Goal: Obtain resource: Download file/media

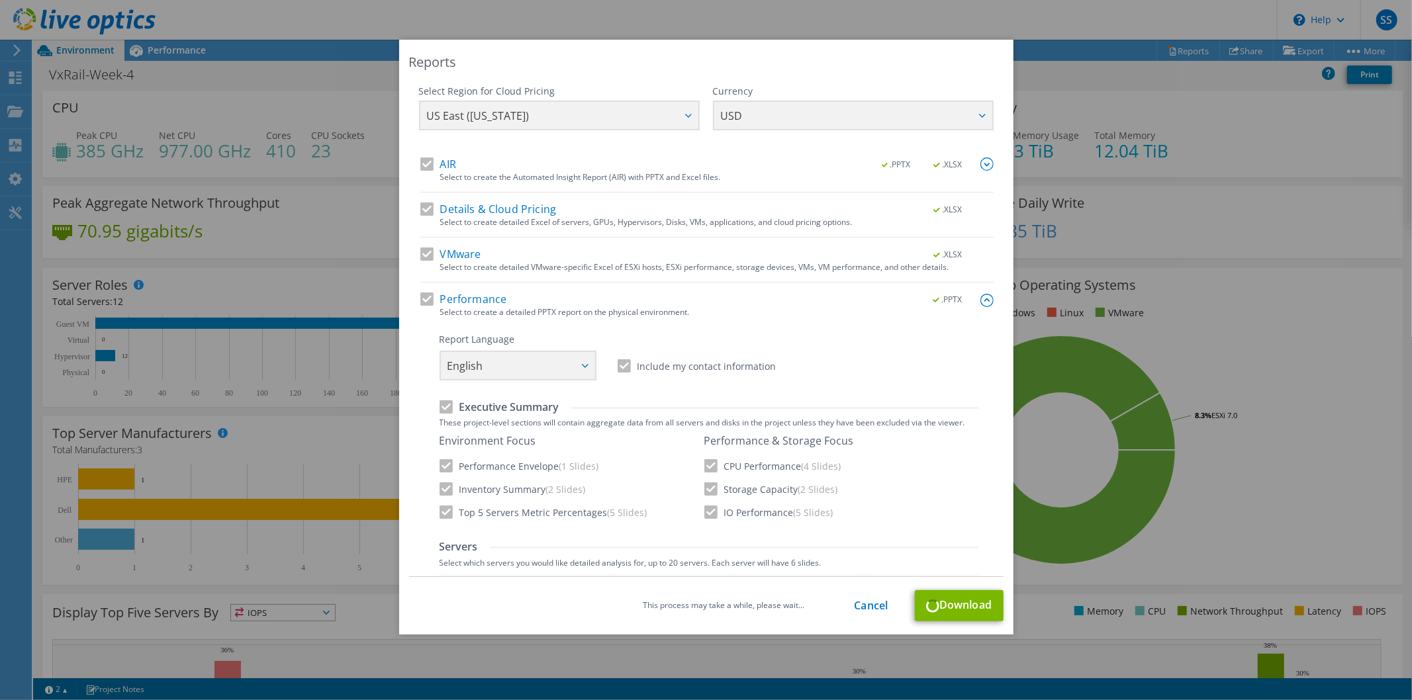
scroll to position [82, 0]
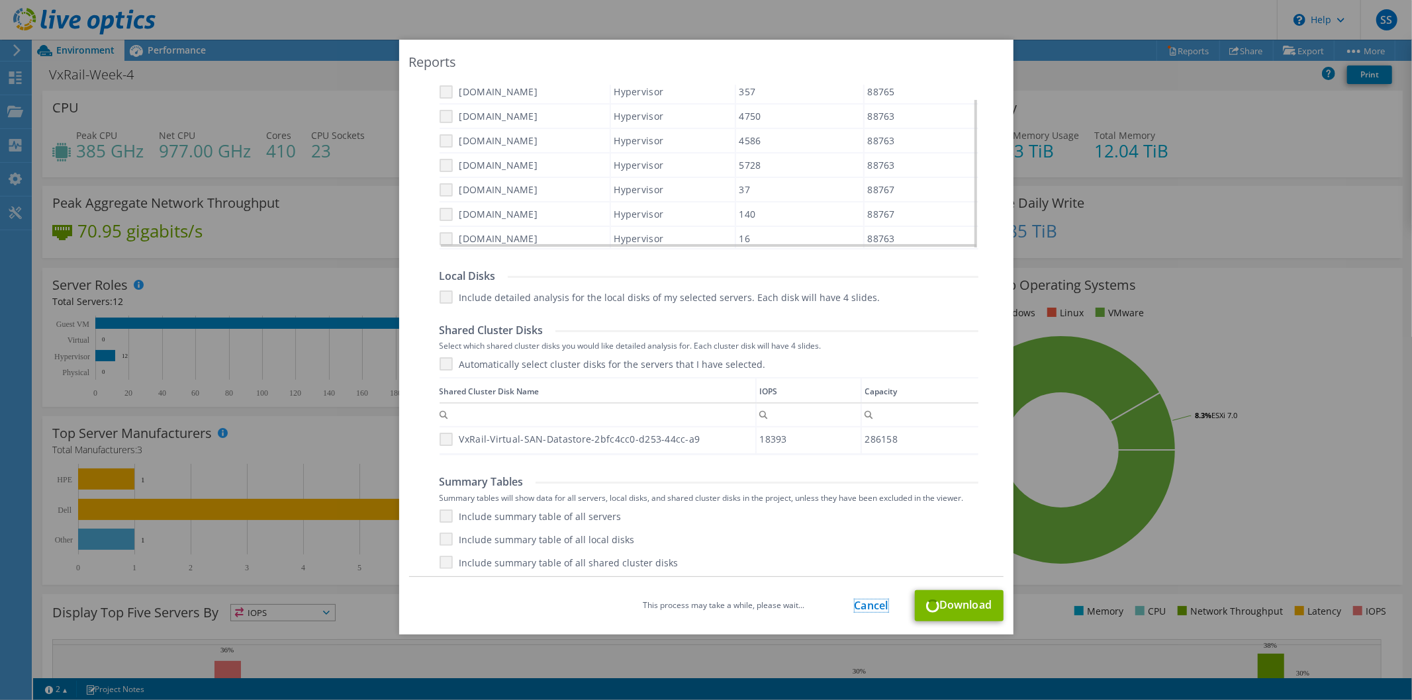
click at [861, 601] on link "Cancel" at bounding box center [872, 606] width 34 height 13
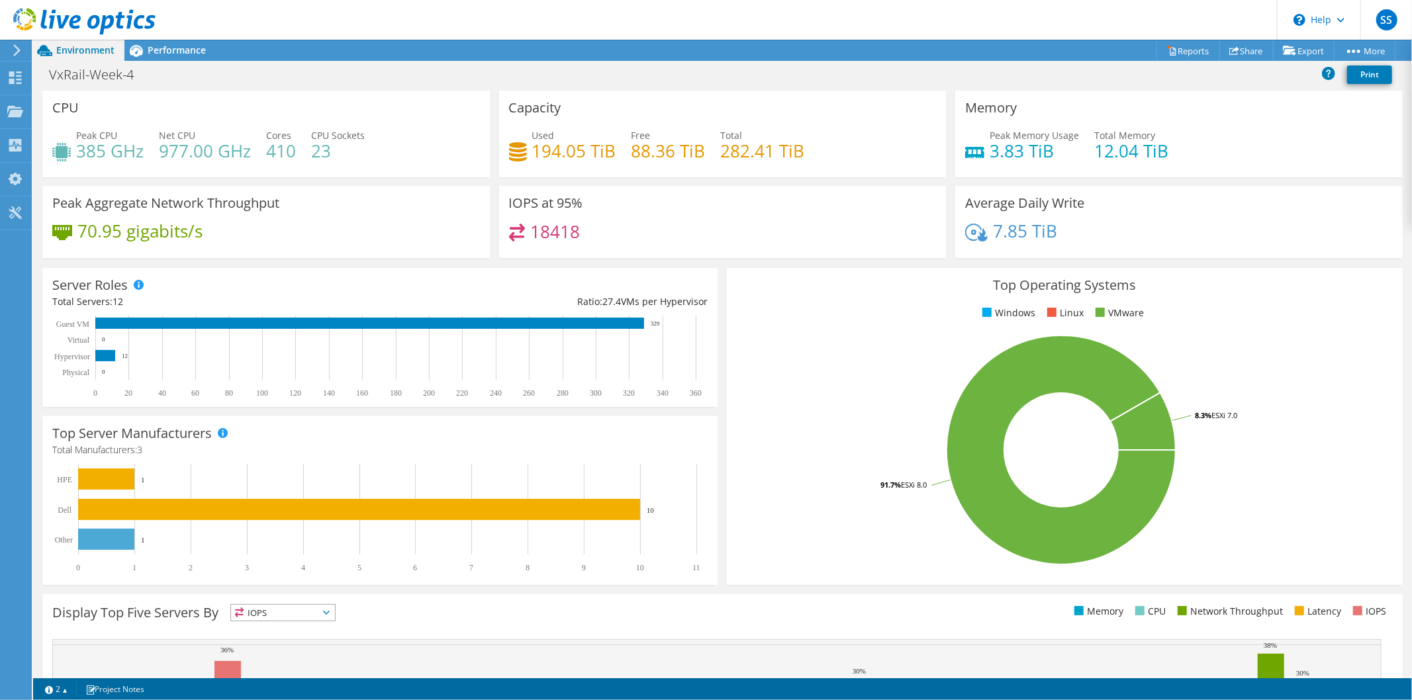
click at [1170, 33] on header "SS End User Sadmin Sadmin sadmin@libertybank.ge Liberty Bank My Profile Log Out…" at bounding box center [706, 20] width 1412 height 40
click at [1170, 40] on link "Reports" at bounding box center [1189, 50] width 64 height 21
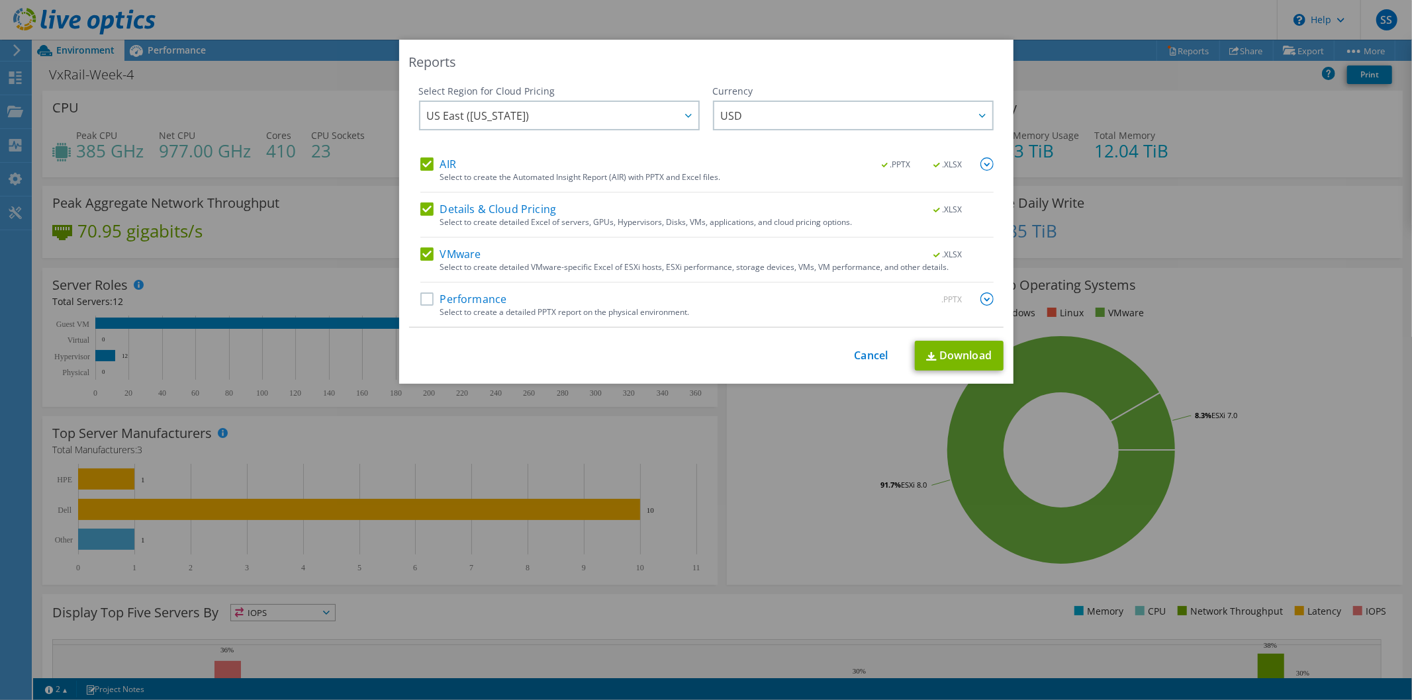
click at [420, 252] on label "VMware" at bounding box center [450, 254] width 61 height 13
click at [0, 0] on input "VMware" at bounding box center [0, 0] width 0 height 0
click at [420, 215] on label "Details & Cloud Pricing" at bounding box center [488, 209] width 136 height 13
click at [0, 0] on input "Details & Cloud Pricing" at bounding box center [0, 0] width 0 height 0
click at [426, 155] on div "Select Region for Cloud Pricing Asia Pacific (Hong Kong) Asia Pacific (Mumbai) …" at bounding box center [559, 121] width 281 height 73
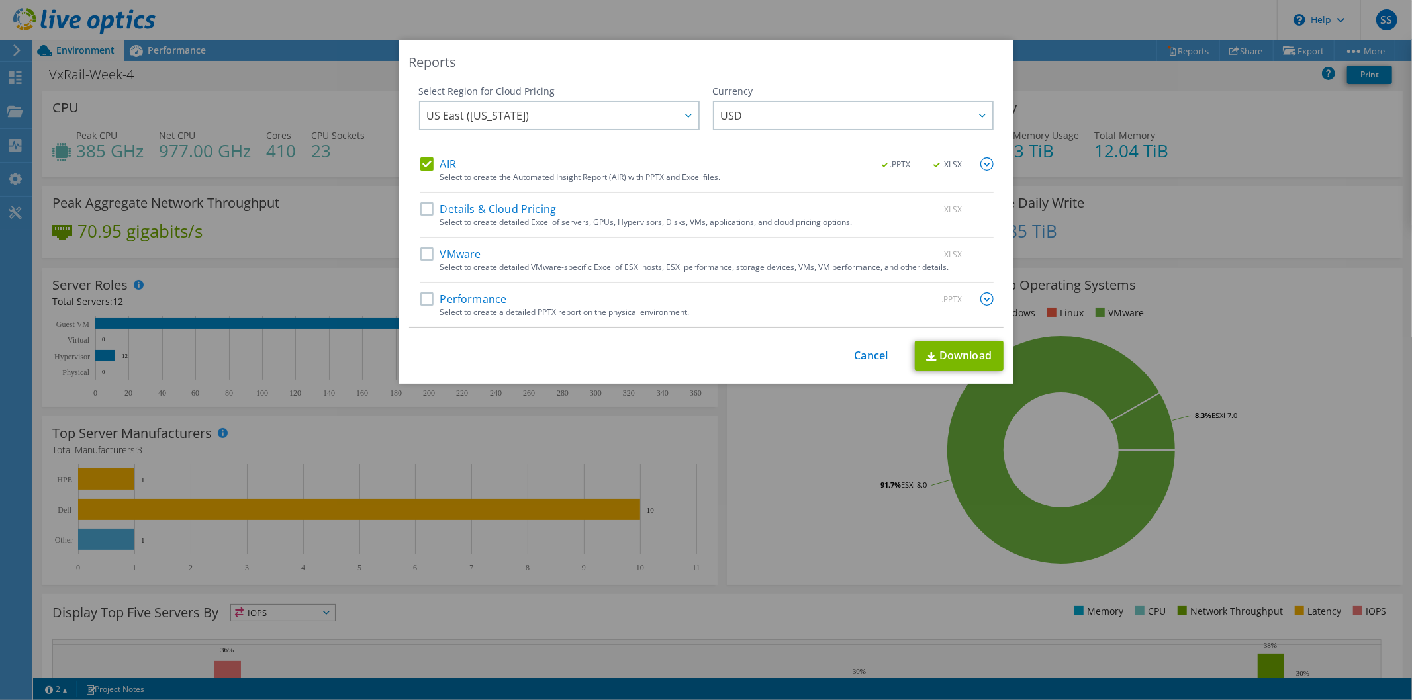
click at [420, 167] on label "AIR" at bounding box center [438, 164] width 36 height 13
click at [0, 0] on input "AIR" at bounding box center [0, 0] width 0 height 0
click at [420, 293] on label "Performance" at bounding box center [463, 299] width 87 height 13
click at [0, 0] on input "Performance" at bounding box center [0, 0] width 0 height 0
click at [983, 295] on img at bounding box center [987, 299] width 13 height 13
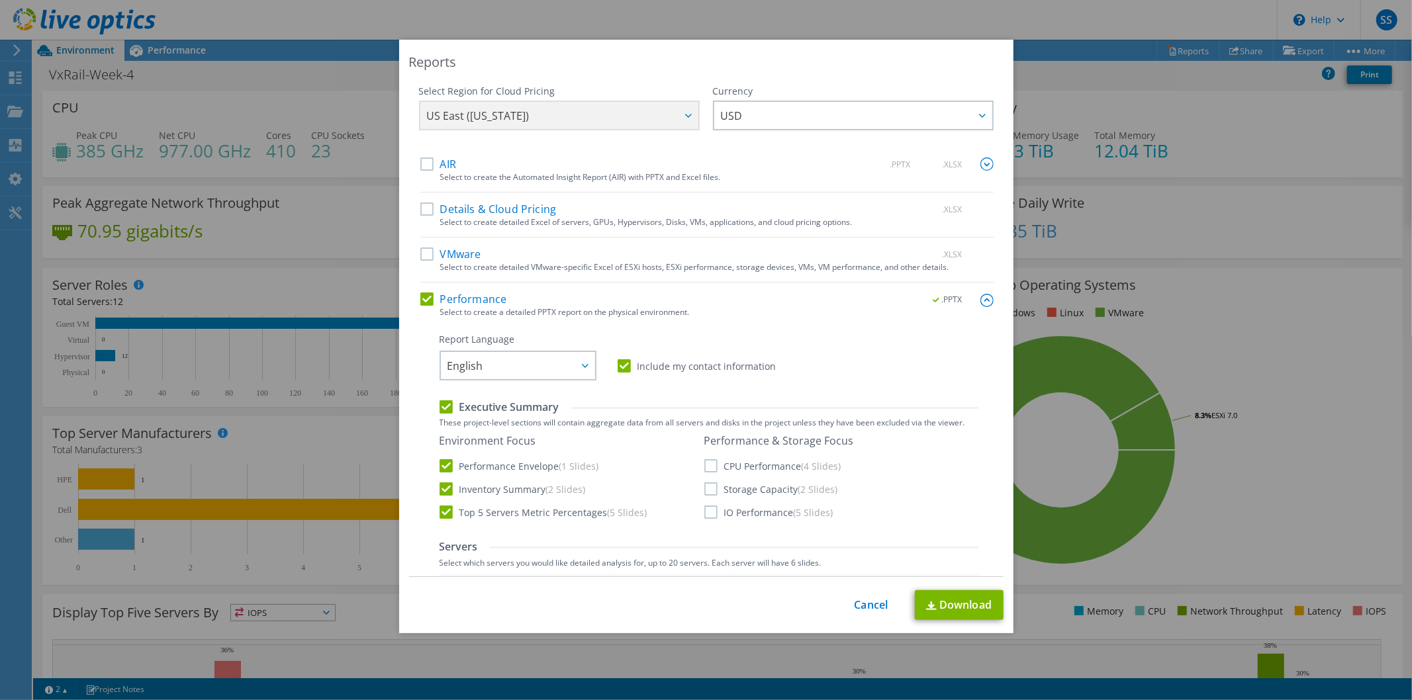
click at [704, 506] on label "IO Performance (5 Slides)" at bounding box center [768, 512] width 129 height 13
click at [0, 0] on input "IO Performance (5 Slides)" at bounding box center [0, 0] width 0 height 0
click at [951, 595] on link "Download" at bounding box center [959, 606] width 89 height 30
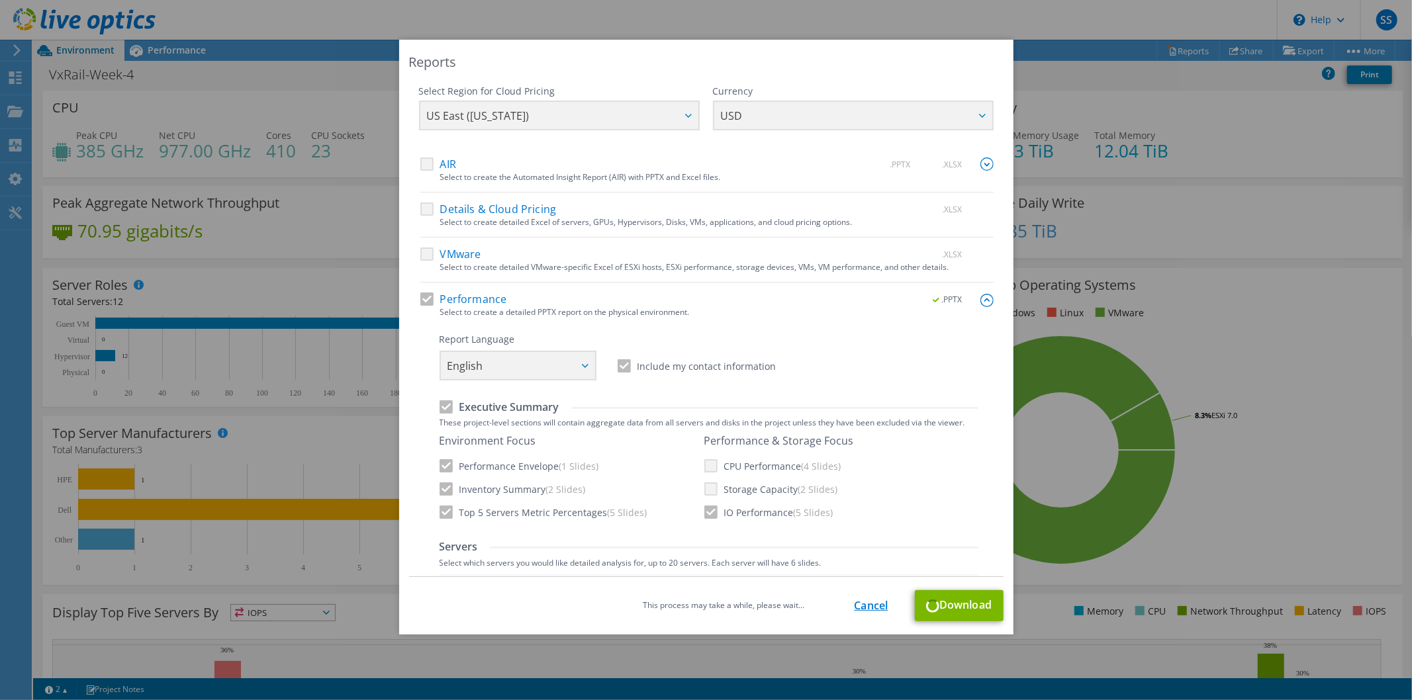
click at [857, 605] on link "Cancel" at bounding box center [872, 606] width 34 height 13
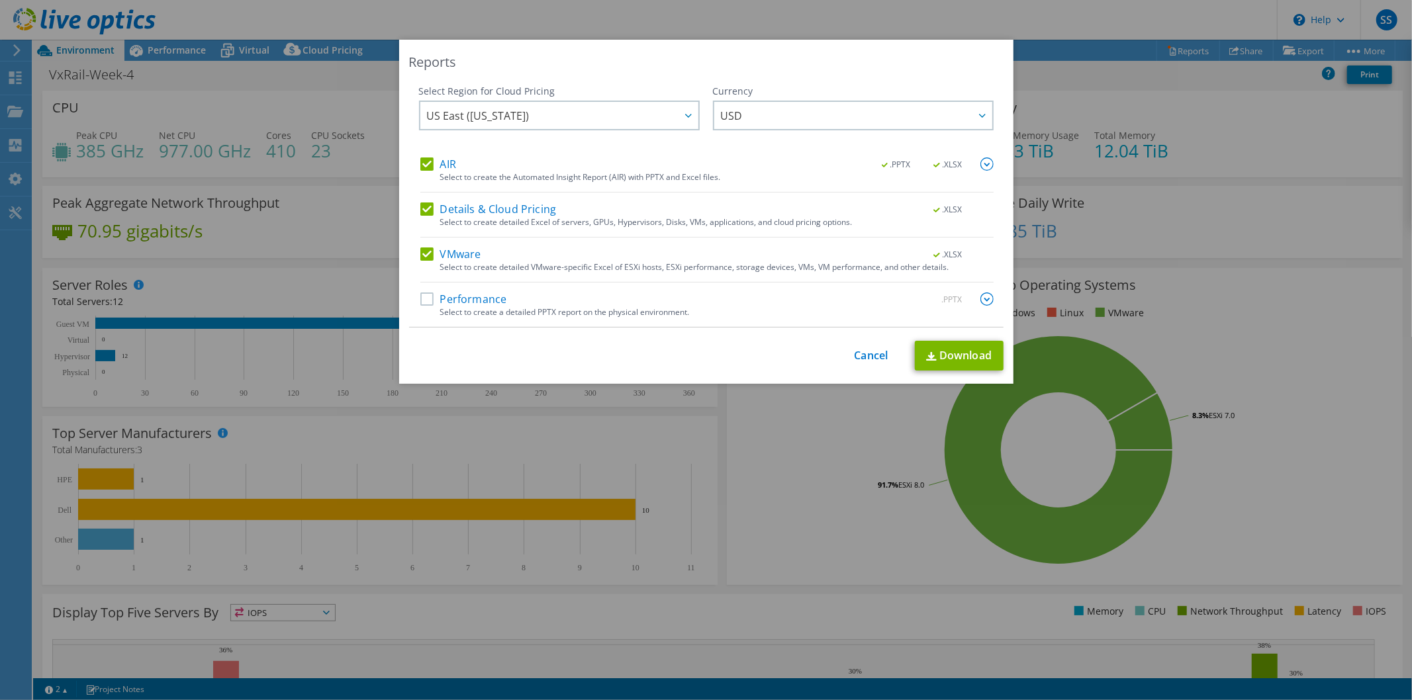
click at [420, 249] on label "VMware" at bounding box center [450, 254] width 61 height 13
click at [0, 0] on input "VMware" at bounding box center [0, 0] width 0 height 0
click at [424, 192] on div "AIR .PPTX .XLSX Select to create the Automated Insight Report (AIR) with PPTX a…" at bounding box center [706, 175] width 573 height 35
click at [421, 207] on label "Details & Cloud Pricing" at bounding box center [488, 209] width 136 height 13
click at [0, 0] on input "Details & Cloud Pricing" at bounding box center [0, 0] width 0 height 0
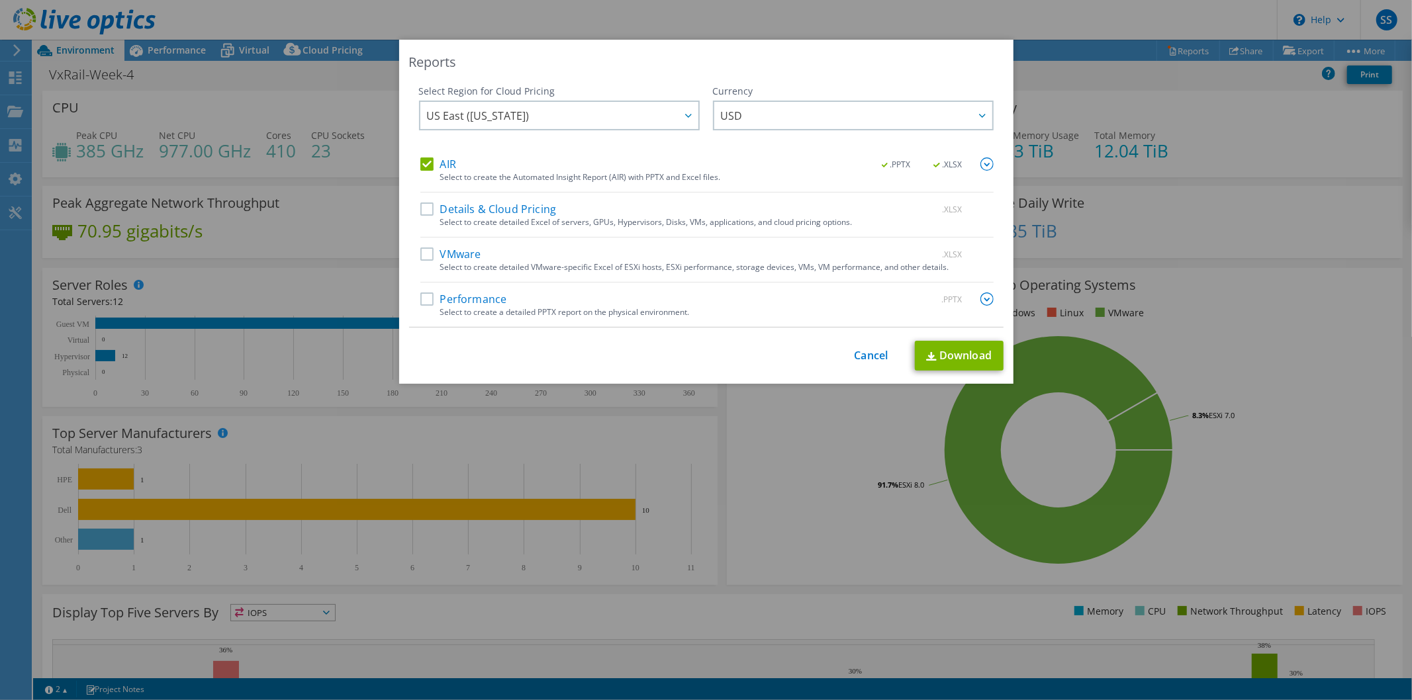
click at [422, 166] on label "AIR" at bounding box center [438, 164] width 36 height 13
click at [0, 0] on input "AIR" at bounding box center [0, 0] width 0 height 0
click at [420, 301] on label "Performance" at bounding box center [463, 299] width 87 height 13
click at [0, 0] on input "Performance" at bounding box center [0, 0] width 0 height 0
click at [983, 298] on img at bounding box center [987, 299] width 13 height 13
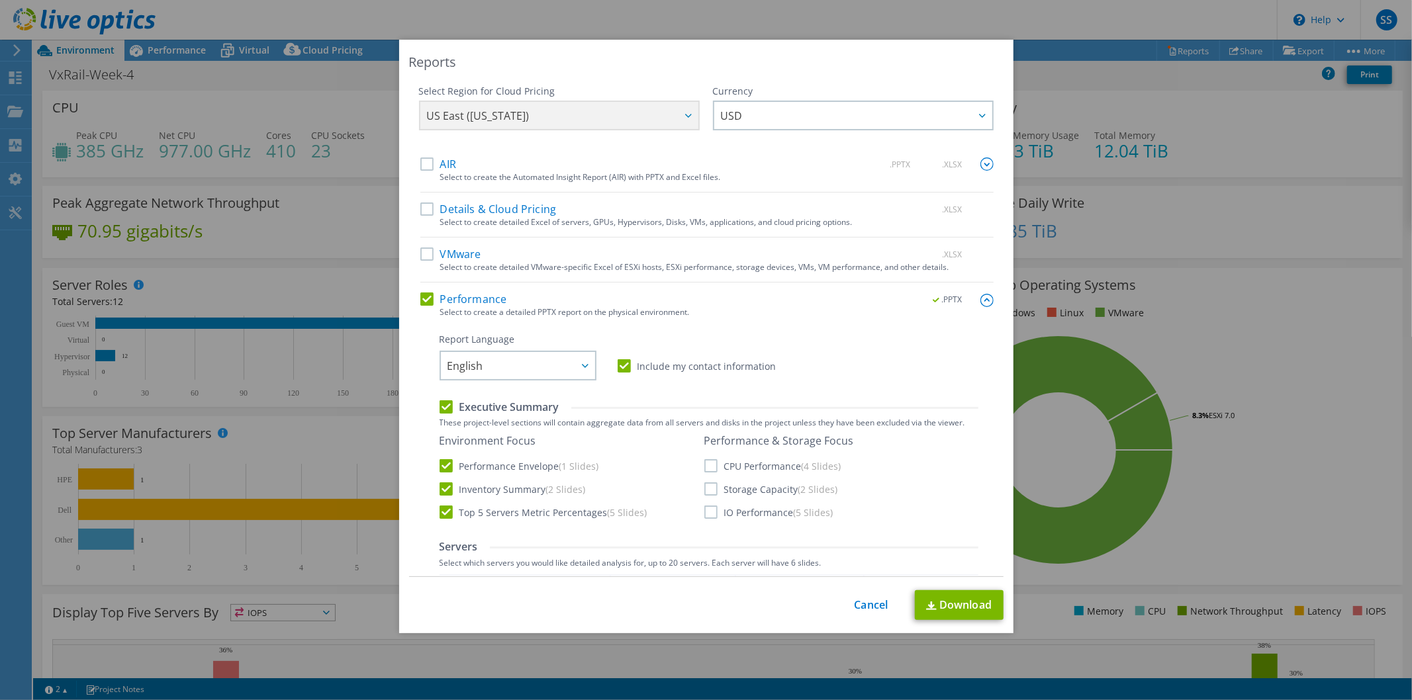
click at [707, 512] on label "IO Performance (5 Slides)" at bounding box center [768, 512] width 129 height 13
click at [0, 0] on input "IO Performance (5 Slides)" at bounding box center [0, 0] width 0 height 0
click at [707, 487] on label "Storage Capacity (2 Slides)" at bounding box center [771, 489] width 134 height 13
click at [0, 0] on input "Storage Capacity (2 Slides)" at bounding box center [0, 0] width 0 height 0
click at [706, 490] on label "Storage Capacity (2 Slides)" at bounding box center [771, 489] width 134 height 13
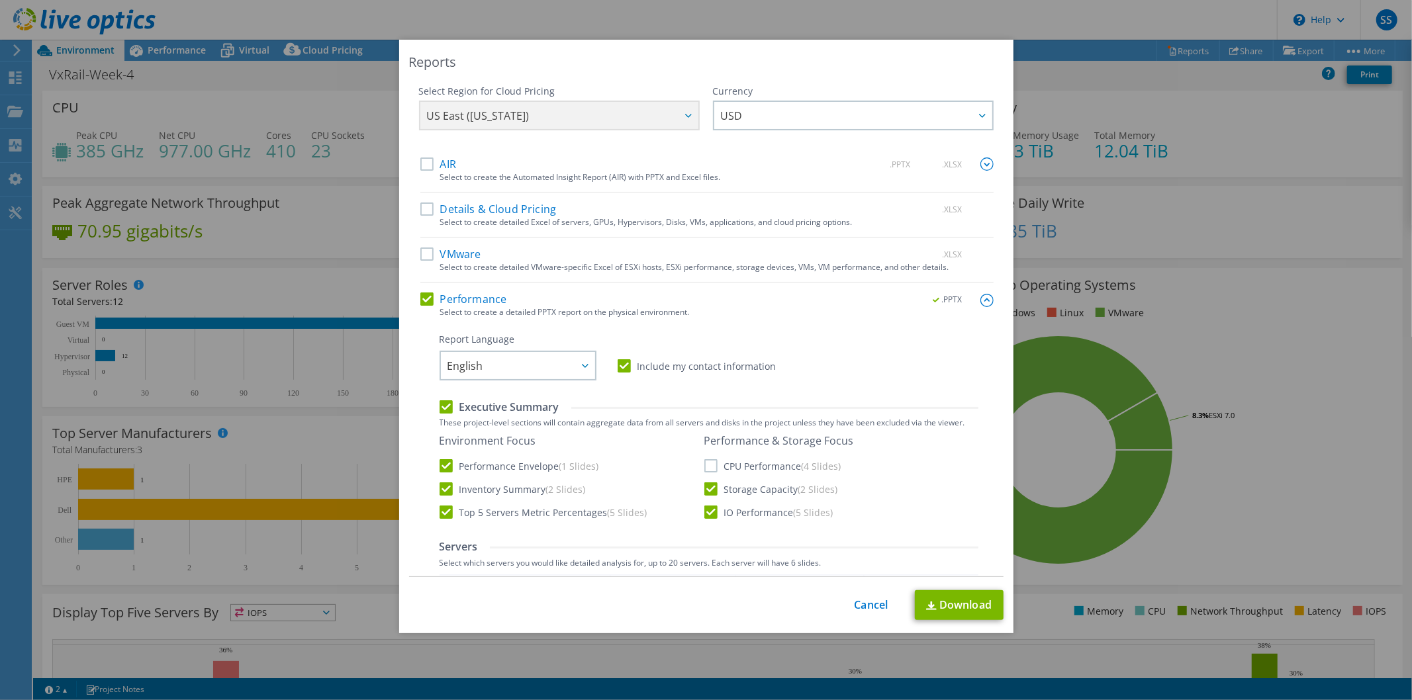
click at [0, 0] on input "Storage Capacity (2 Slides)" at bounding box center [0, 0] width 0 height 0
click at [951, 595] on link "Download" at bounding box center [959, 606] width 89 height 30
click at [866, 605] on link "Cancel" at bounding box center [872, 605] width 34 height 13
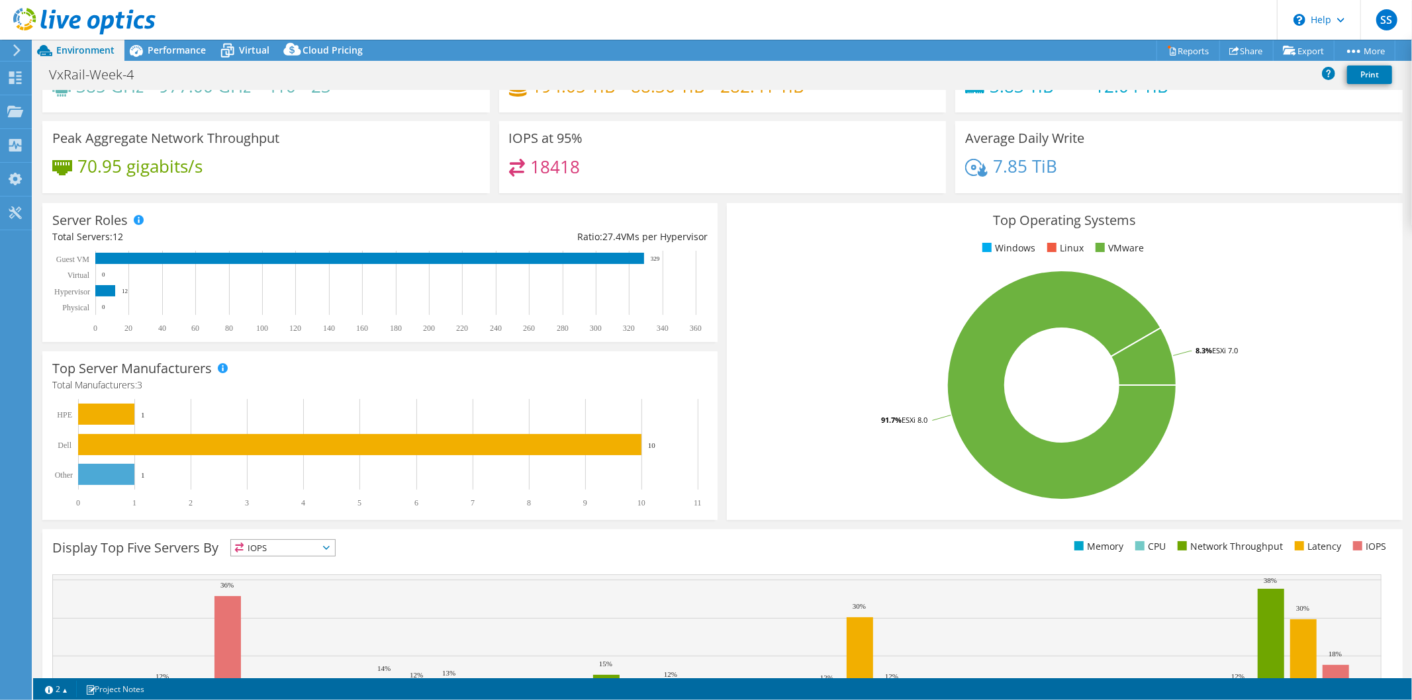
scroll to position [181, 0]
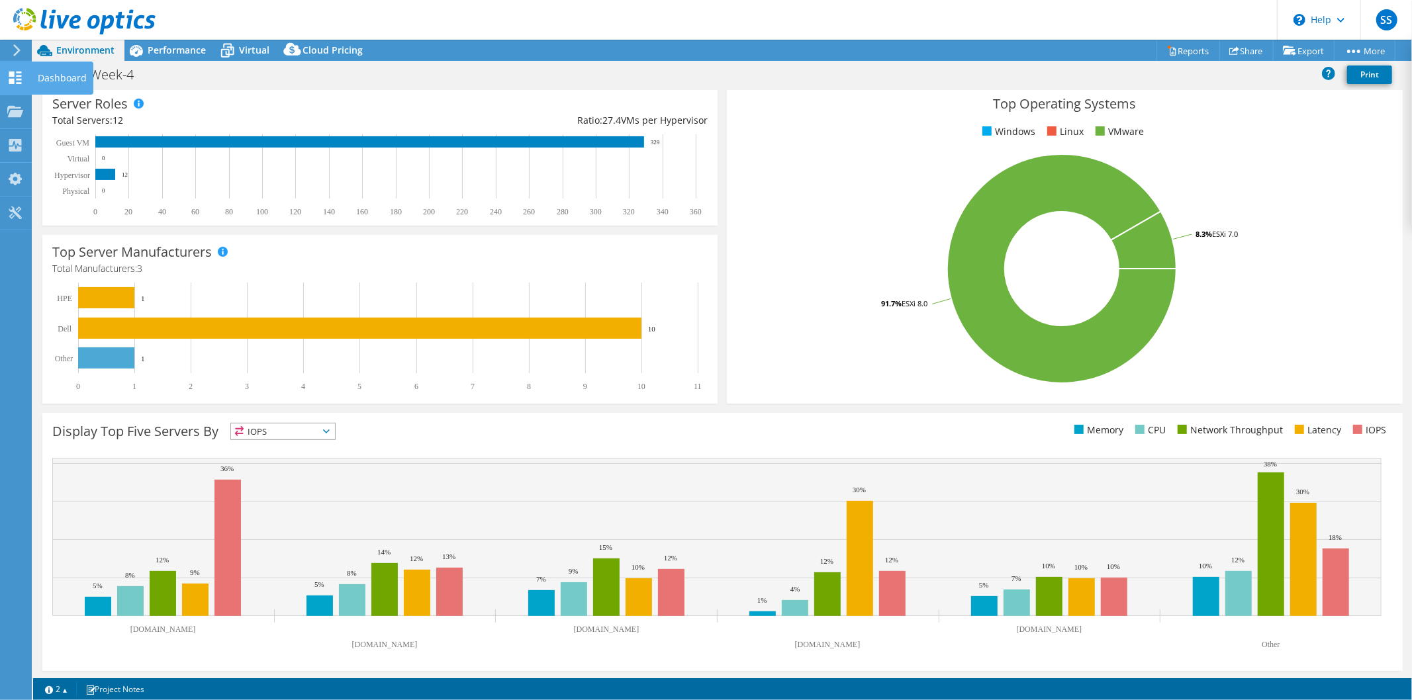
click at [20, 79] on use at bounding box center [15, 78] width 13 height 13
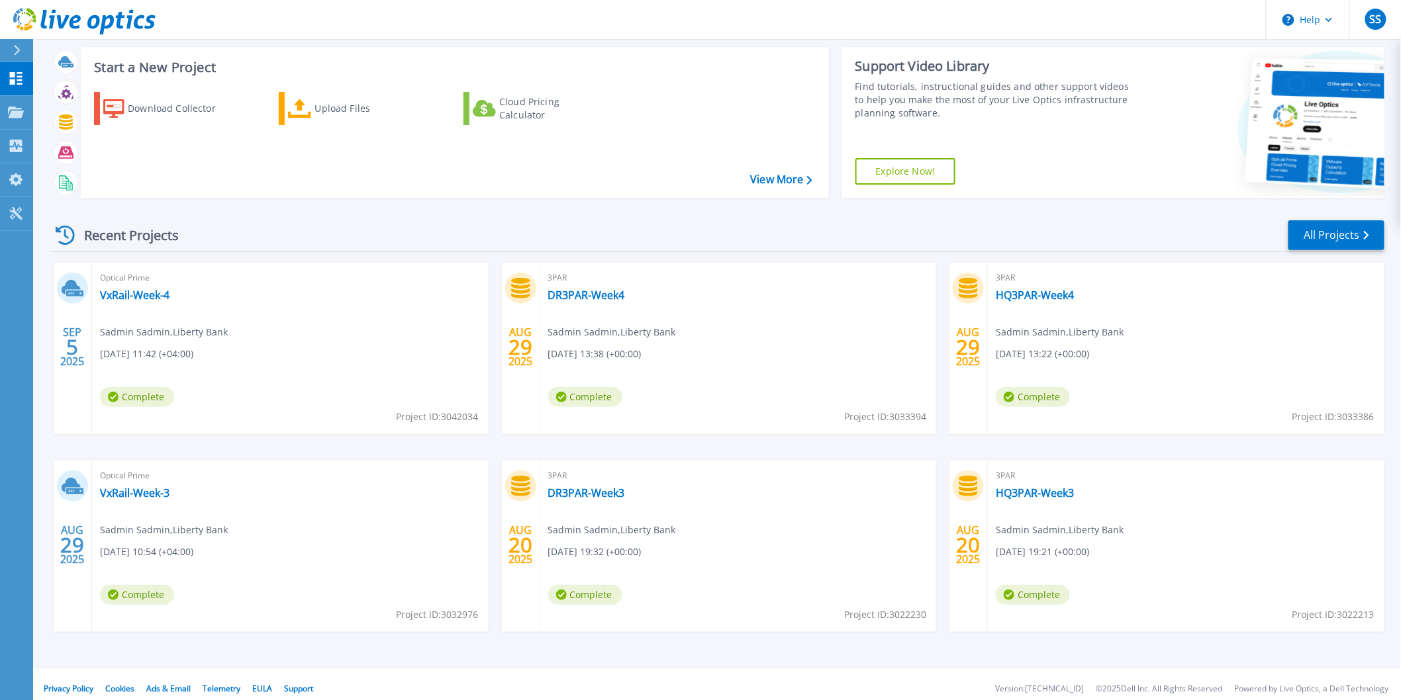
scroll to position [33, 0]
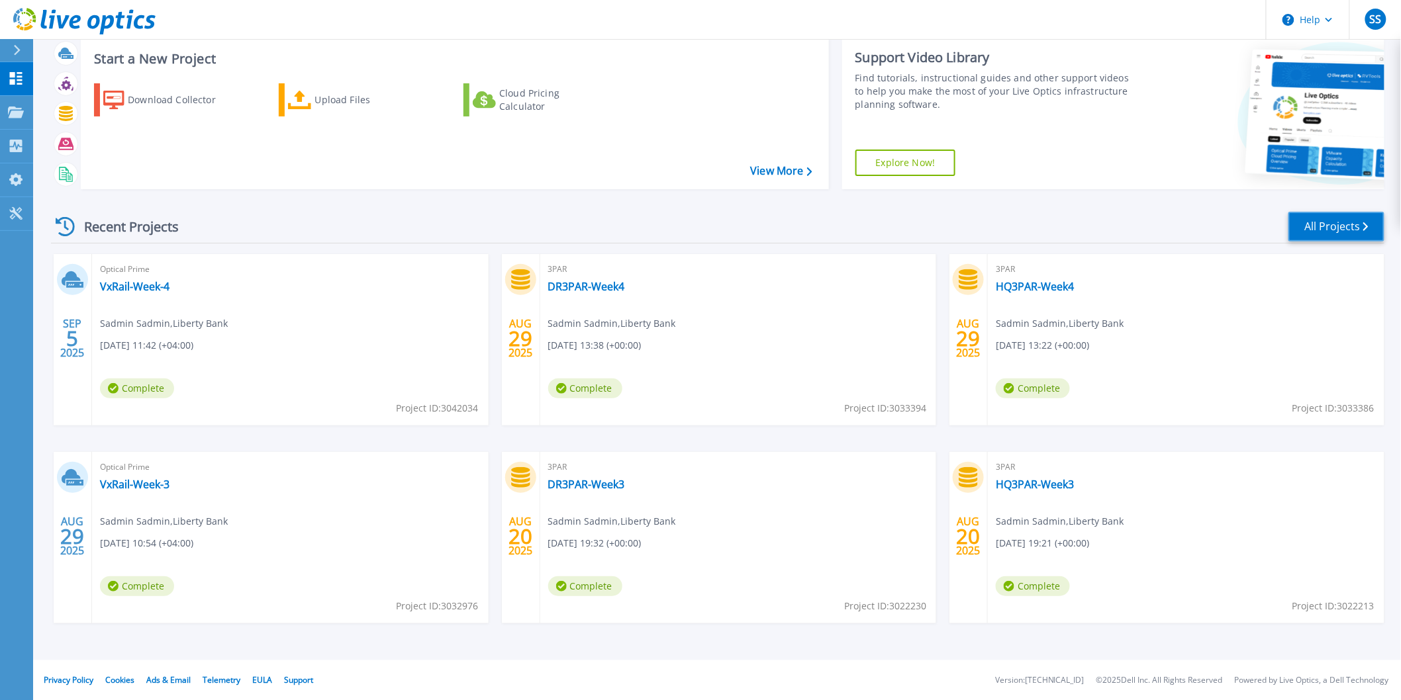
click at [1339, 235] on link "All Projects" at bounding box center [1336, 227] width 96 height 30
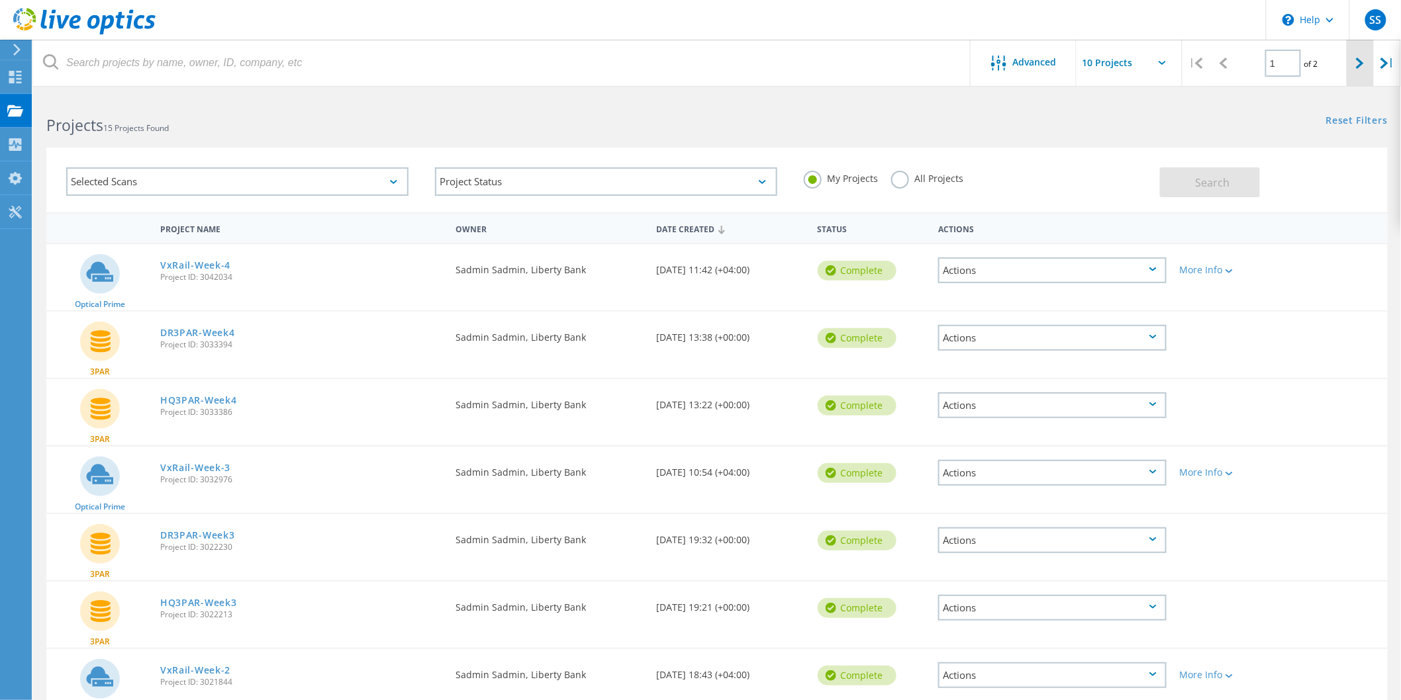
click at [1367, 62] on div at bounding box center [1360, 63] width 27 height 47
type input "2"
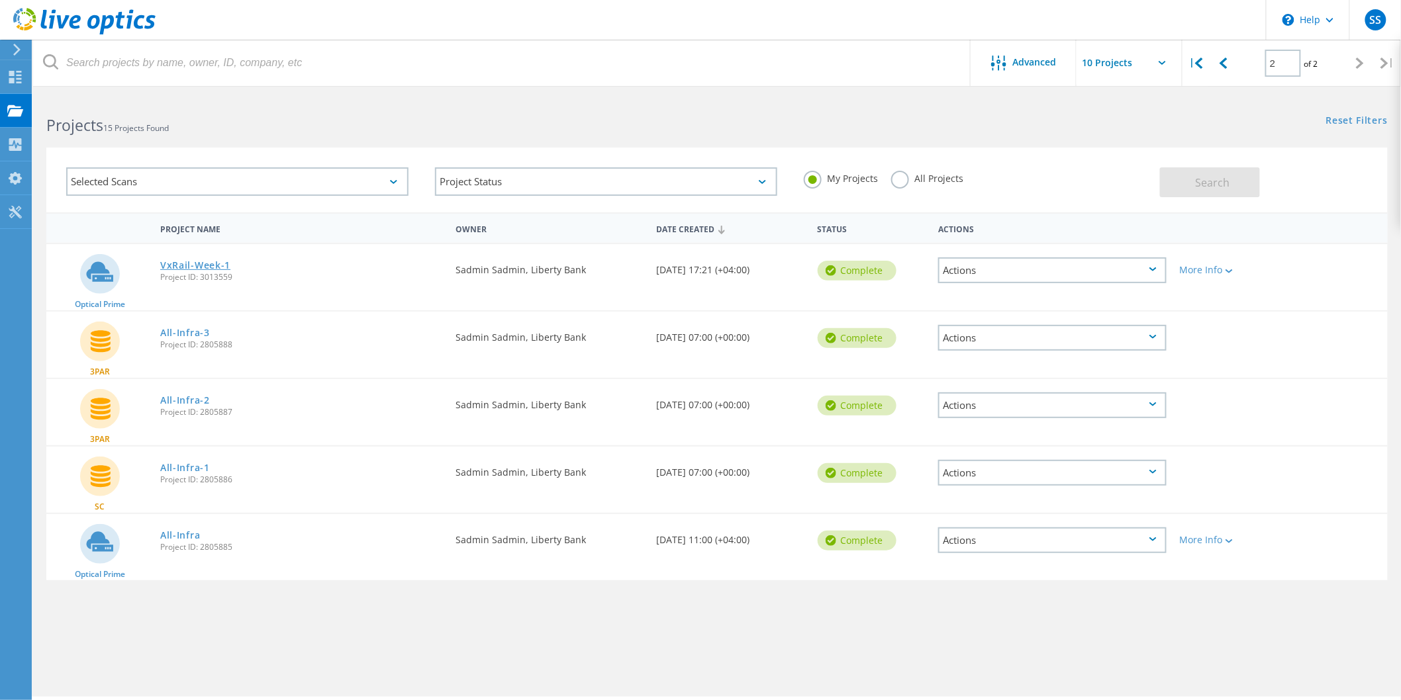
click at [197, 261] on link "VxRail-Week-1" at bounding box center [195, 265] width 70 height 9
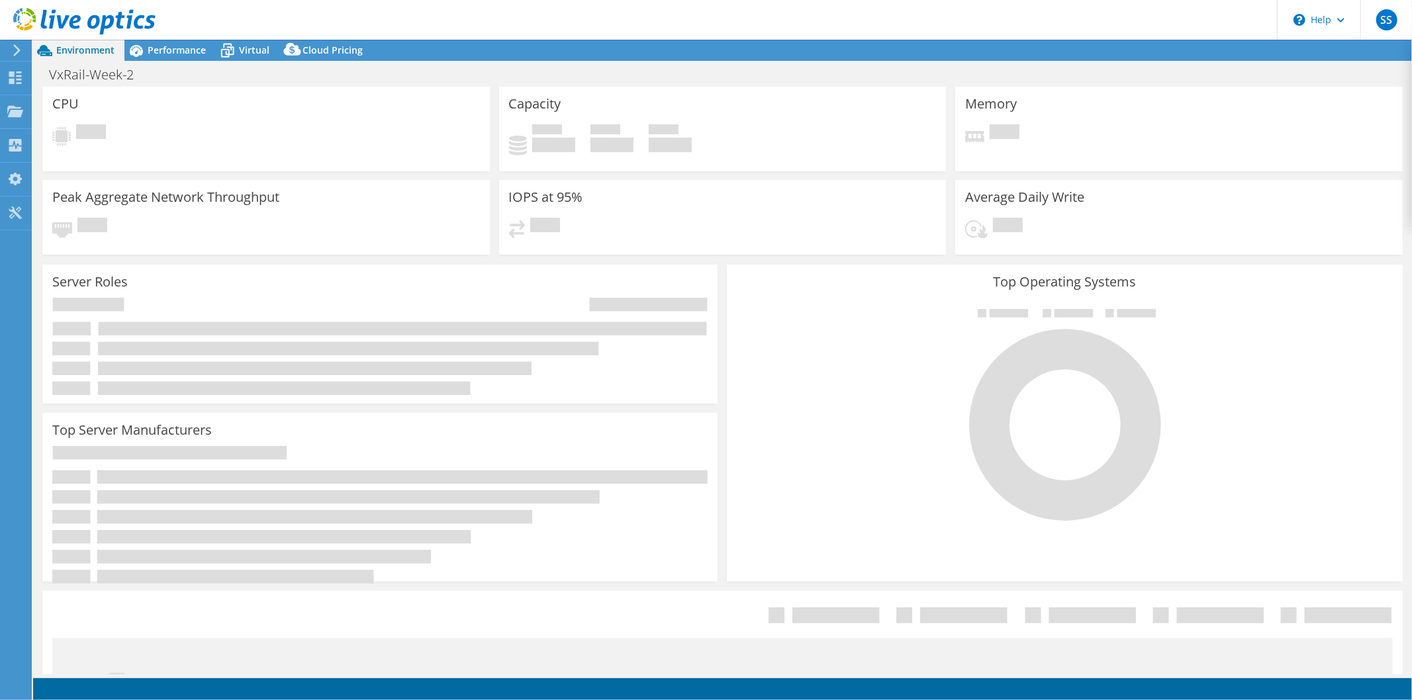
select select "USD"
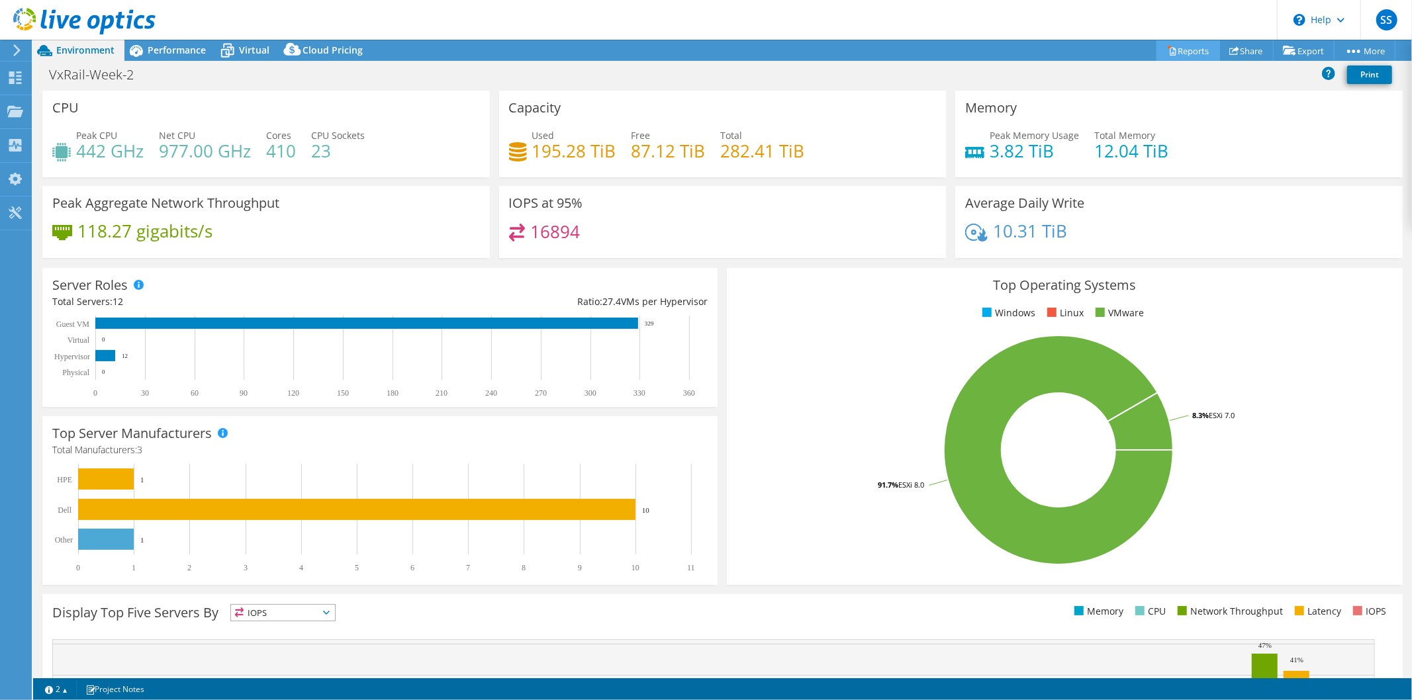
click at [1188, 50] on link "Reports" at bounding box center [1189, 50] width 64 height 21
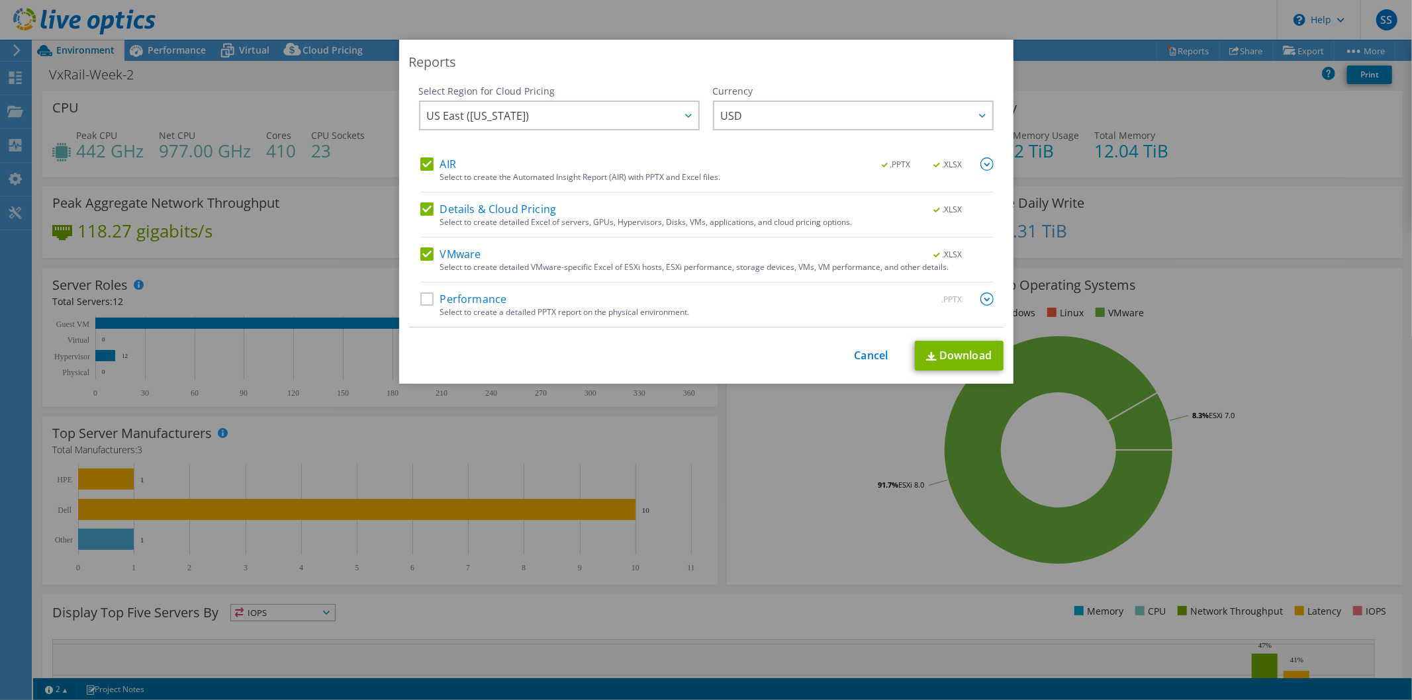
click at [420, 299] on label "Performance" at bounding box center [463, 299] width 87 height 13
click at [0, 0] on input "Performance" at bounding box center [0, 0] width 0 height 0
click at [983, 295] on img at bounding box center [987, 299] width 13 height 13
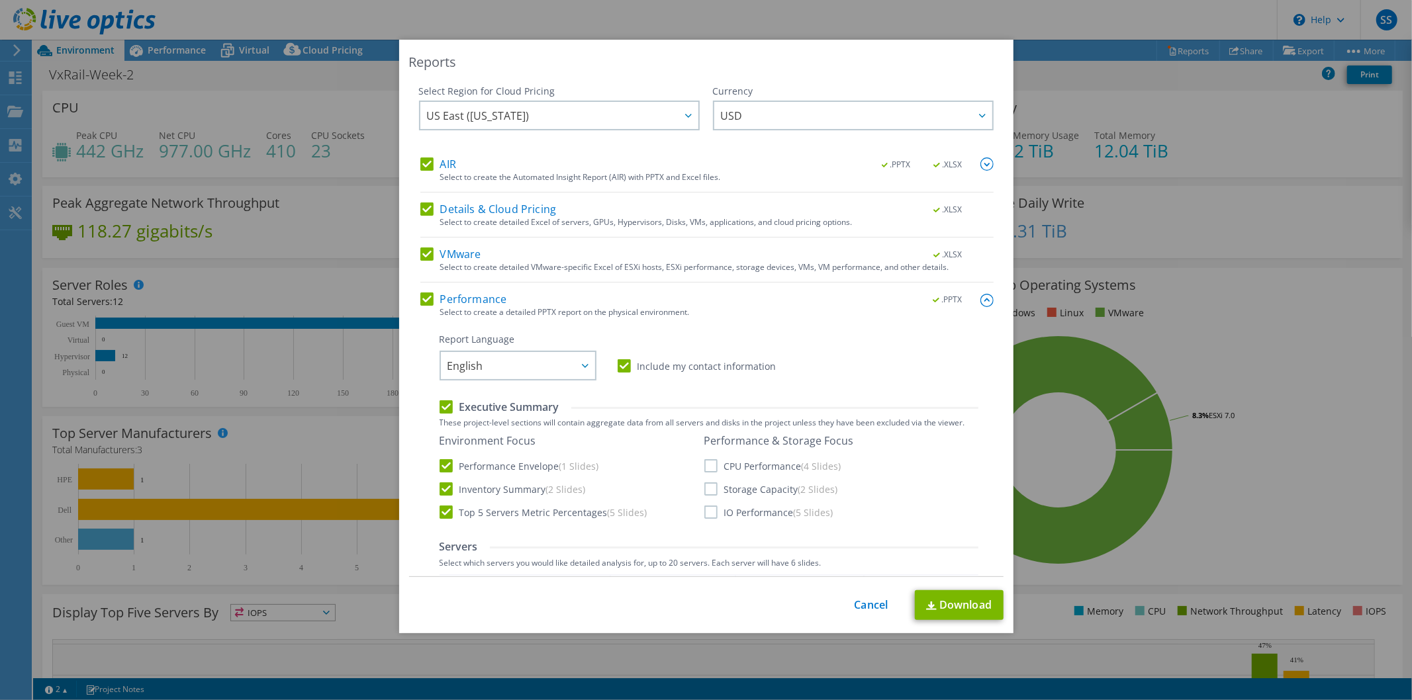
click at [710, 518] on label "IO Performance (5 Slides)" at bounding box center [768, 512] width 129 height 13
click at [0, 0] on input "IO Performance (5 Slides)" at bounding box center [0, 0] width 0 height 0
click at [707, 486] on label "Storage Capacity (2 Slides)" at bounding box center [771, 489] width 134 height 13
click at [0, 0] on input "Storage Capacity (2 Slides)" at bounding box center [0, 0] width 0 height 0
click at [958, 601] on link "Download" at bounding box center [959, 606] width 89 height 30
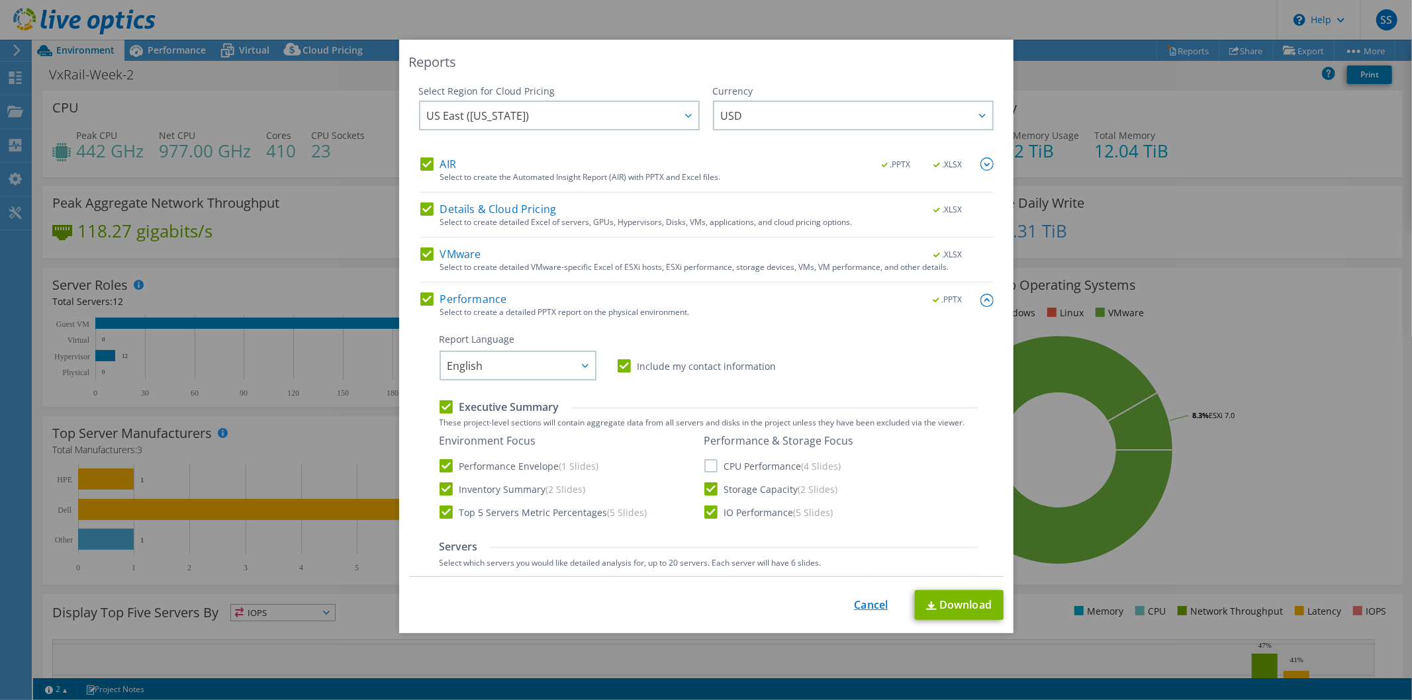
click at [855, 604] on link "Cancel" at bounding box center [872, 605] width 34 height 13
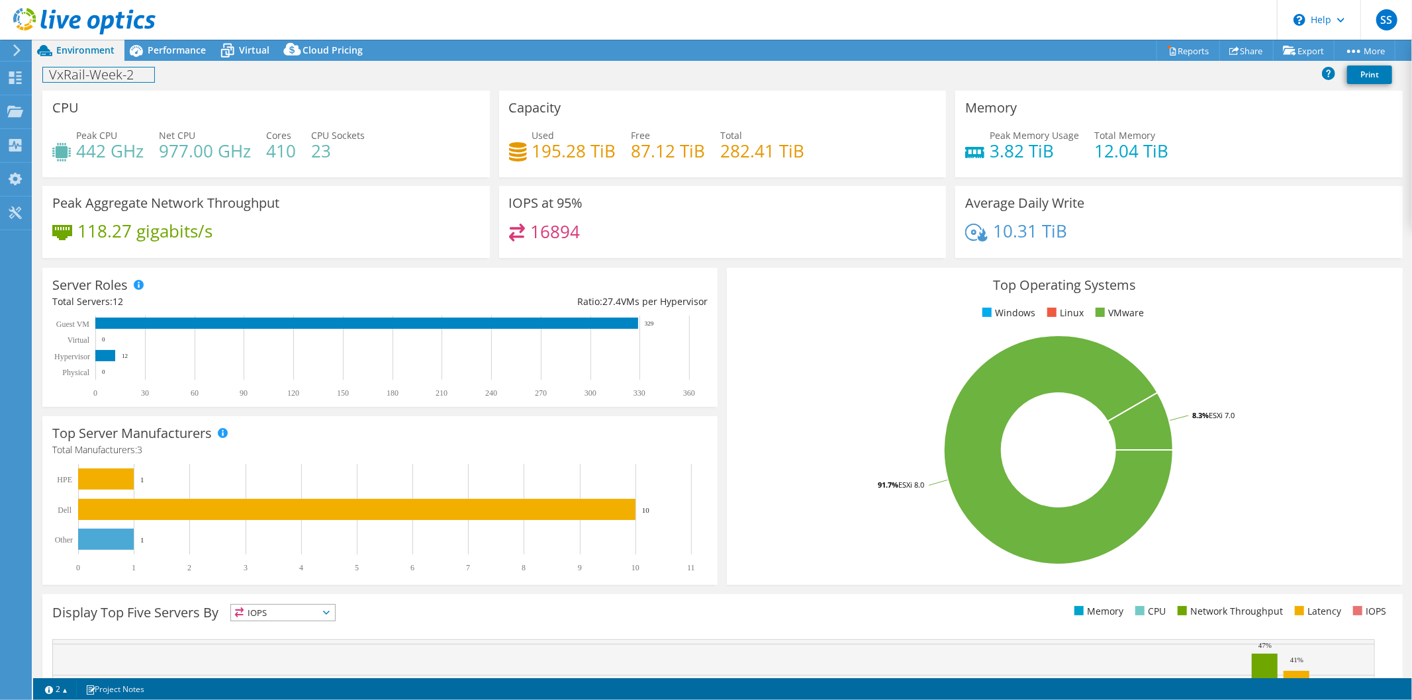
click at [100, 83] on div "VxRail-Week-2 Print" at bounding box center [722, 74] width 1379 height 24
click at [160, 52] on span "Performance" at bounding box center [177, 50] width 58 height 13
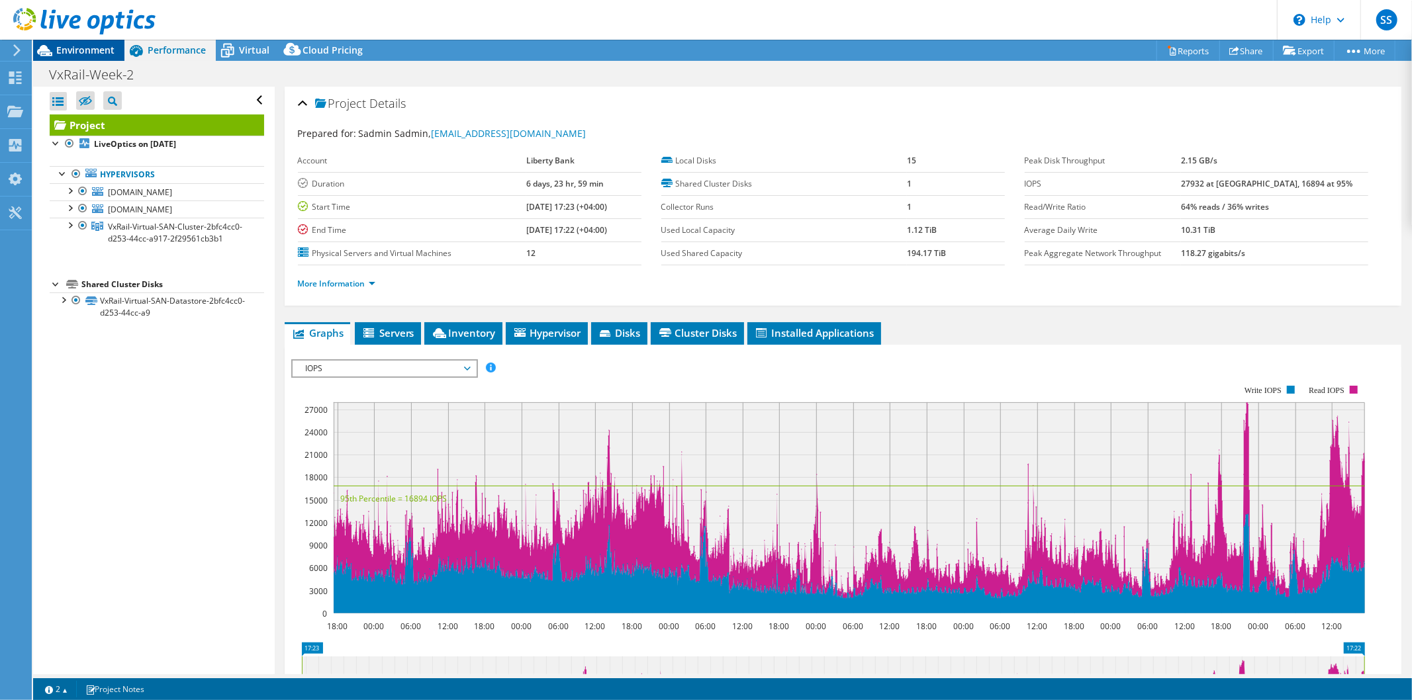
click at [91, 50] on span "Environment" at bounding box center [85, 50] width 58 height 13
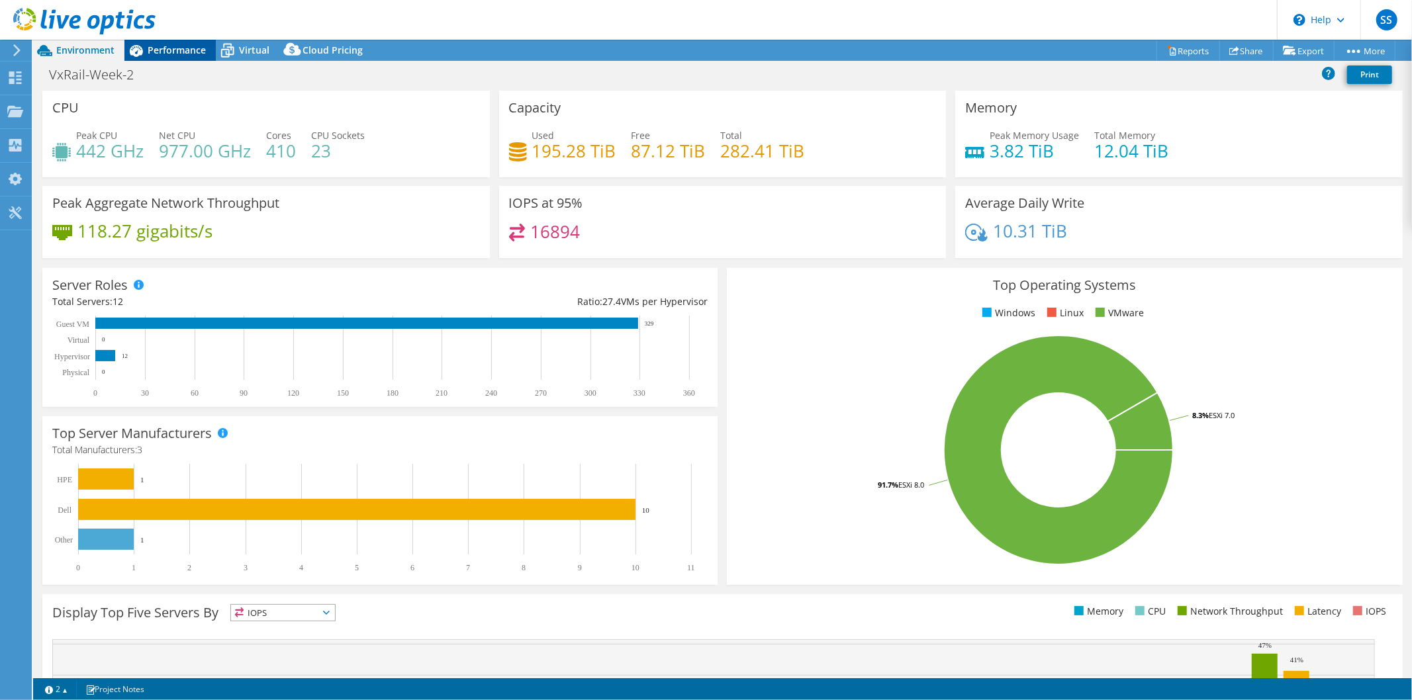
click at [195, 53] on span "Performance" at bounding box center [177, 50] width 58 height 13
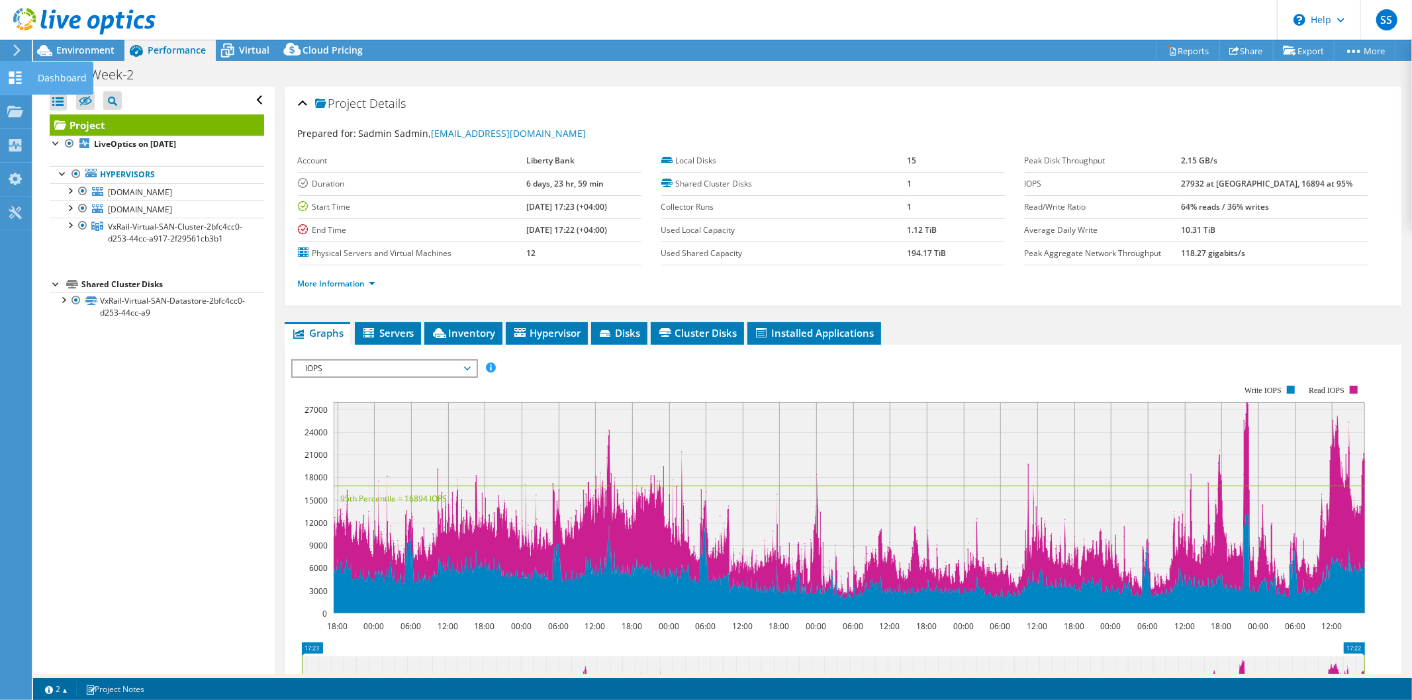
click at [20, 76] on icon at bounding box center [15, 78] width 16 height 13
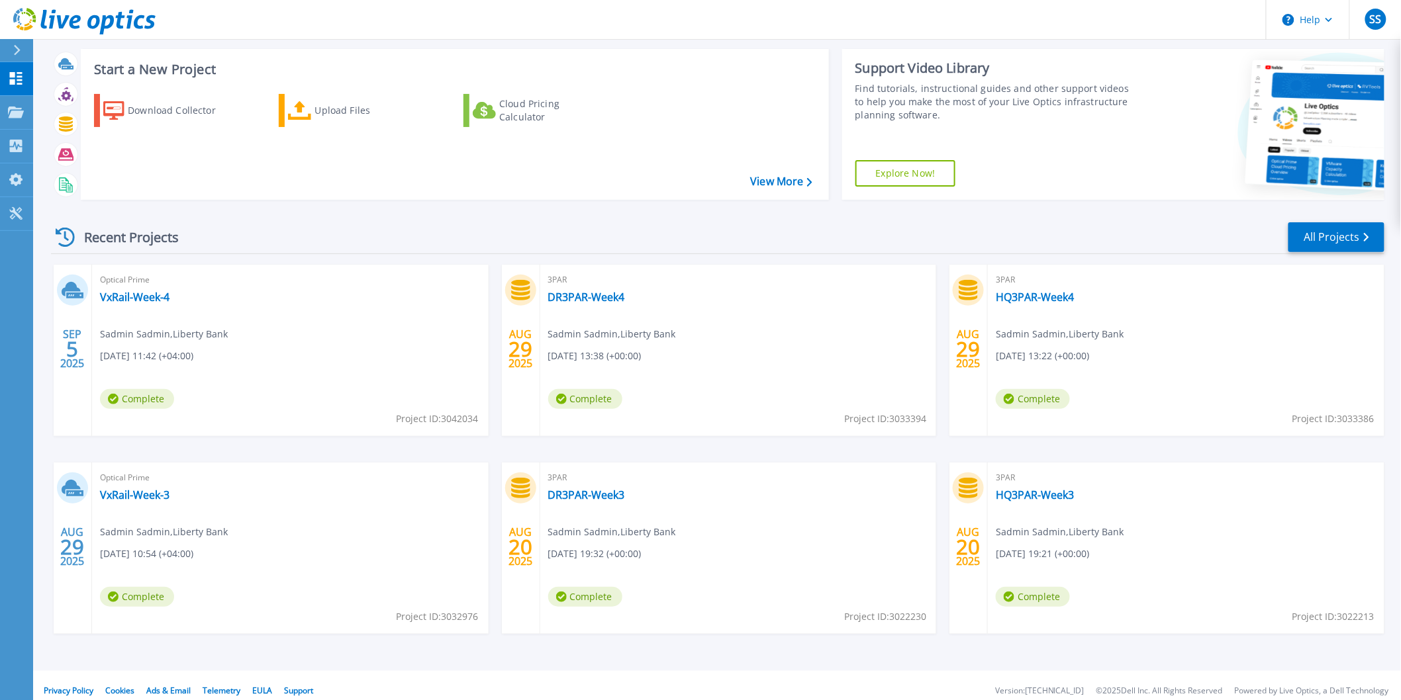
scroll to position [33, 0]
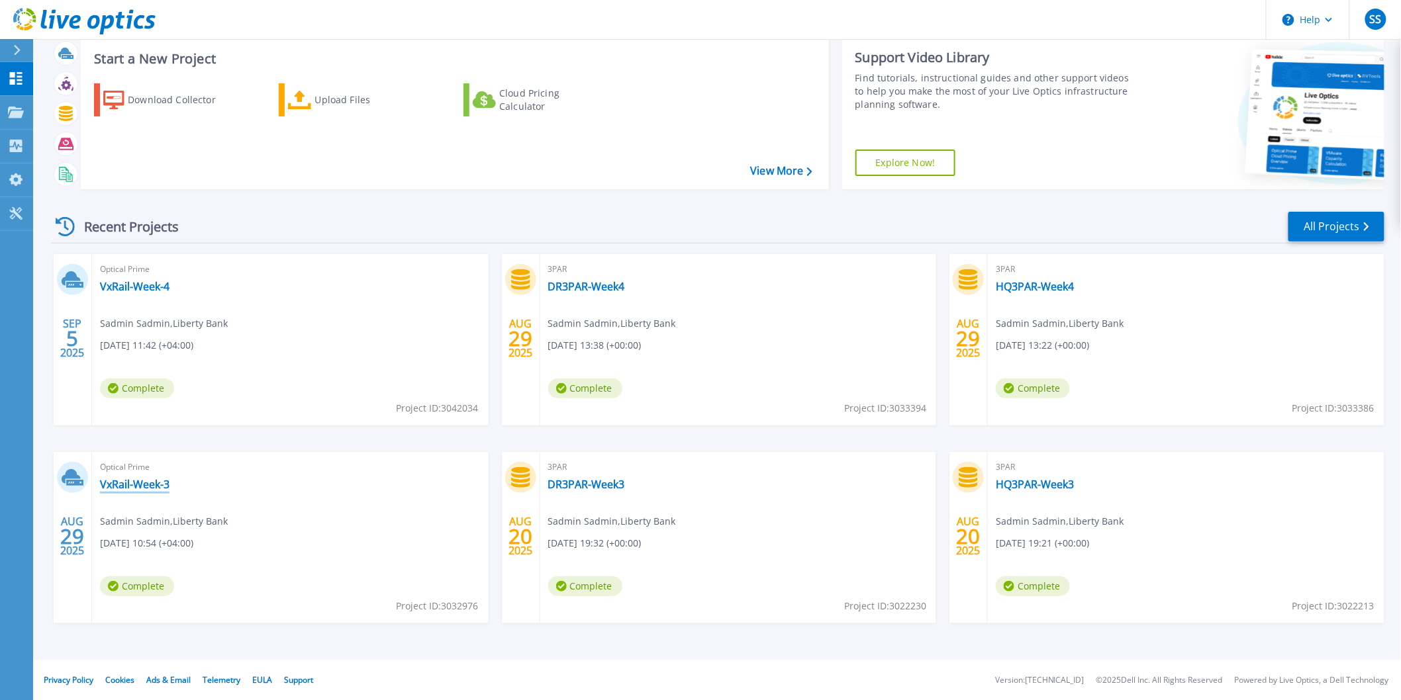
click at [146, 479] on link "VxRail-Week-3" at bounding box center [135, 484] width 70 height 13
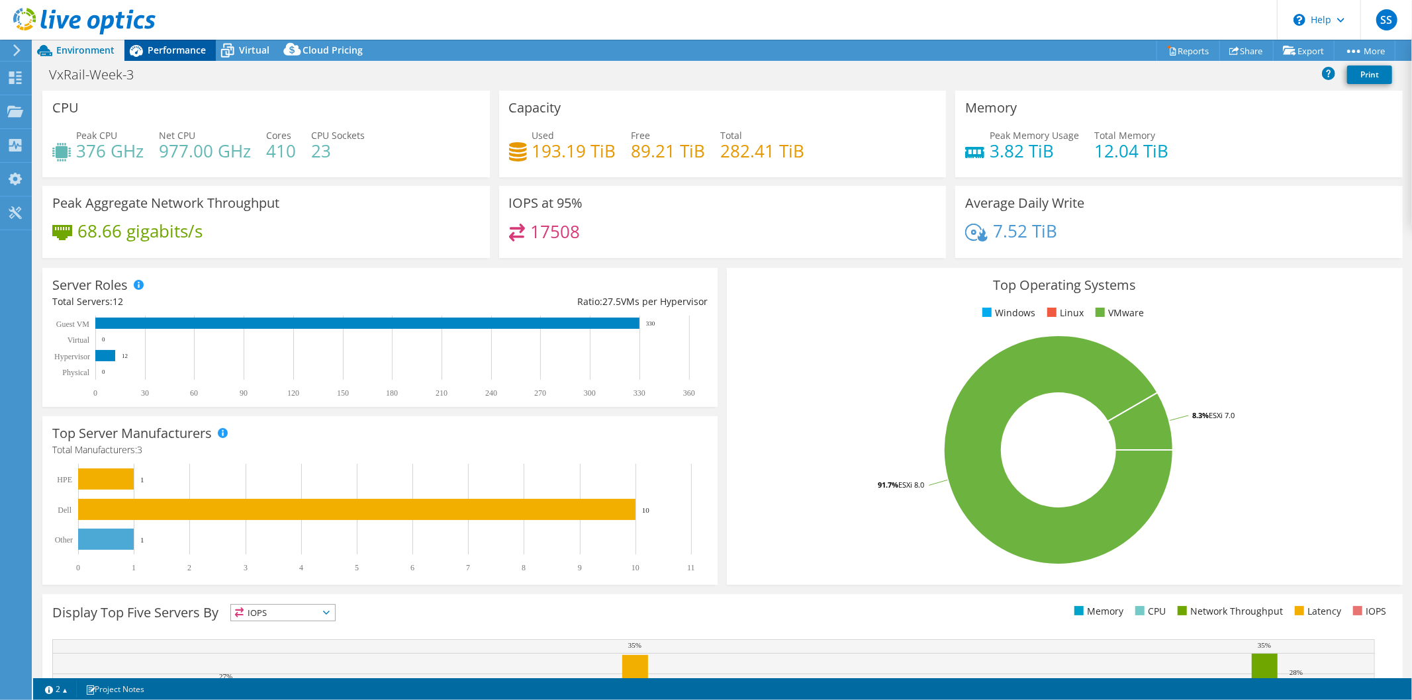
click at [168, 53] on span "Performance" at bounding box center [177, 50] width 58 height 13
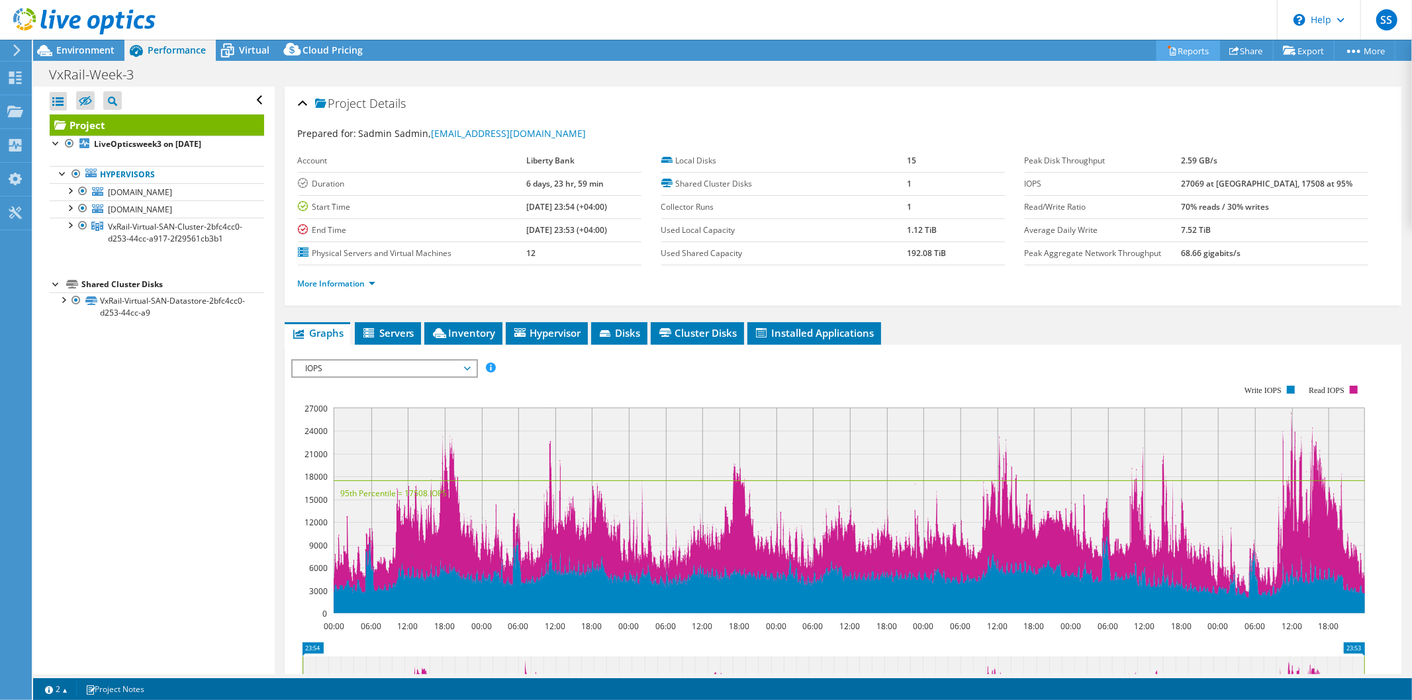
click at [1186, 48] on link "Reports" at bounding box center [1189, 50] width 64 height 21
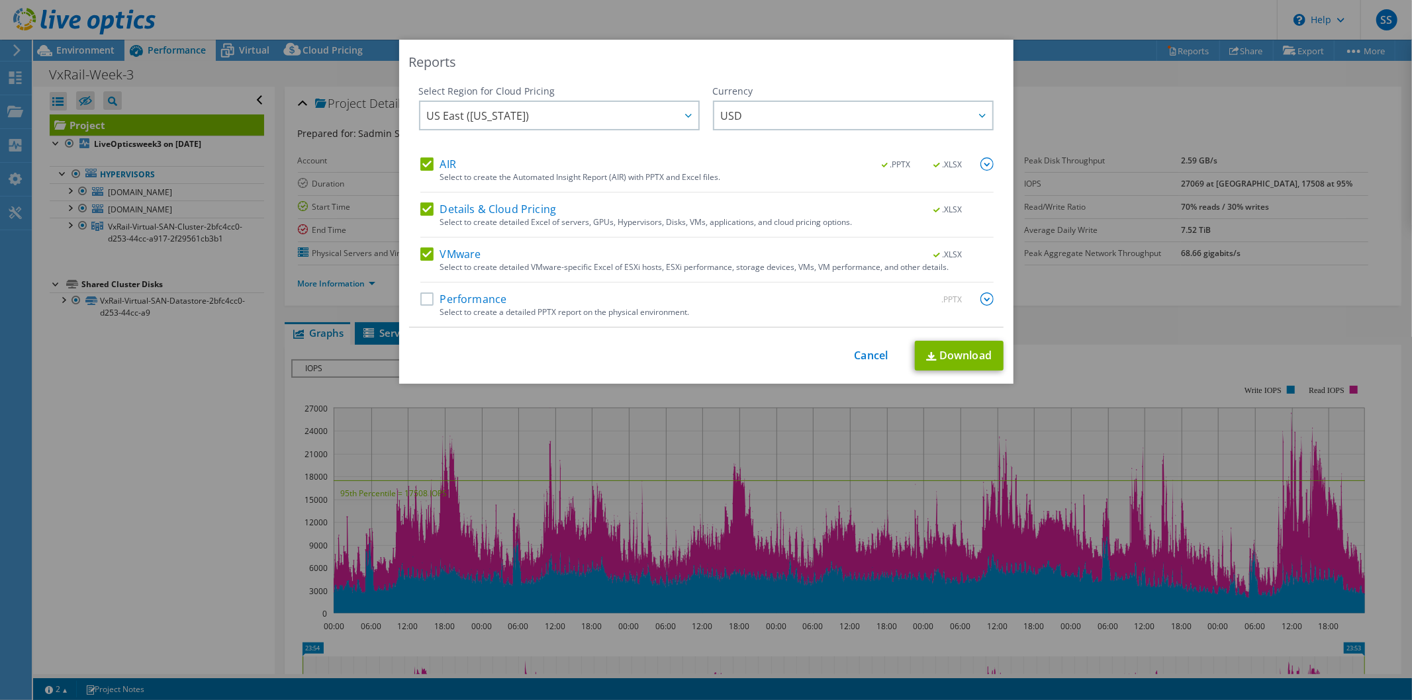
click at [455, 299] on label "Performance" at bounding box center [463, 299] width 87 height 13
click at [0, 0] on input "Performance" at bounding box center [0, 0] width 0 height 0
click at [985, 297] on img at bounding box center [987, 299] width 13 height 13
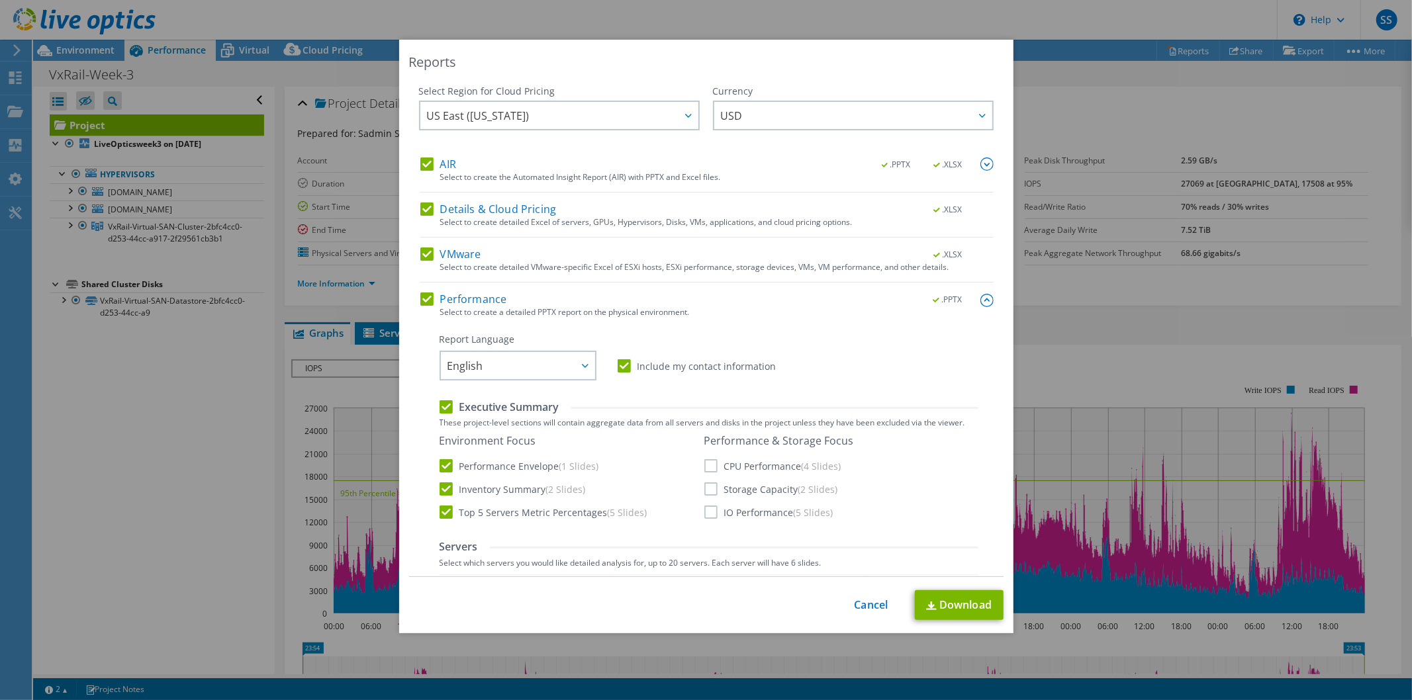
click at [711, 492] on label "Storage Capacity (2 Slides)" at bounding box center [771, 489] width 134 height 13
click at [0, 0] on input "Storage Capacity (2 Slides)" at bounding box center [0, 0] width 0 height 0
click at [712, 510] on label "IO Performance (5 Slides)" at bounding box center [768, 512] width 129 height 13
click at [0, 0] on input "IO Performance (5 Slides)" at bounding box center [0, 0] width 0 height 0
click at [709, 465] on label "CPU Performance (4 Slides)" at bounding box center [772, 465] width 137 height 13
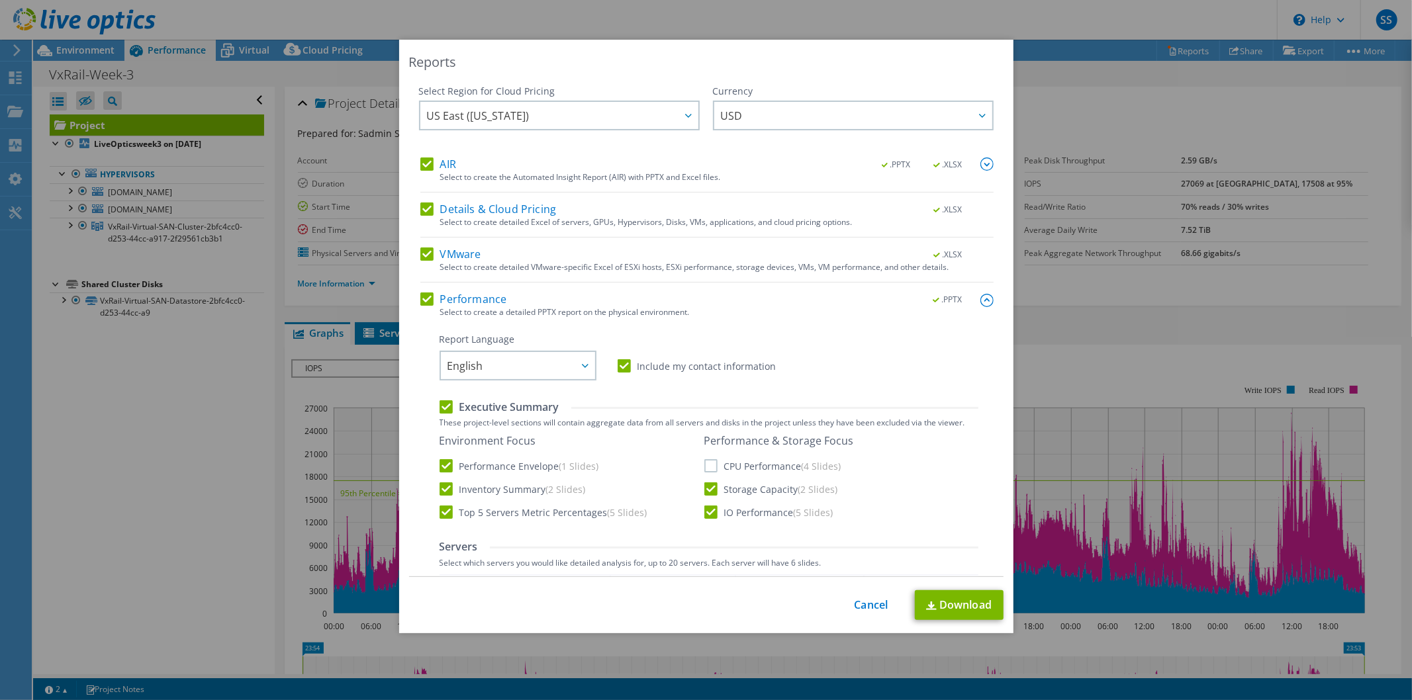
click at [0, 0] on input "CPU Performance (4 Slides)" at bounding box center [0, 0] width 0 height 0
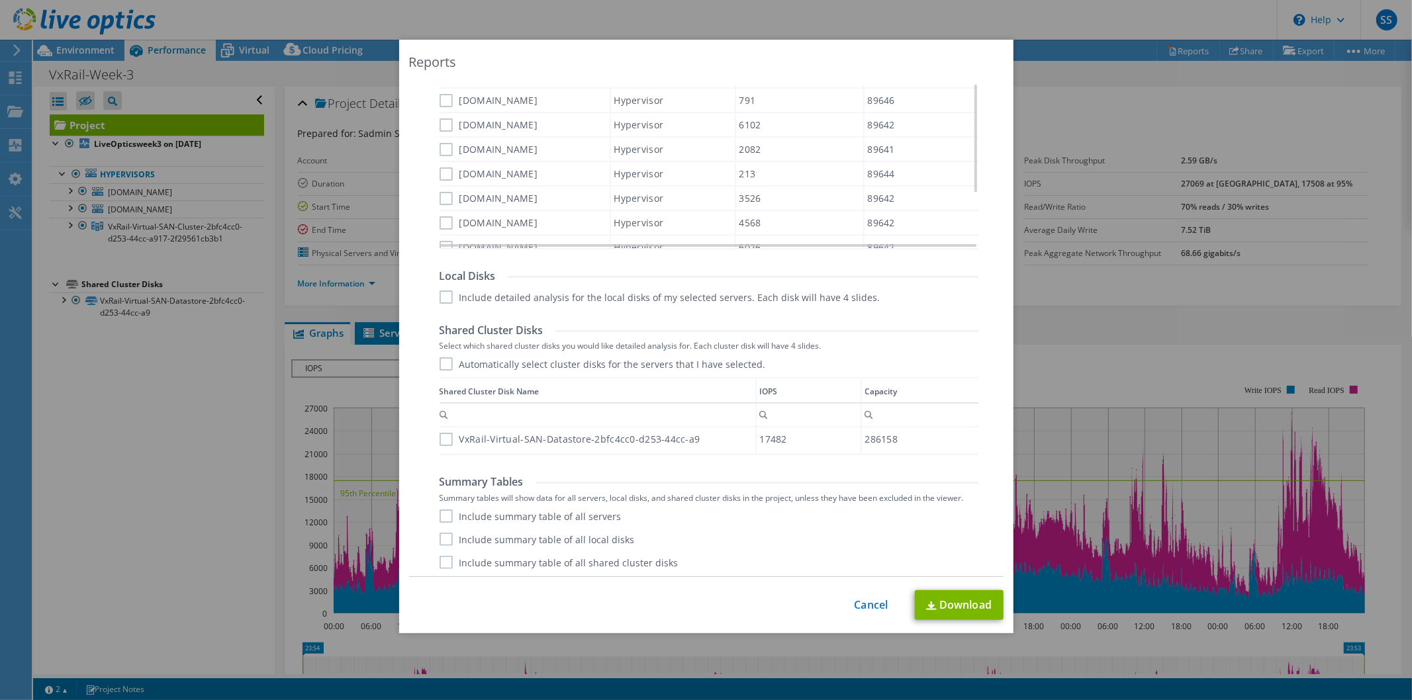
scroll to position [70, 0]
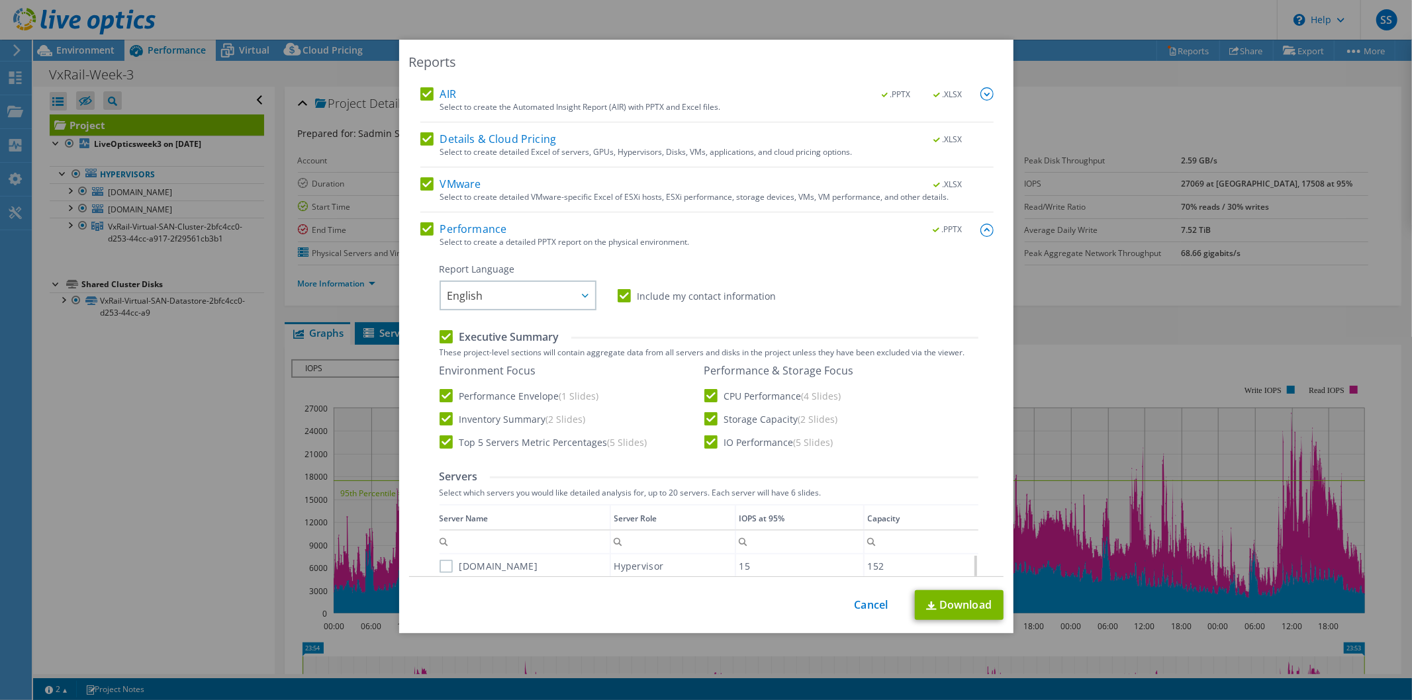
click at [707, 389] on label "CPU Performance (4 Slides)" at bounding box center [772, 395] width 137 height 13
click at [0, 0] on input "CPU Performance (4 Slides)" at bounding box center [0, 0] width 0 height 0
click at [718, 398] on label "CPU Performance (4 Slides)" at bounding box center [772, 395] width 137 height 13
click at [0, 0] on input "CPU Performance (4 Slides)" at bounding box center [0, 0] width 0 height 0
click at [718, 398] on label "CPU Performance (4 Slides)" at bounding box center [772, 395] width 137 height 13
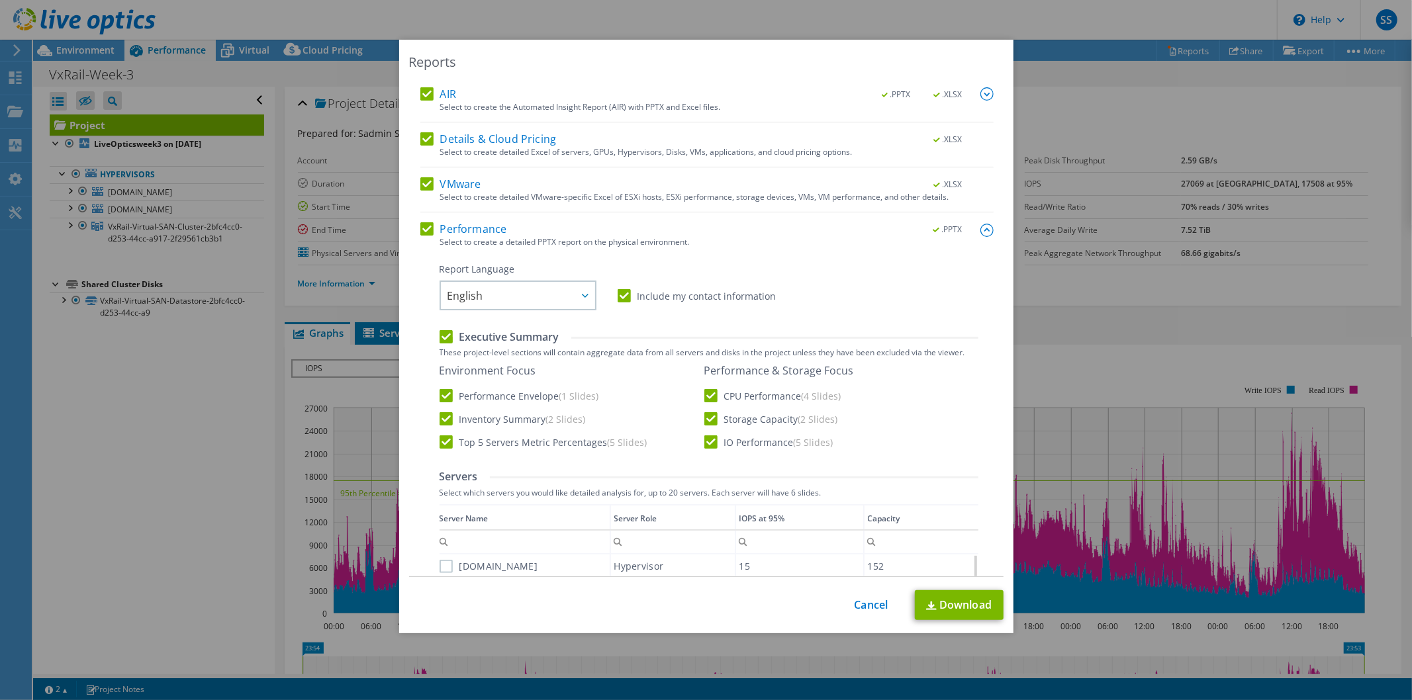
click at [0, 0] on input "CPU Performance (4 Slides)" at bounding box center [0, 0] width 0 height 0
click at [718, 398] on label "CPU Performance (4 Slides)" at bounding box center [772, 395] width 137 height 13
click at [0, 0] on input "CPU Performance (4 Slides)" at bounding box center [0, 0] width 0 height 0
click at [704, 397] on label "CPU Performance (4 Slides)" at bounding box center [772, 395] width 137 height 13
click at [0, 0] on input "CPU Performance (4 Slides)" at bounding box center [0, 0] width 0 height 0
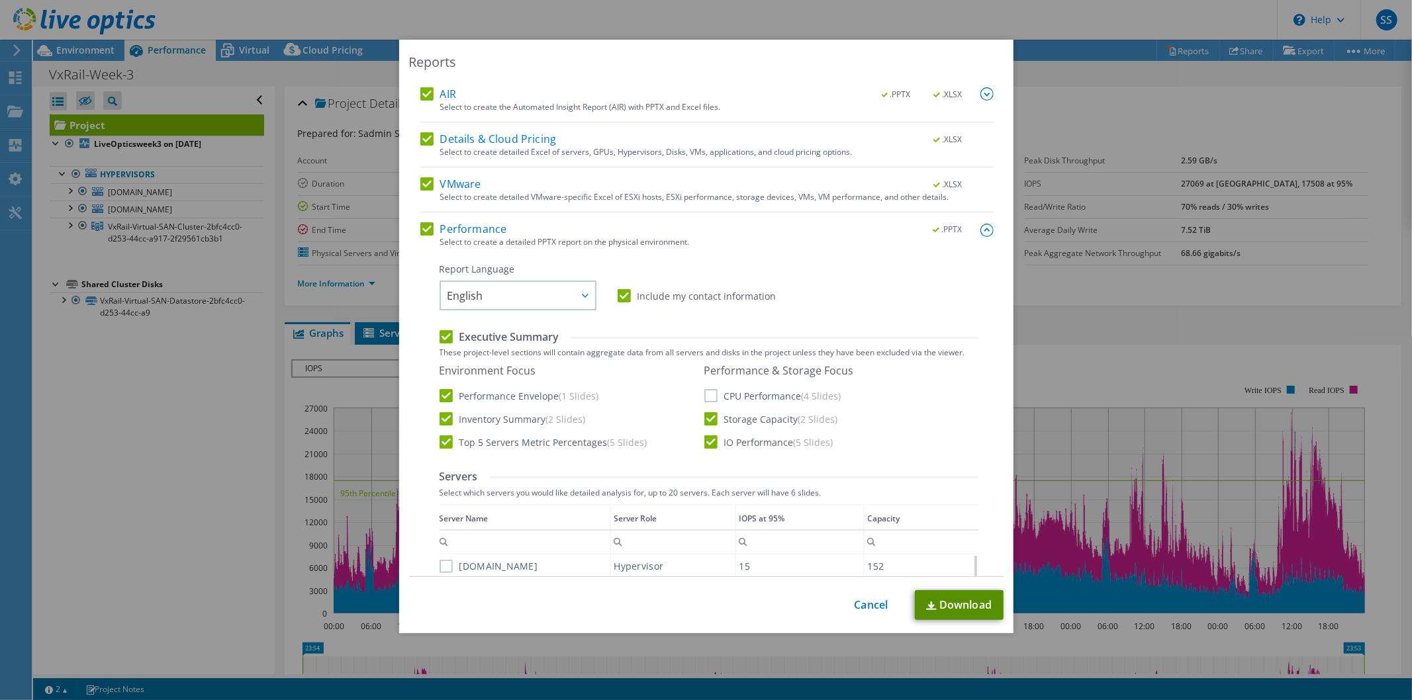
click at [956, 603] on link "Download" at bounding box center [959, 606] width 89 height 30
click at [855, 608] on link "Cancel" at bounding box center [872, 605] width 34 height 13
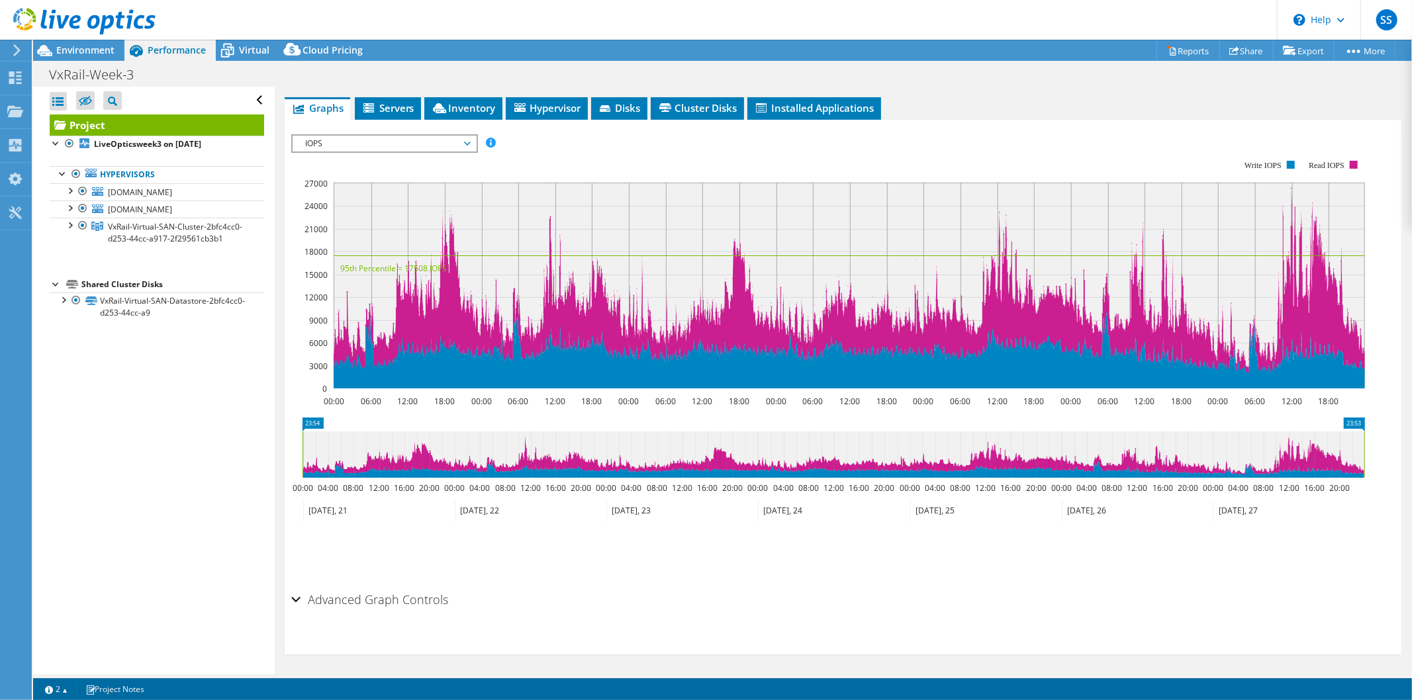
scroll to position [0, 0]
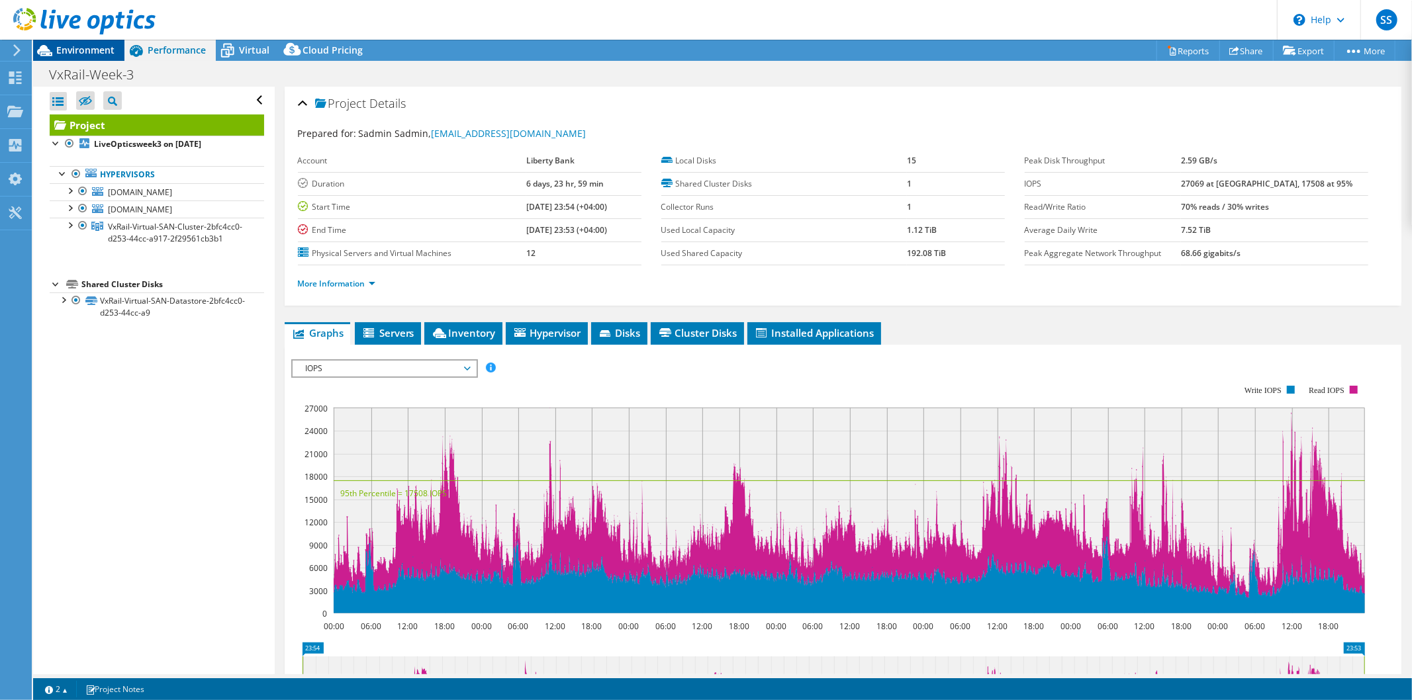
click at [86, 53] on span "Environment" at bounding box center [85, 50] width 58 height 13
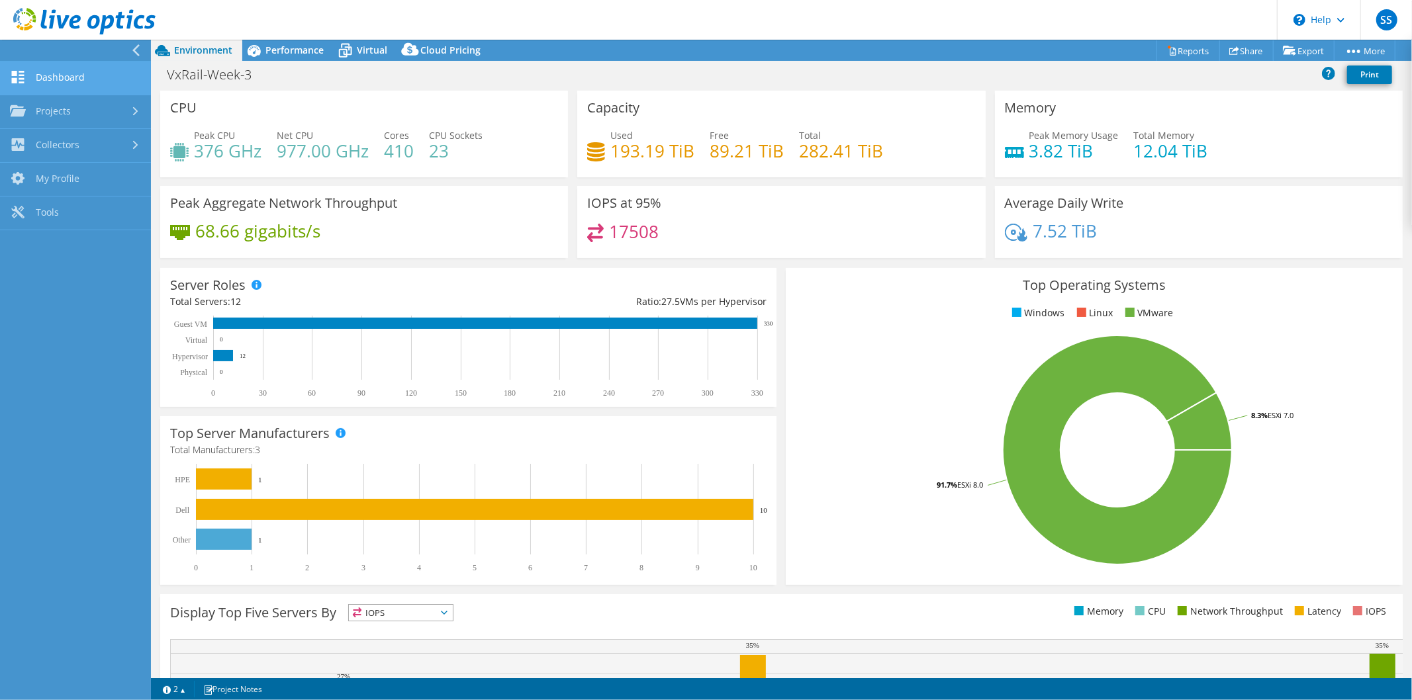
click at [67, 72] on link "Dashboard" at bounding box center [75, 79] width 151 height 34
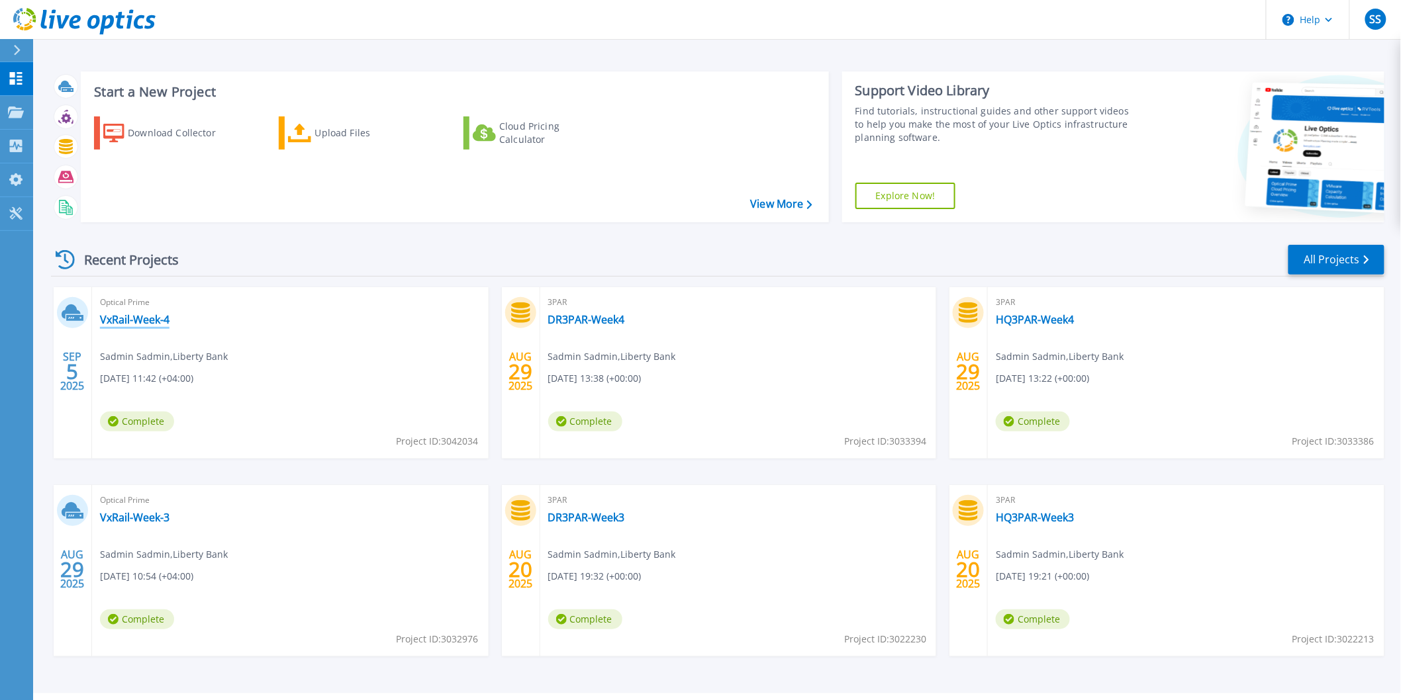
click at [136, 322] on link "VxRail-Week-4" at bounding box center [135, 319] width 70 height 13
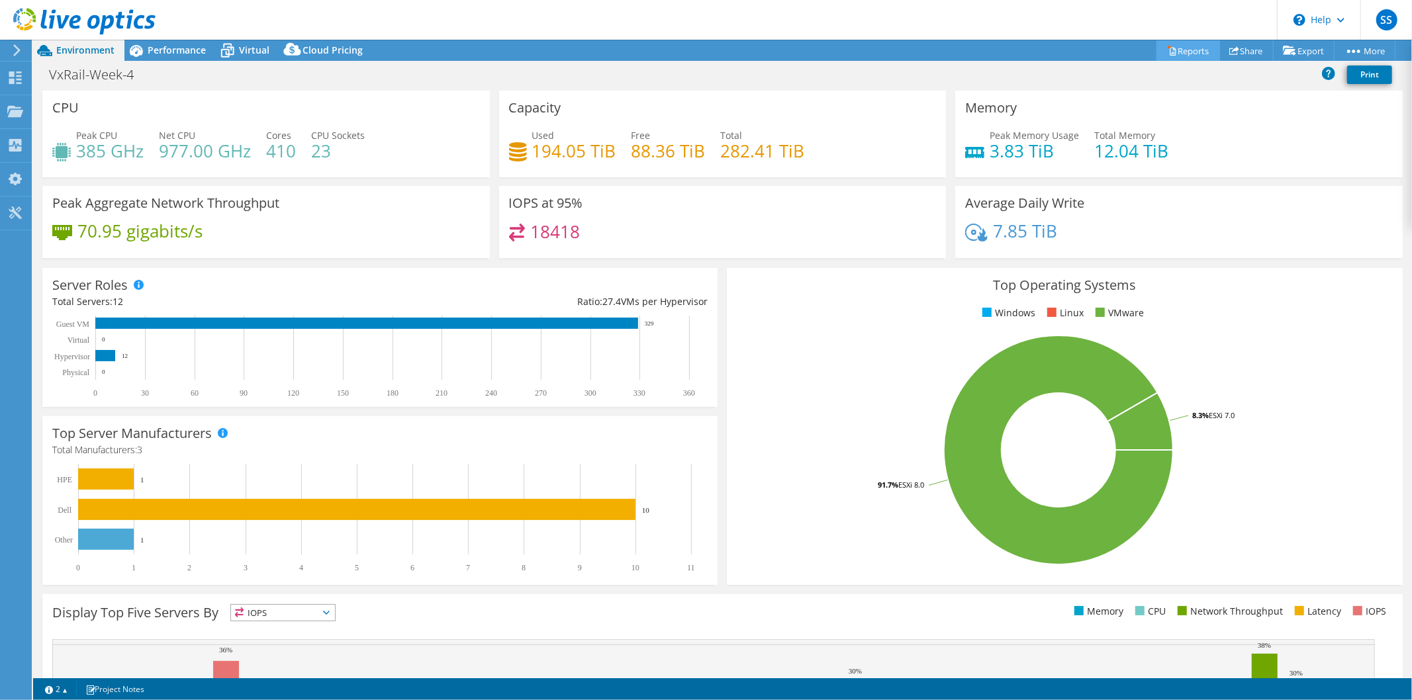
click at [1176, 46] on link "Reports" at bounding box center [1189, 50] width 64 height 21
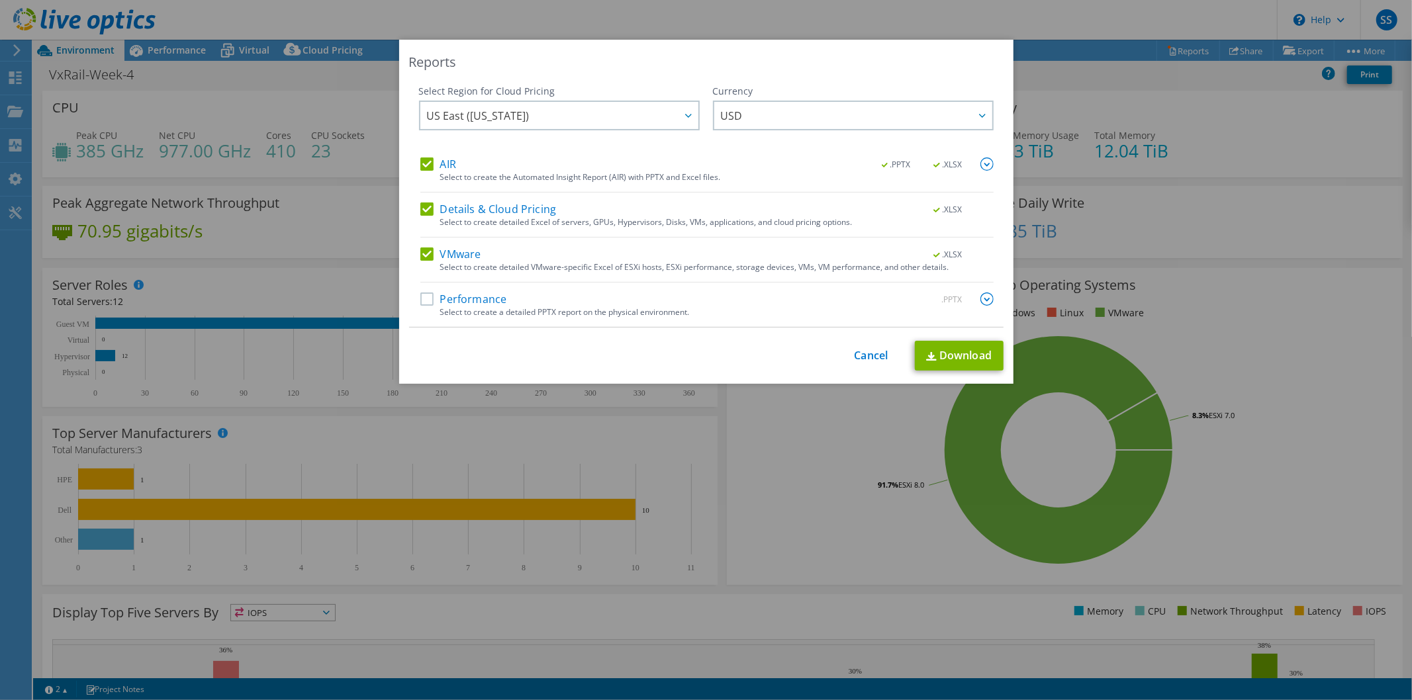
click at [421, 303] on label "Performance" at bounding box center [463, 299] width 87 height 13
click at [0, 0] on input "Performance" at bounding box center [0, 0] width 0 height 0
click at [981, 295] on img at bounding box center [987, 299] width 13 height 13
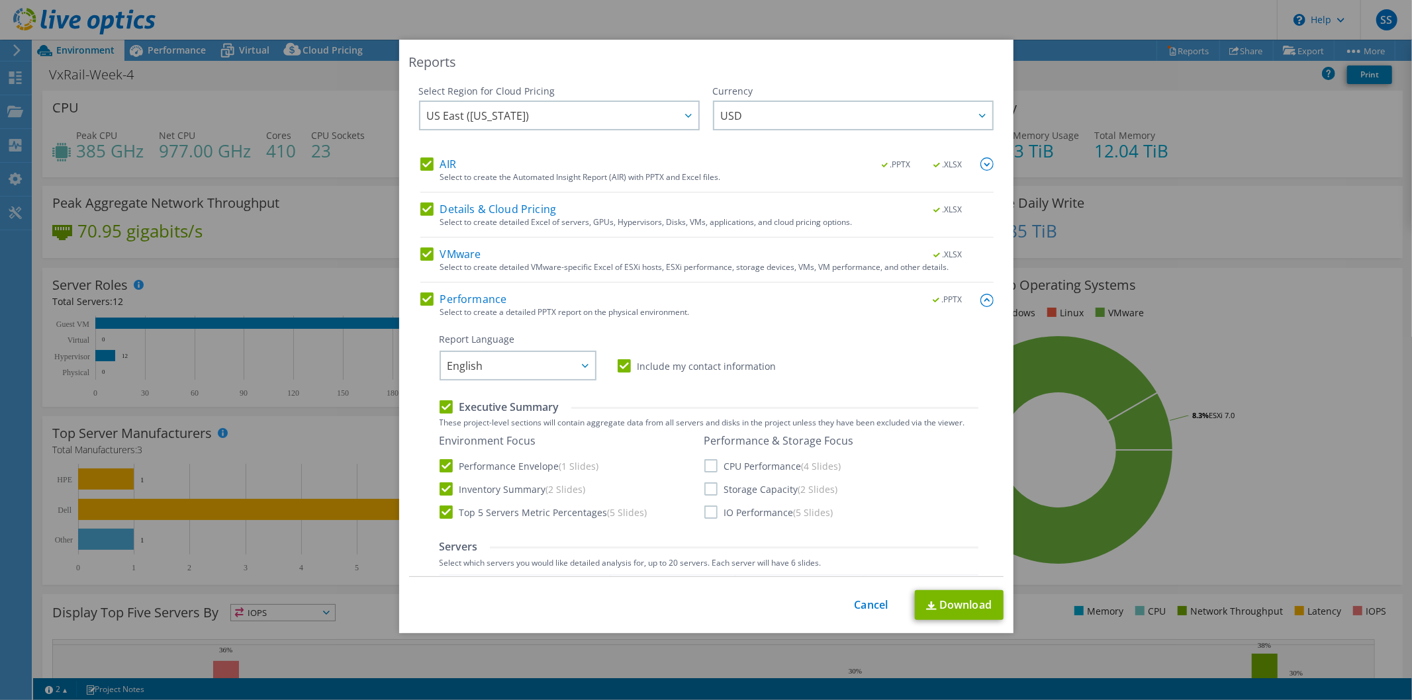
click at [718, 491] on label "Storage Capacity (2 Slides)" at bounding box center [771, 489] width 134 height 13
click at [0, 0] on input "Storage Capacity (2 Slides)" at bounding box center [0, 0] width 0 height 0
click at [713, 512] on label "IO Performance (5 Slides)" at bounding box center [768, 512] width 129 height 13
click at [0, 0] on input "IO Performance (5 Slides)" at bounding box center [0, 0] width 0 height 0
click at [949, 599] on link "Download" at bounding box center [959, 606] width 89 height 30
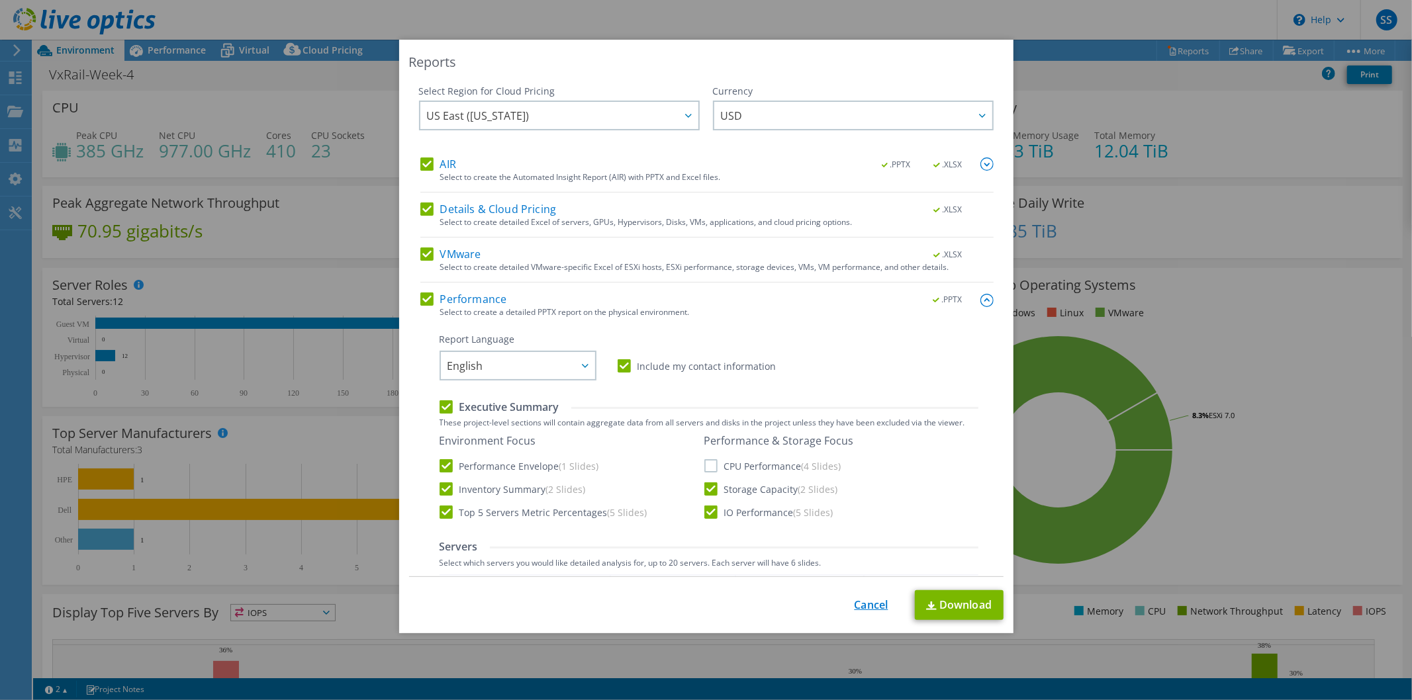
click at [863, 602] on link "Cancel" at bounding box center [872, 605] width 34 height 13
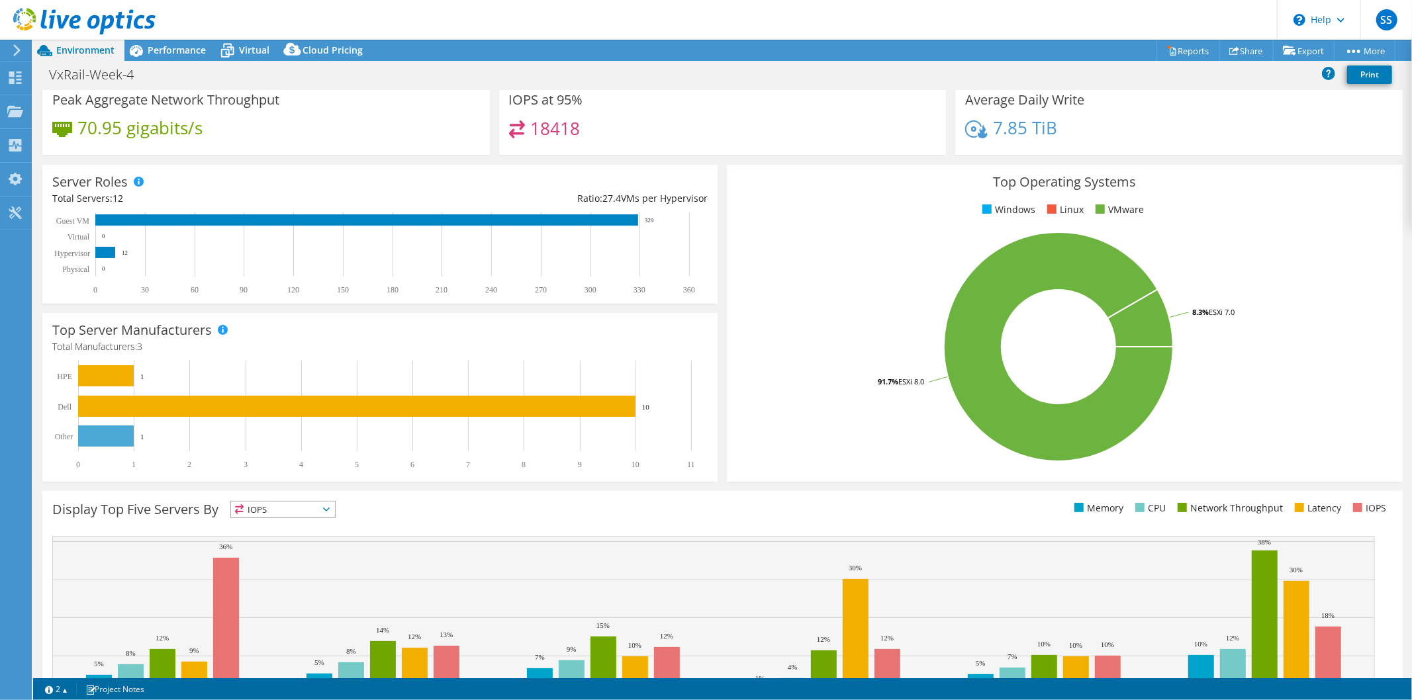
scroll to position [181, 0]
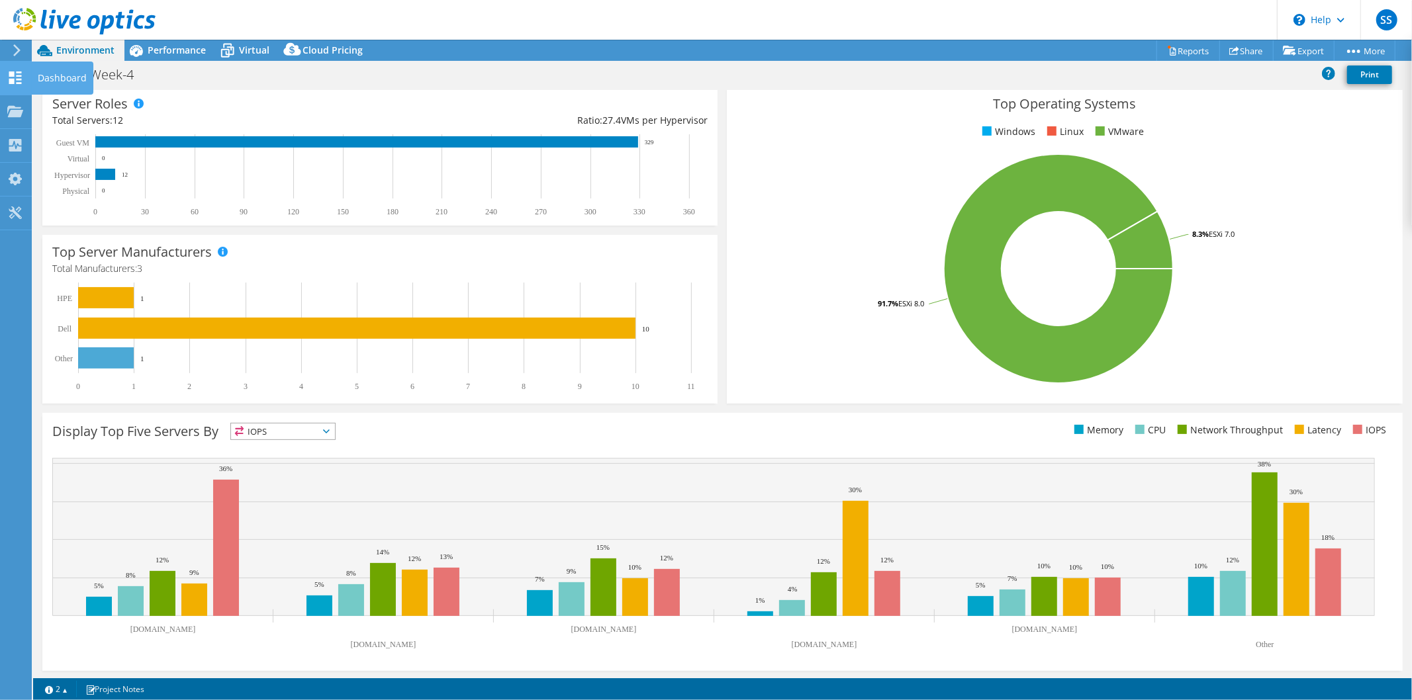
click at [17, 73] on icon at bounding box center [15, 78] width 16 height 13
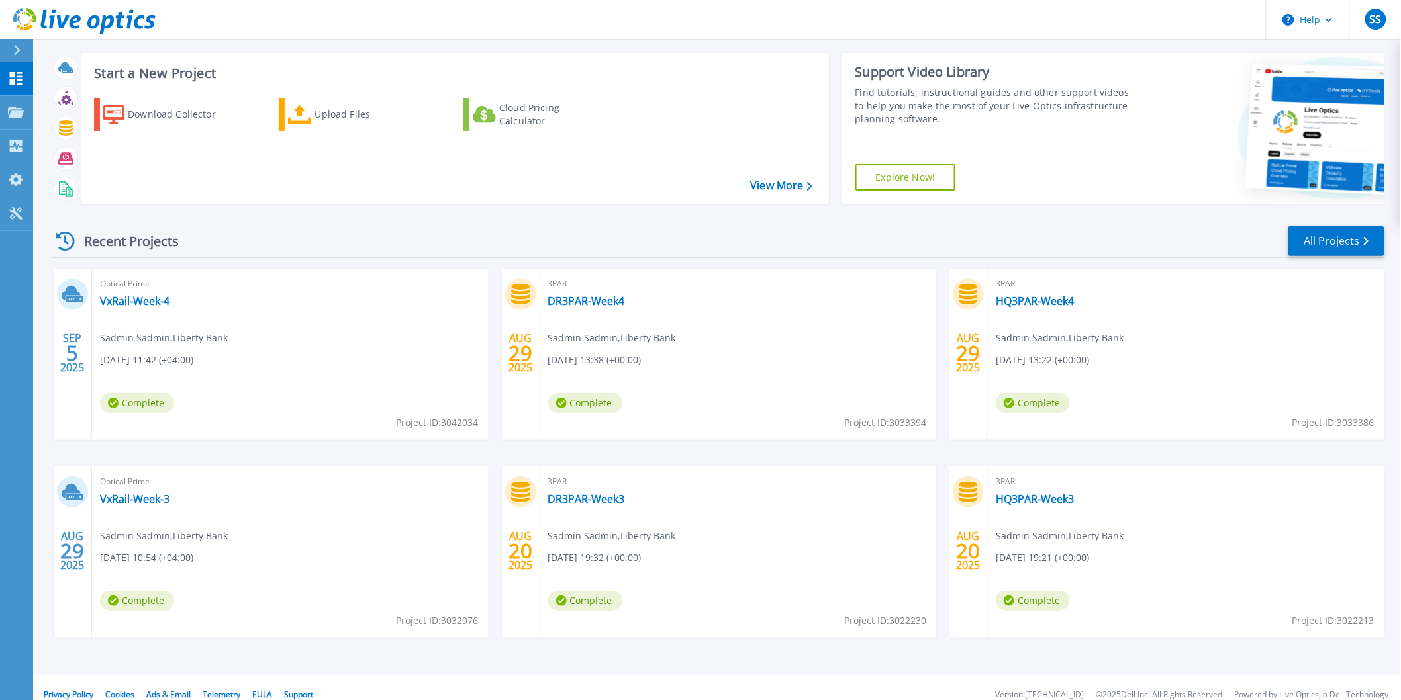
scroll to position [33, 0]
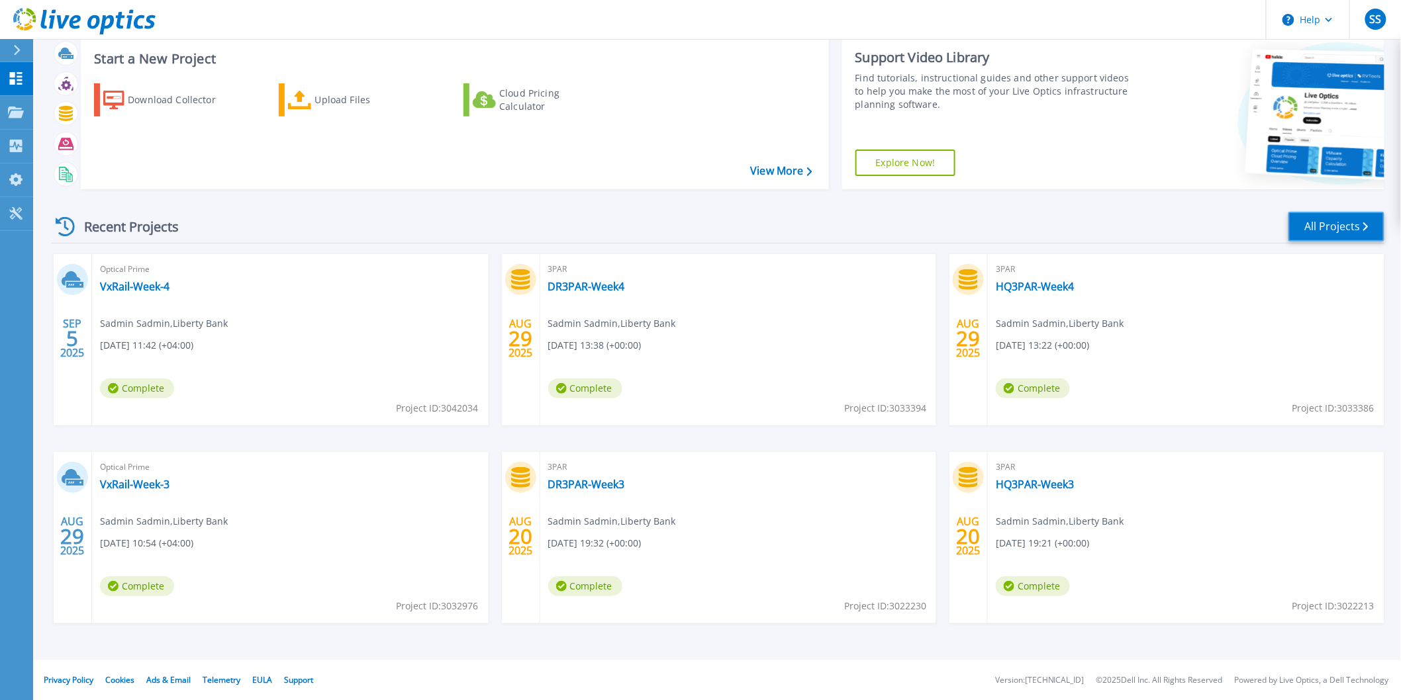
click at [1314, 212] on link "All Projects" at bounding box center [1336, 227] width 96 height 30
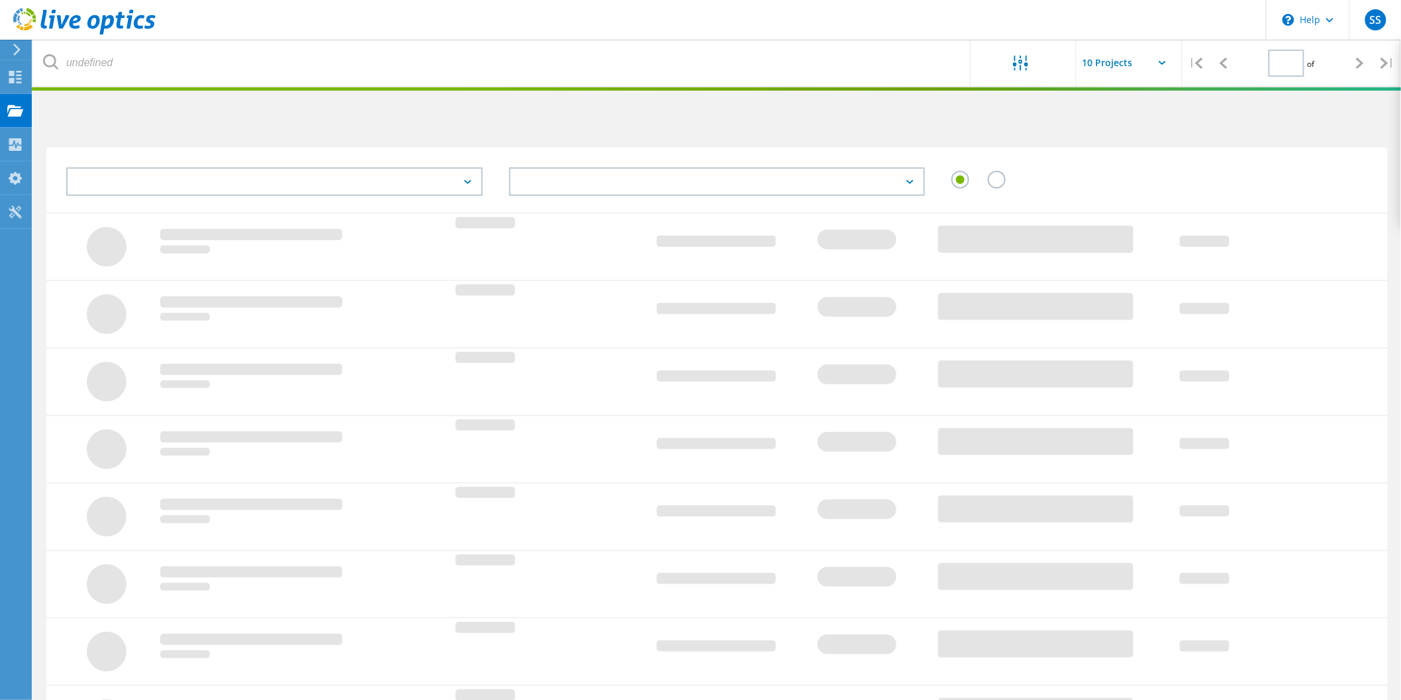
type input "1"
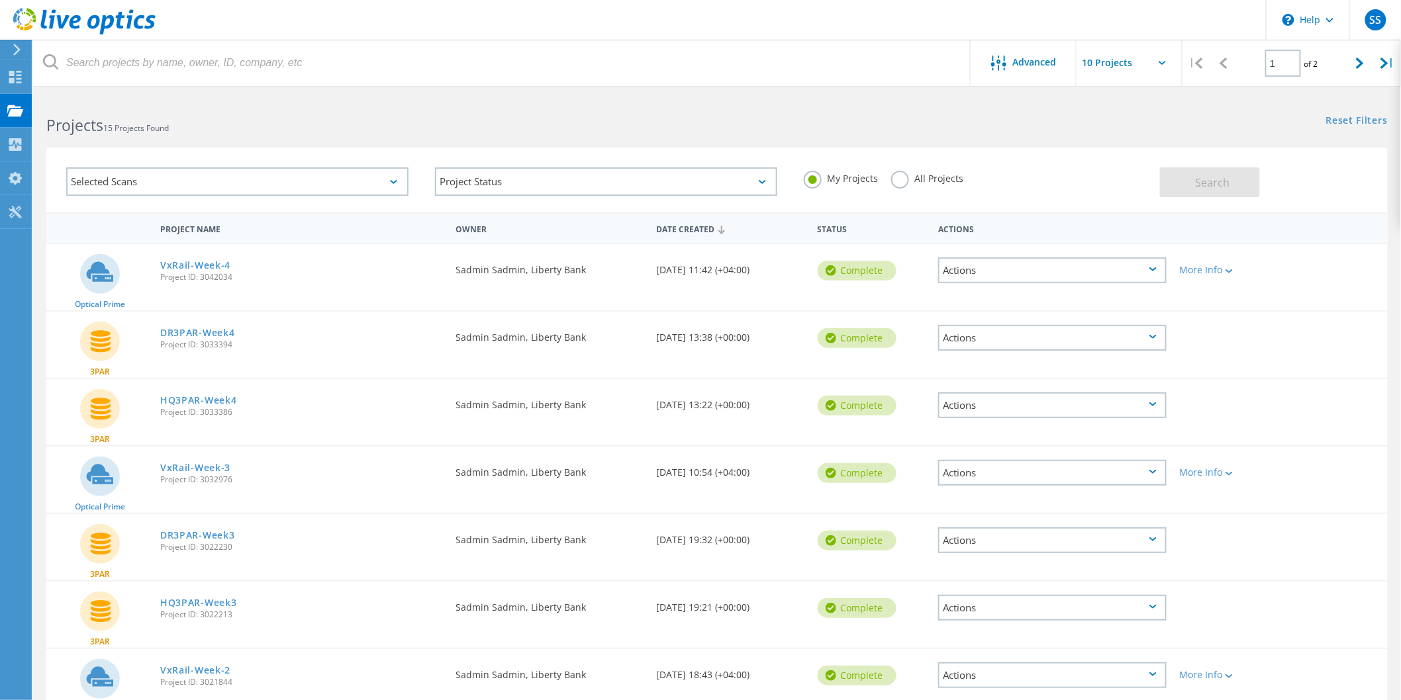
scroll to position [262, 0]
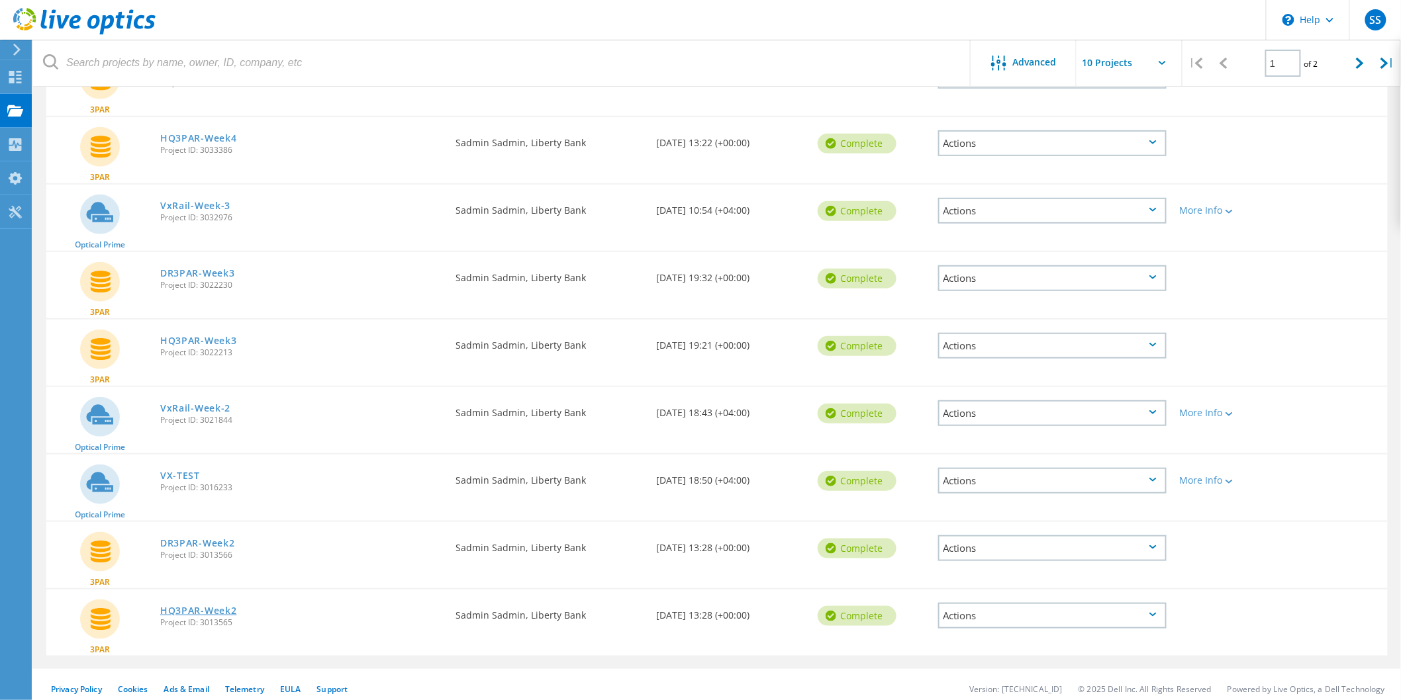
click at [208, 606] on link "HQ3PAR-Week2" at bounding box center [198, 610] width 76 height 9
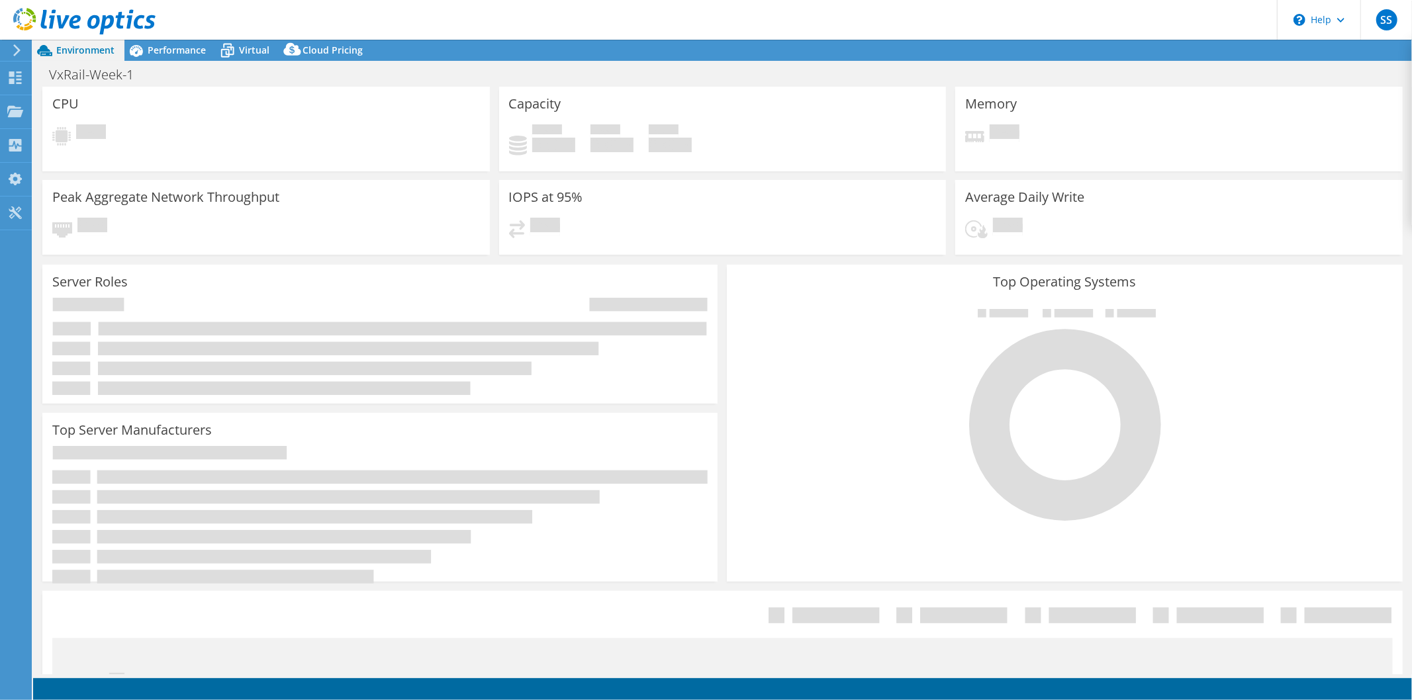
select select "EUFrankfurt"
select select "USD"
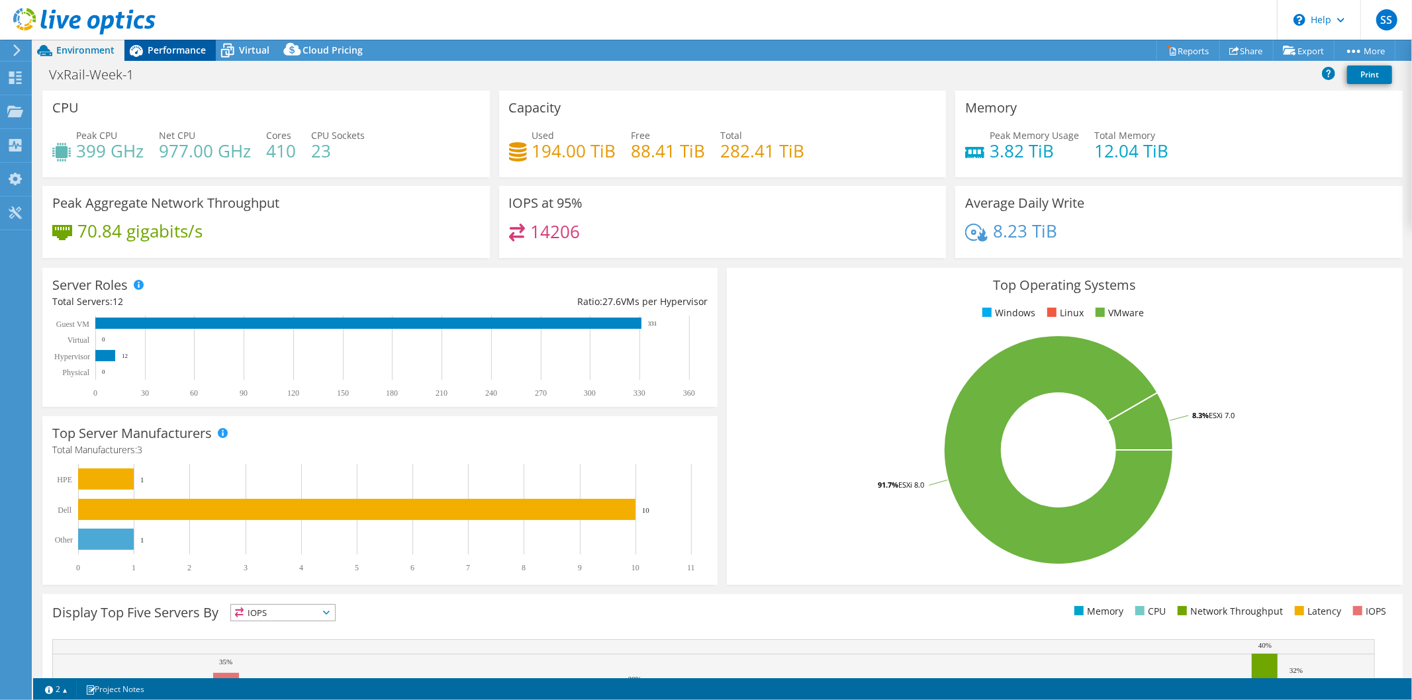
click at [179, 44] on span "Performance" at bounding box center [177, 50] width 58 height 13
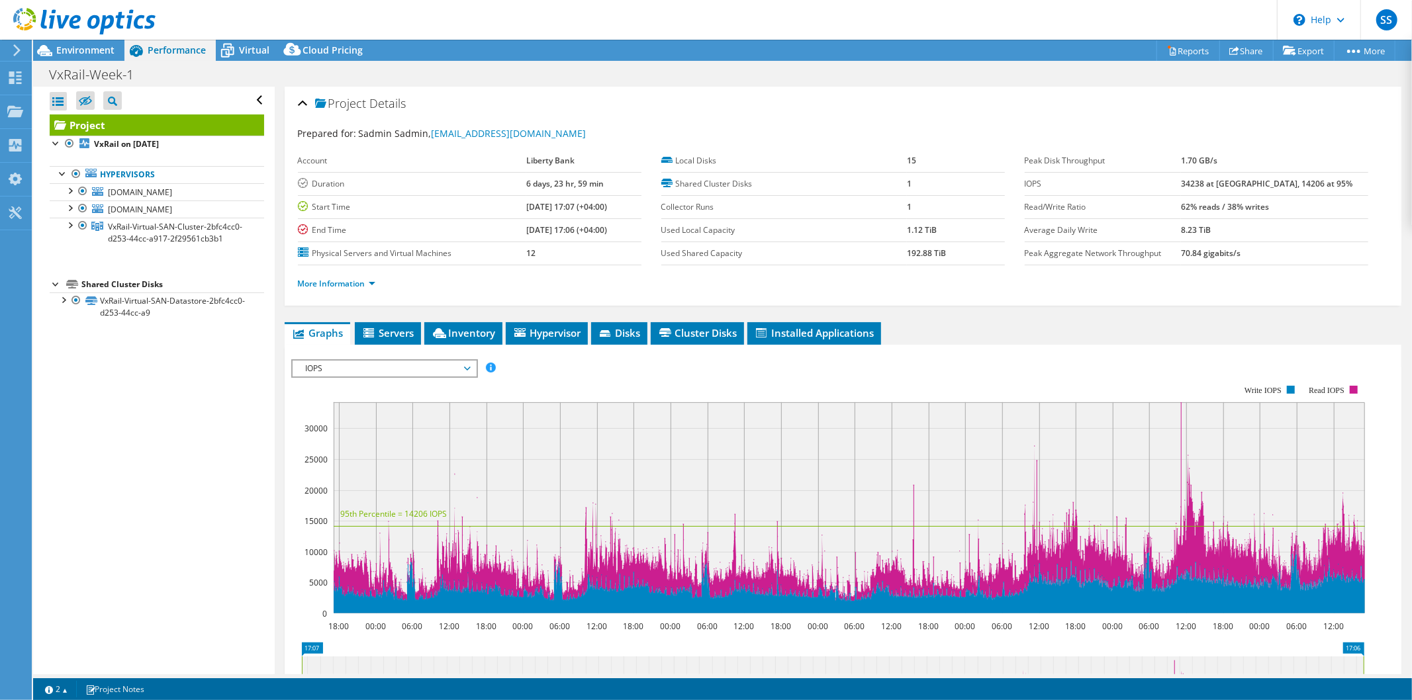
click at [162, 54] on span "Performance" at bounding box center [177, 50] width 58 height 13
click at [1188, 48] on link "Reports" at bounding box center [1189, 50] width 64 height 21
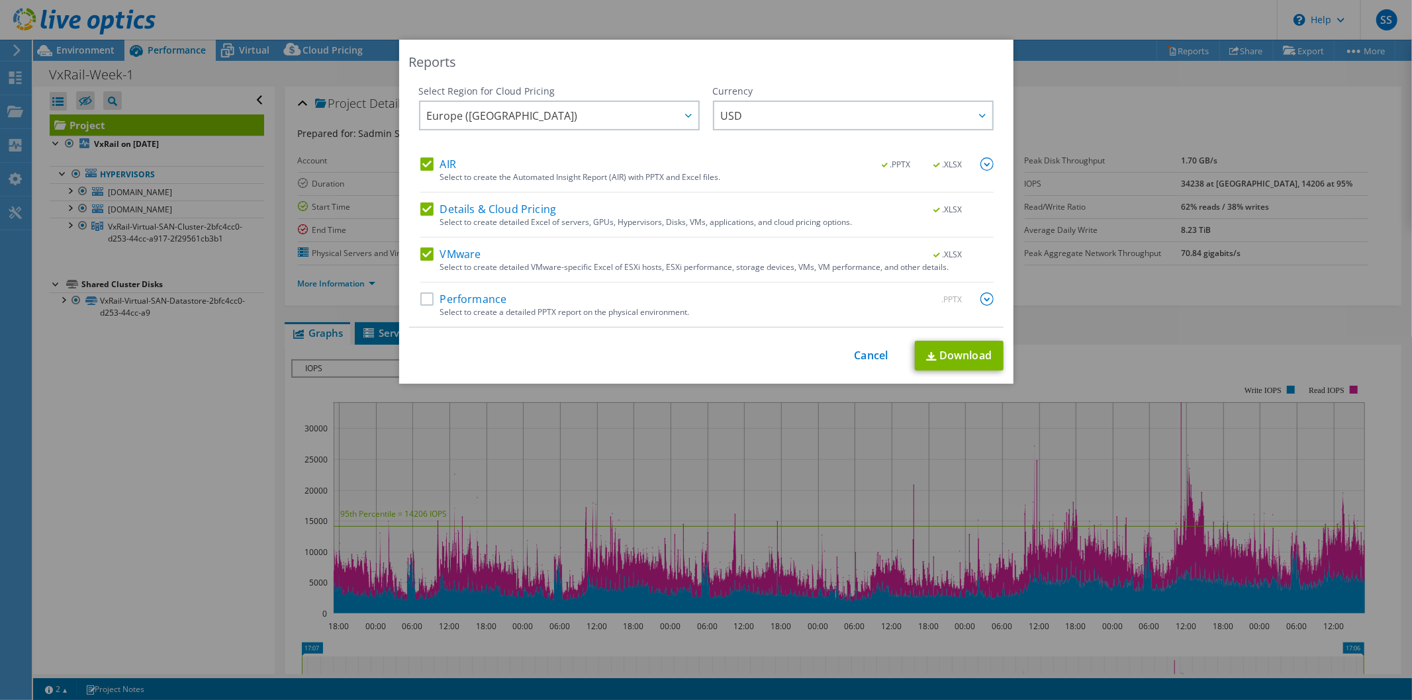
click at [420, 298] on label "Performance" at bounding box center [463, 299] width 87 height 13
click at [0, 0] on input "Performance" at bounding box center [0, 0] width 0 height 0
click at [983, 295] on img at bounding box center [987, 299] width 13 height 13
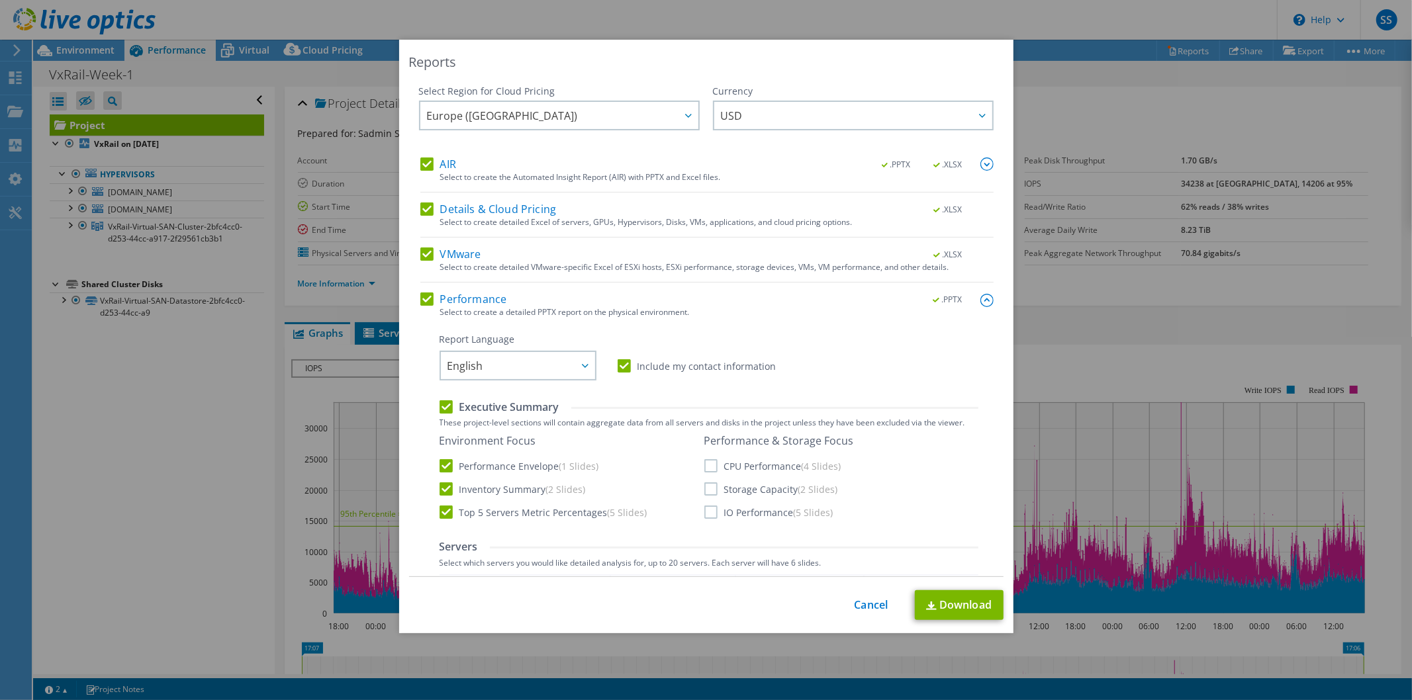
click at [705, 483] on label "Storage Capacity (2 Slides)" at bounding box center [771, 489] width 134 height 13
click at [0, 0] on input "Storage Capacity (2 Slides)" at bounding box center [0, 0] width 0 height 0
click at [714, 508] on label "IO Performance (5 Slides)" at bounding box center [768, 512] width 129 height 13
click at [0, 0] on input "IO Performance (5 Slides)" at bounding box center [0, 0] width 0 height 0
click at [972, 606] on link "Download" at bounding box center [959, 606] width 89 height 30
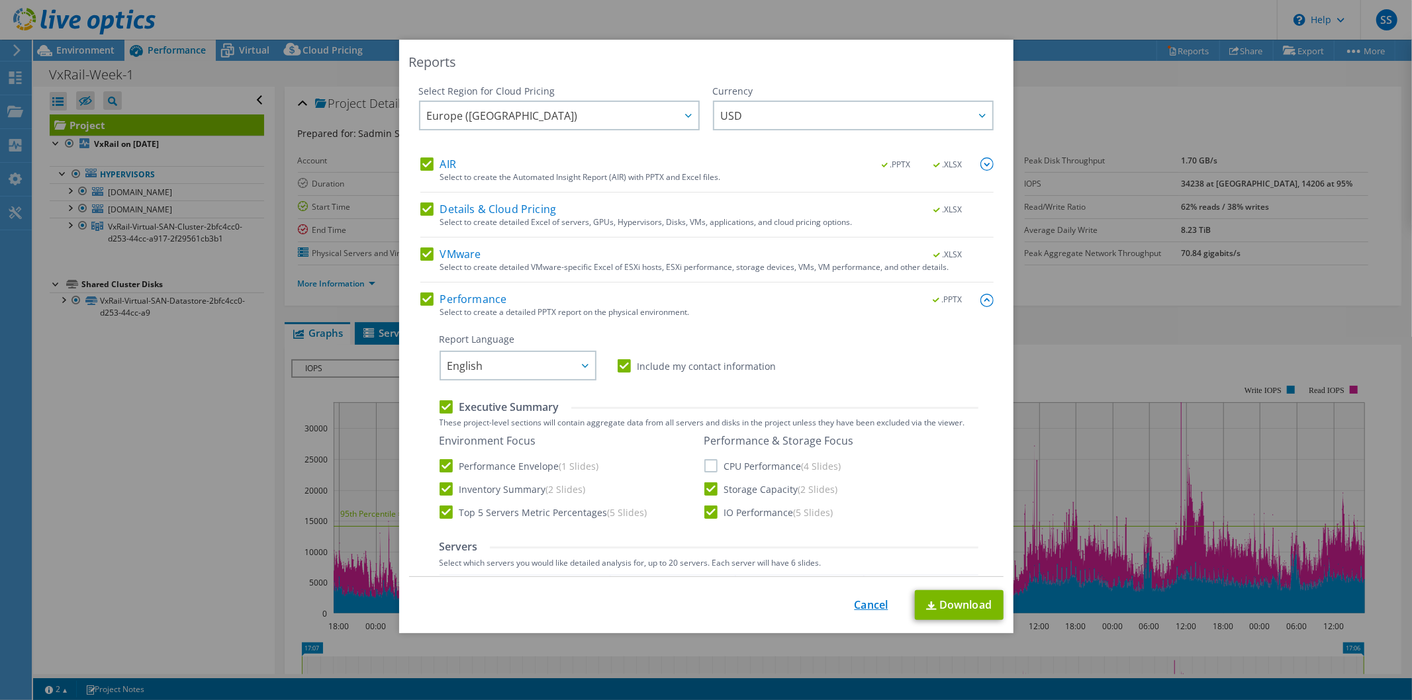
click at [873, 601] on link "Cancel" at bounding box center [872, 605] width 34 height 13
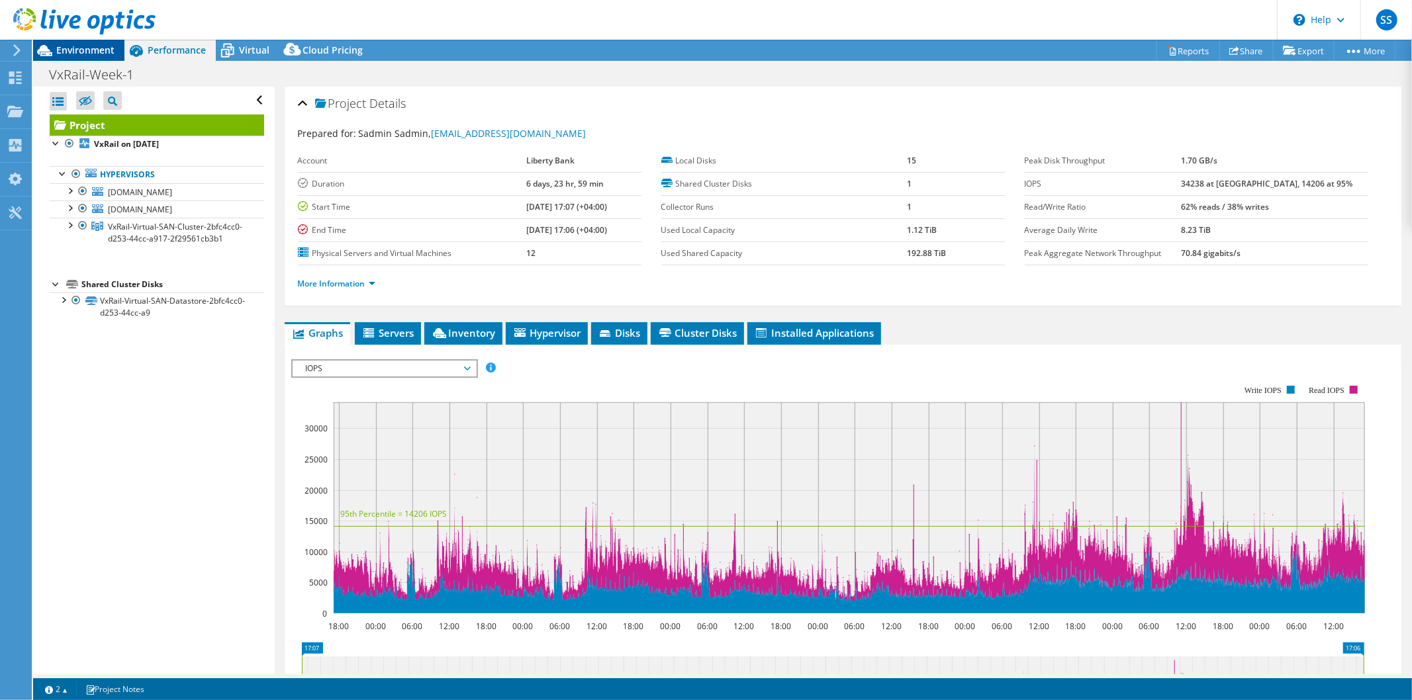
click at [101, 48] on span "Environment" at bounding box center [85, 50] width 58 height 13
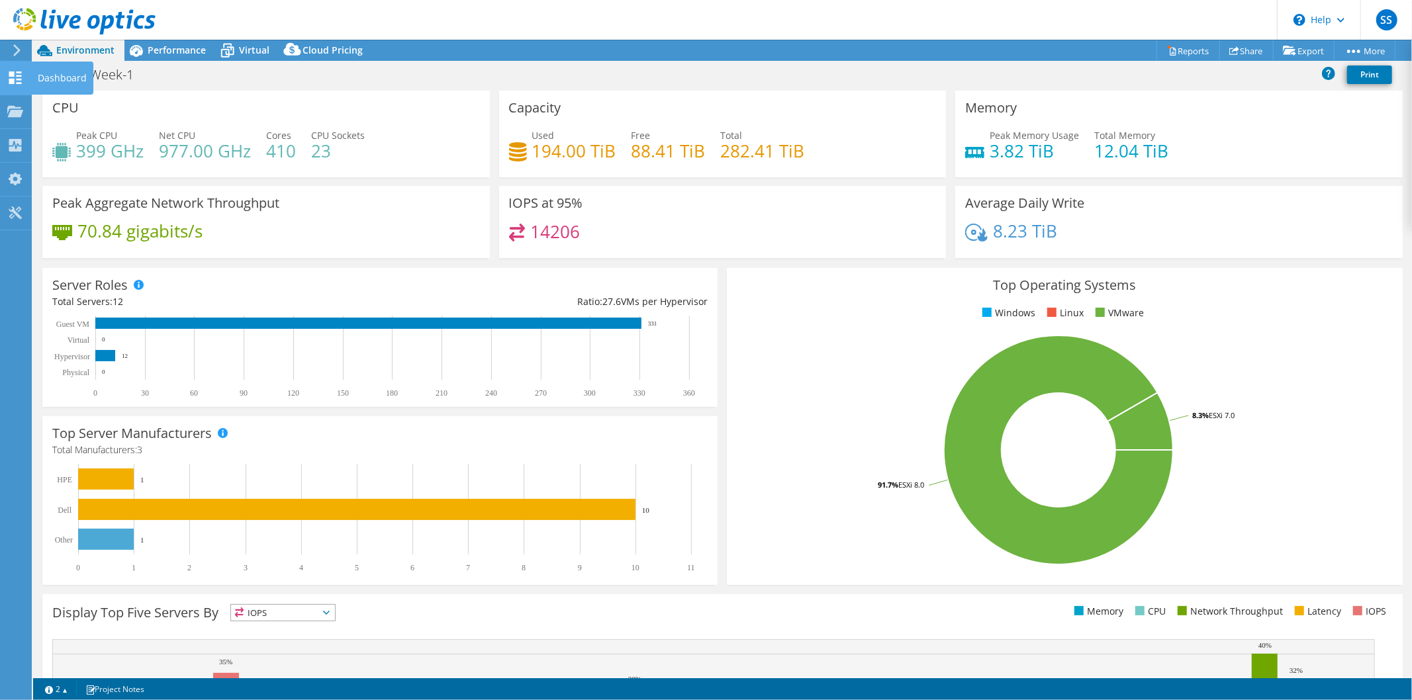
click at [21, 77] on icon at bounding box center [15, 78] width 16 height 13
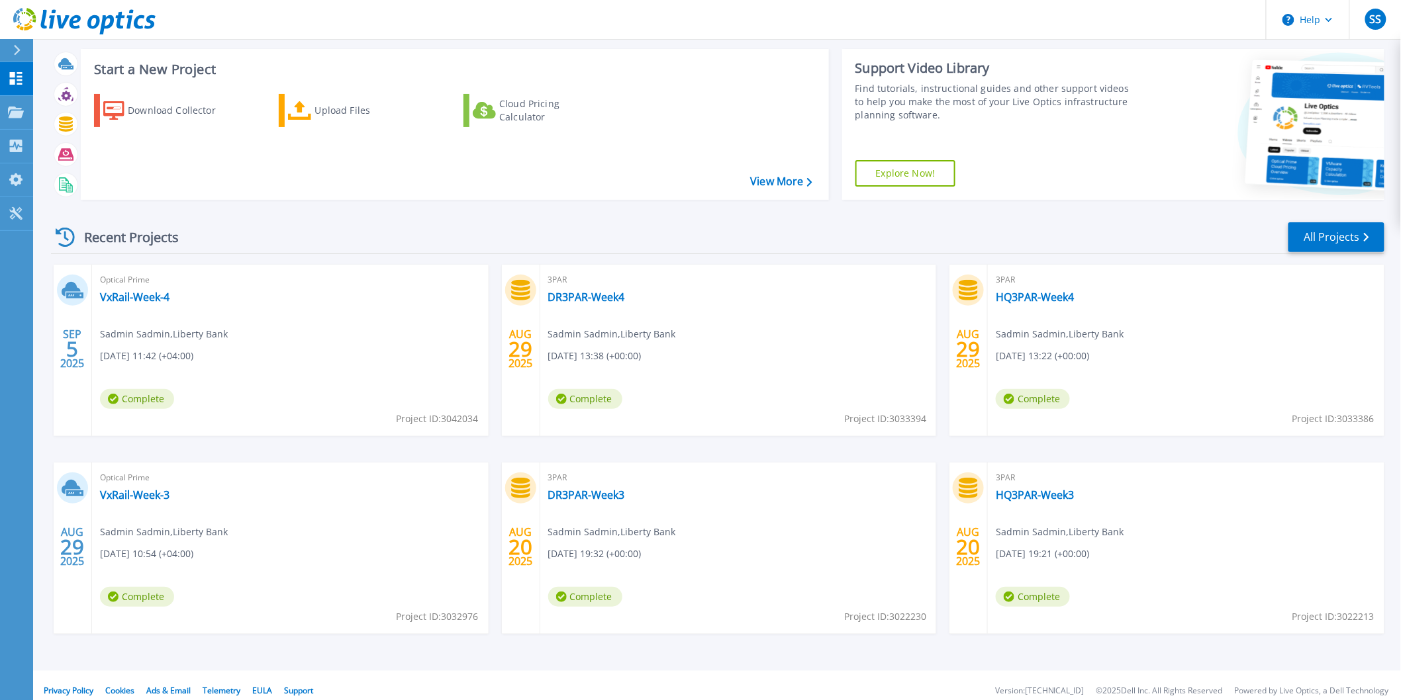
scroll to position [33, 0]
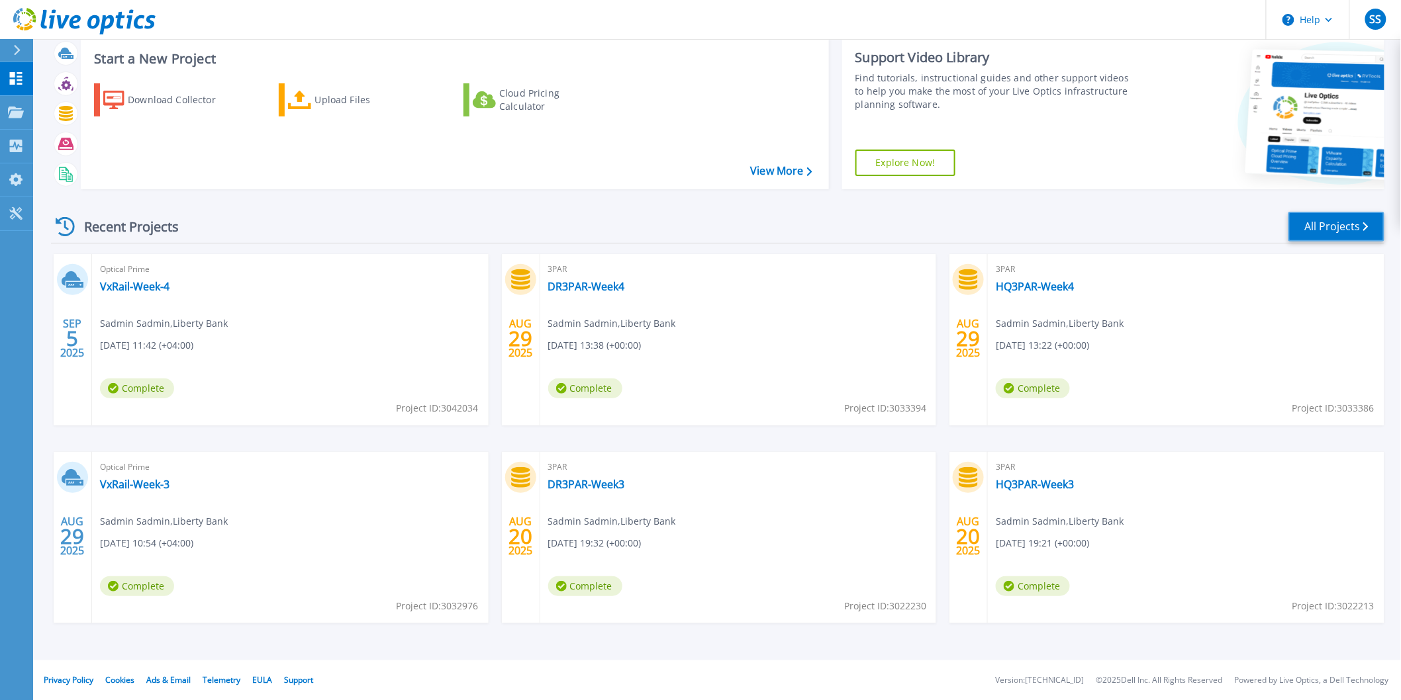
click at [1321, 227] on link "All Projects" at bounding box center [1336, 227] width 96 height 30
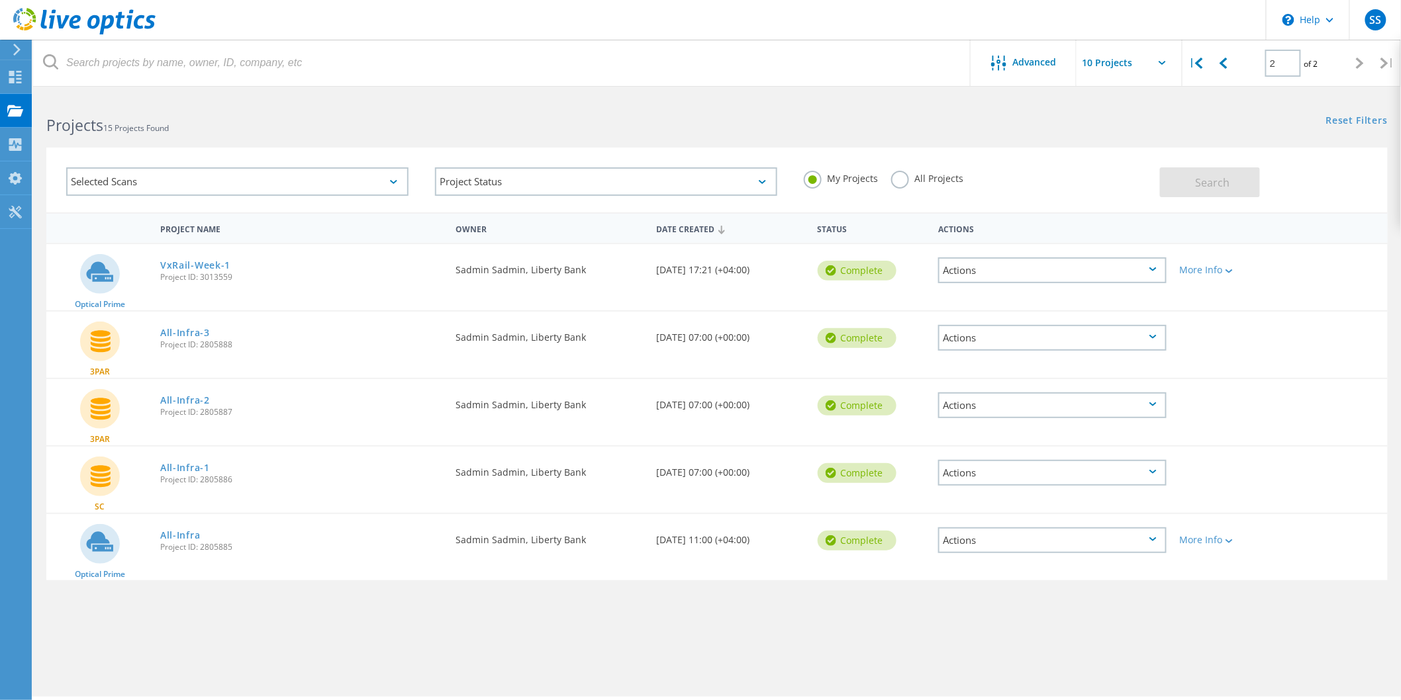
click at [902, 181] on label "All Projects" at bounding box center [927, 177] width 72 height 13
click at [0, 0] on input "All Projects" at bounding box center [0, 0] width 0 height 0
click at [1210, 177] on span "Search" at bounding box center [1212, 182] width 34 height 15
click at [1222, 61] on icon at bounding box center [1224, 63] width 8 height 11
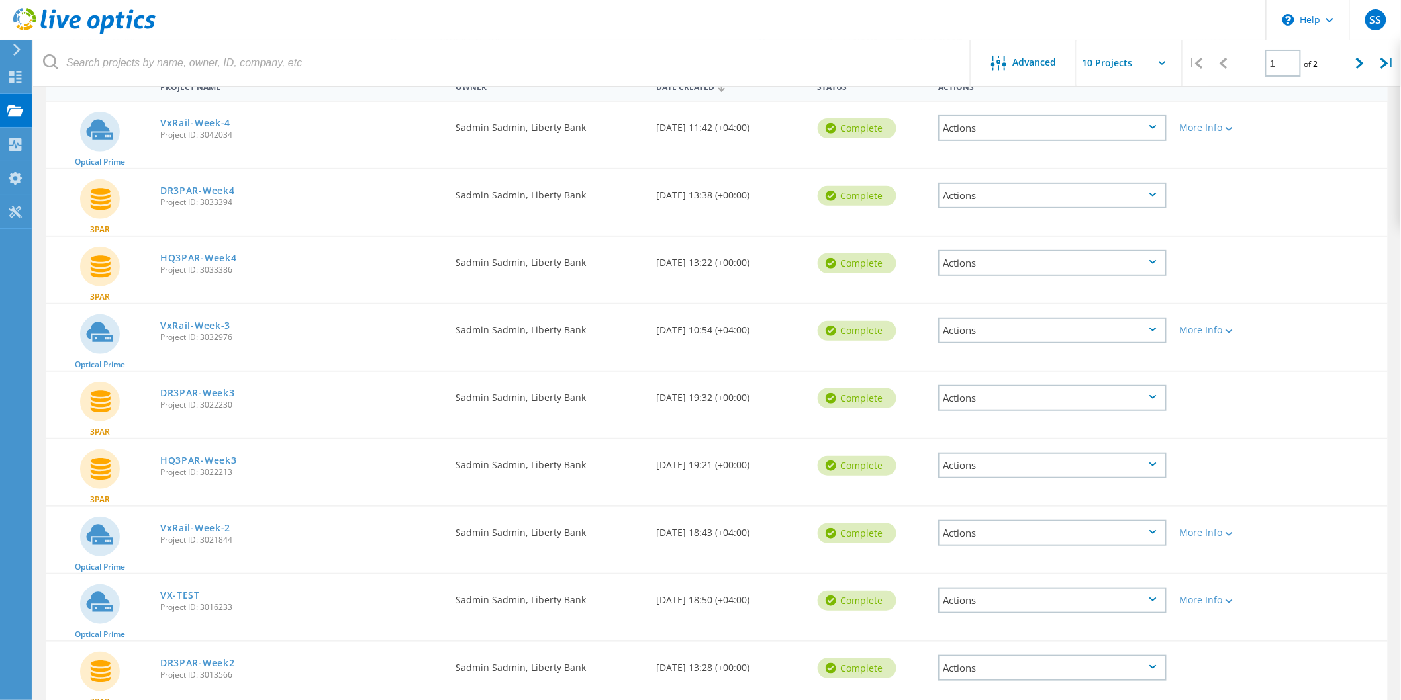
scroll to position [262, 0]
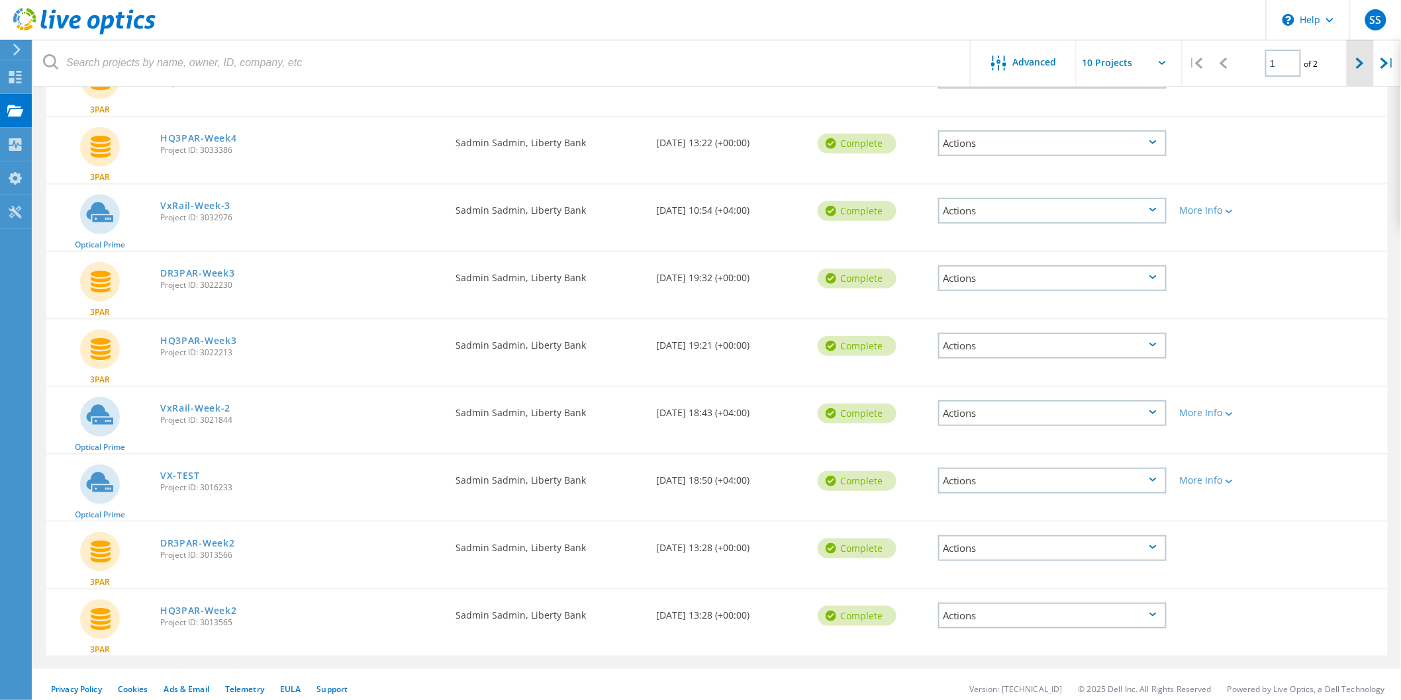
click at [1365, 64] on div at bounding box center [1360, 63] width 27 height 47
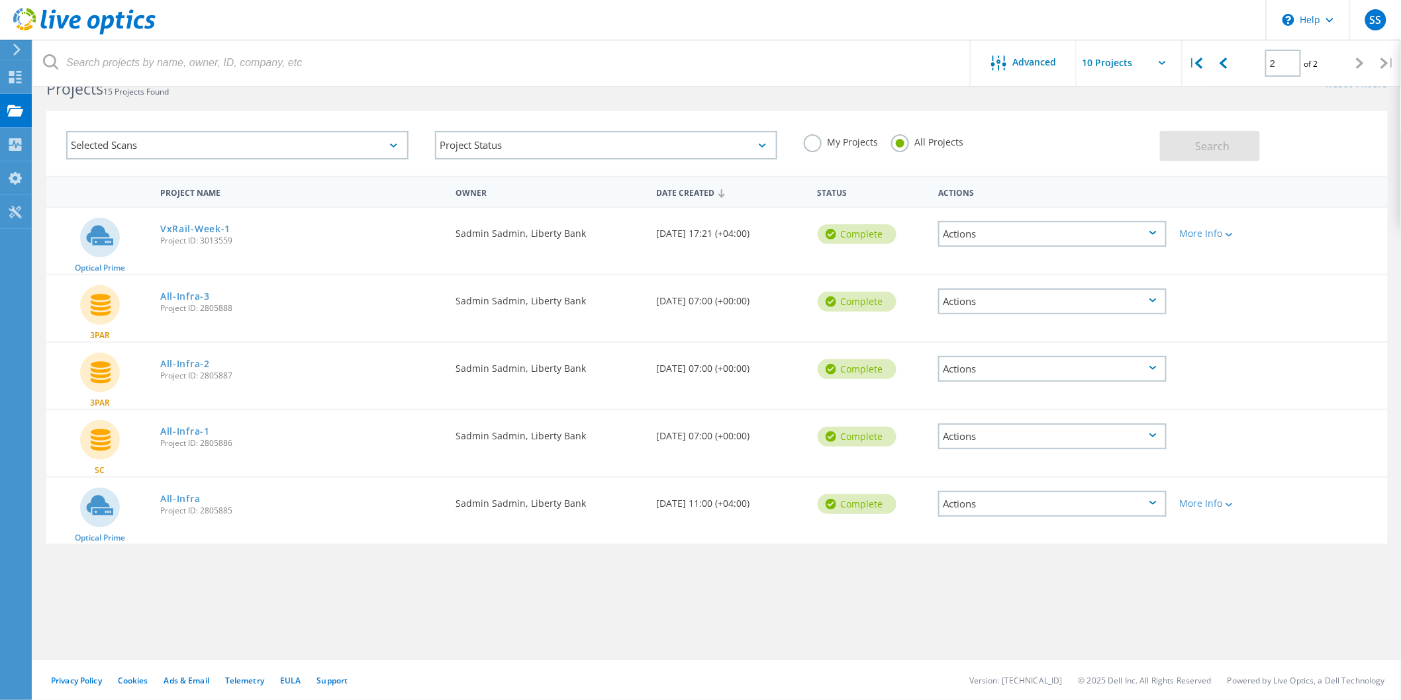
scroll to position [36, 0]
click at [1222, 64] on icon at bounding box center [1224, 63] width 8 height 11
type input "1"
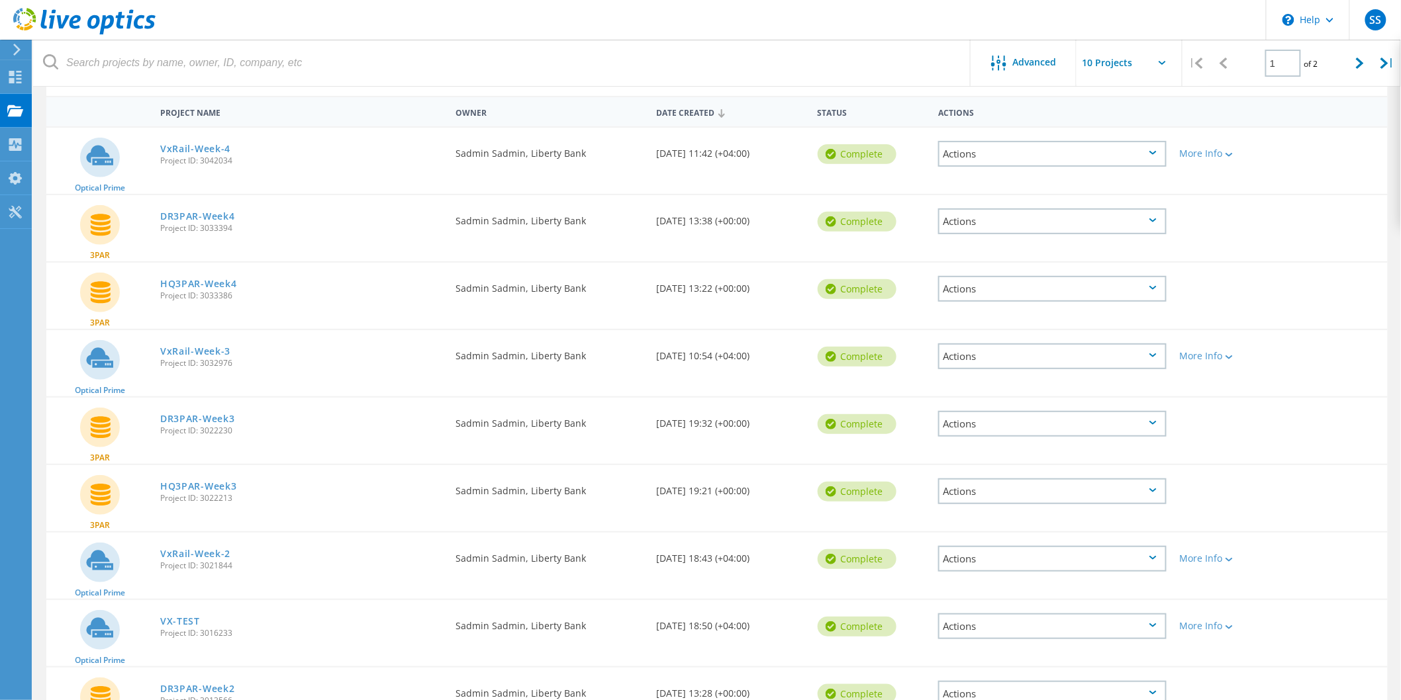
scroll to position [0, 0]
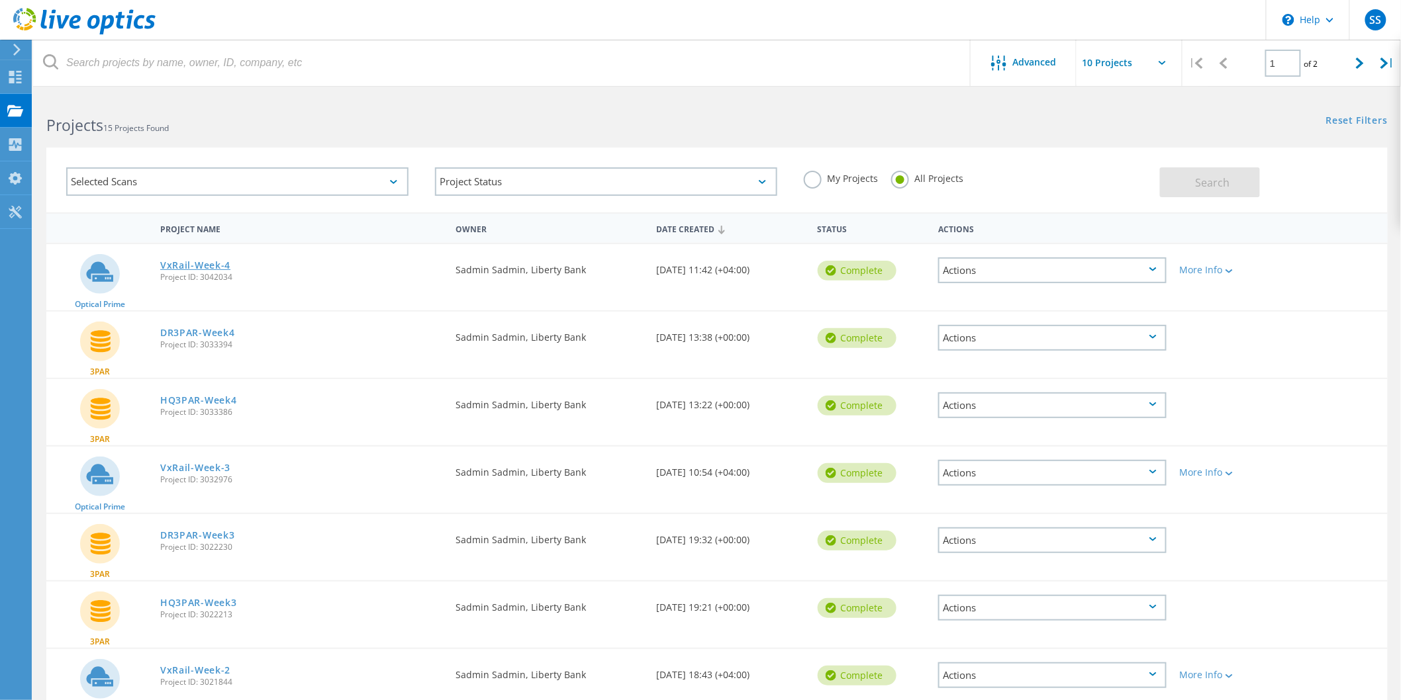
click at [215, 262] on link "VxRail-Week-4" at bounding box center [195, 265] width 70 height 9
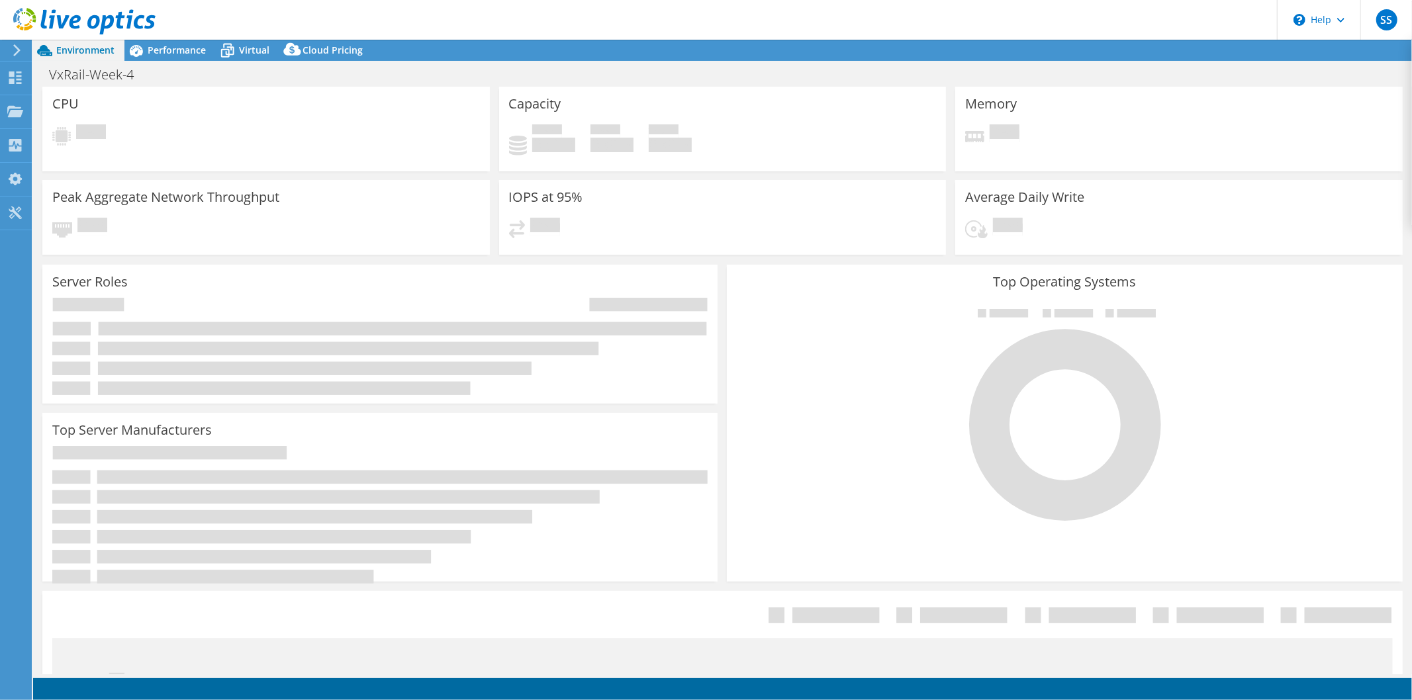
select select "USD"
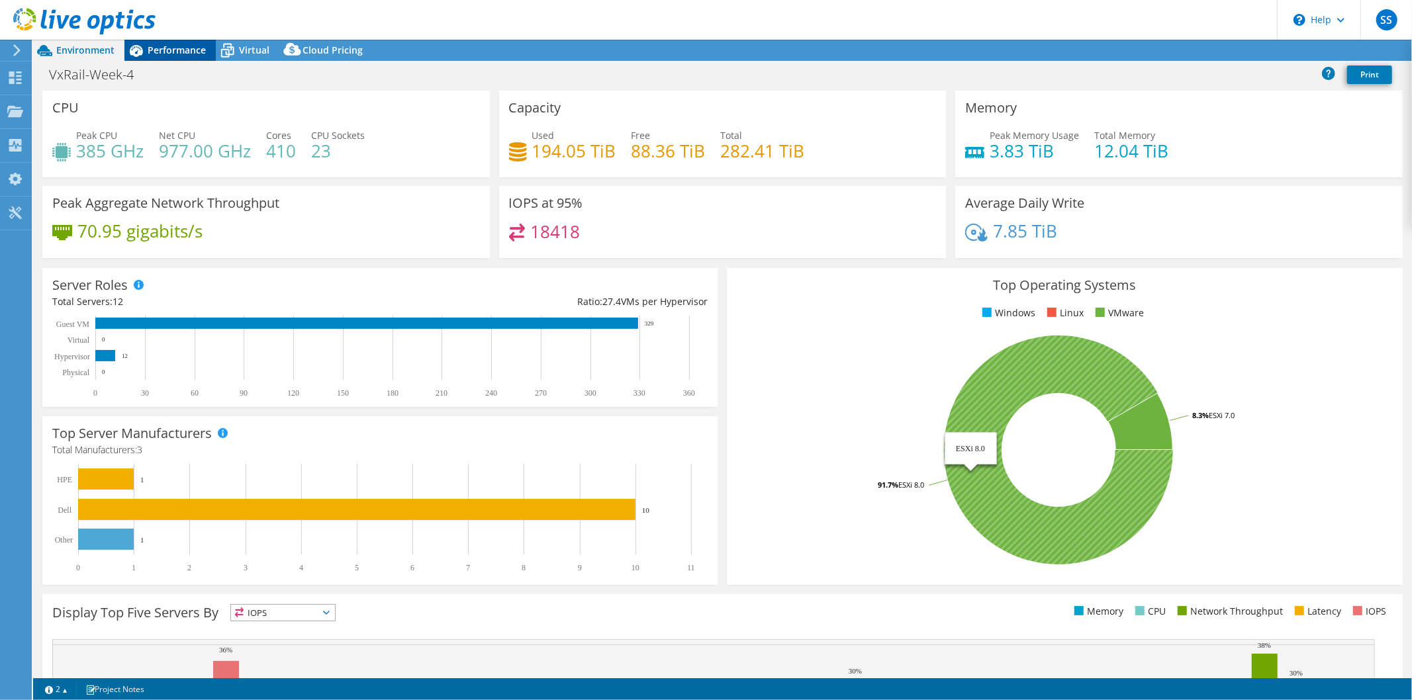
click at [197, 44] on span "Performance" at bounding box center [177, 50] width 58 height 13
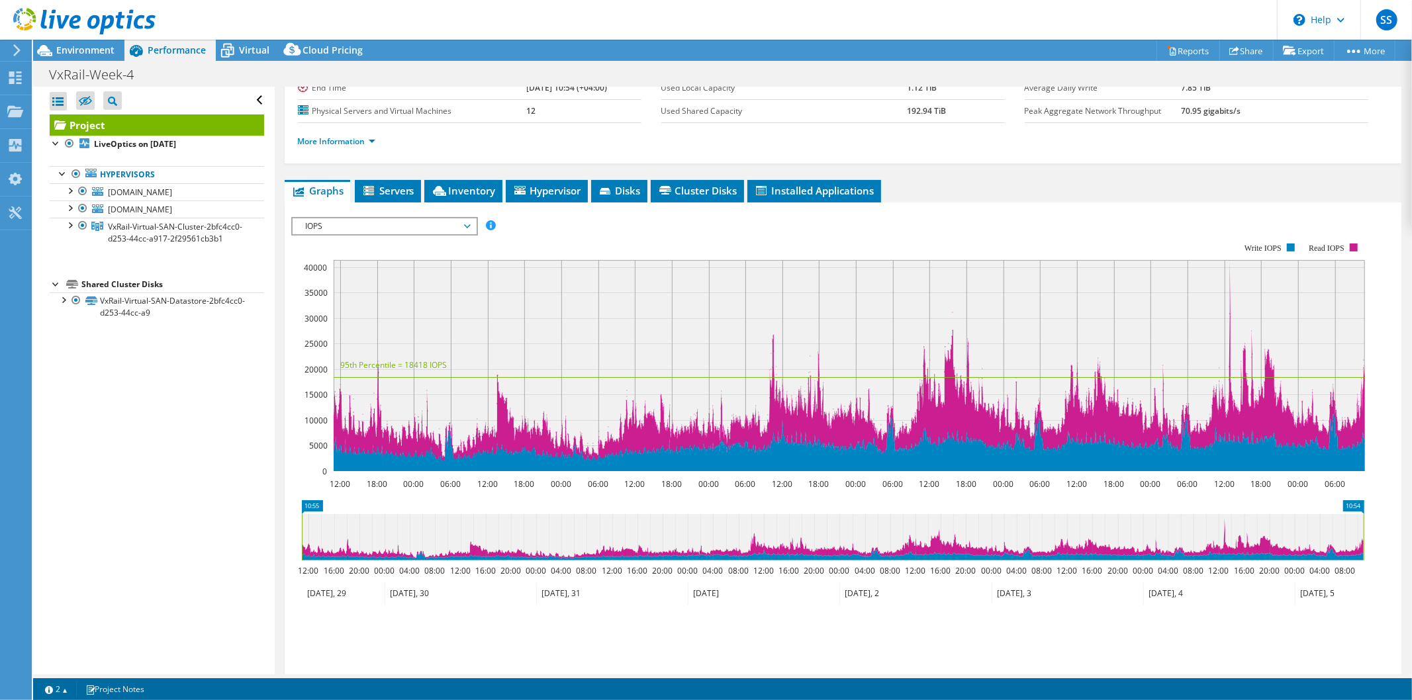
scroll to position [225, 0]
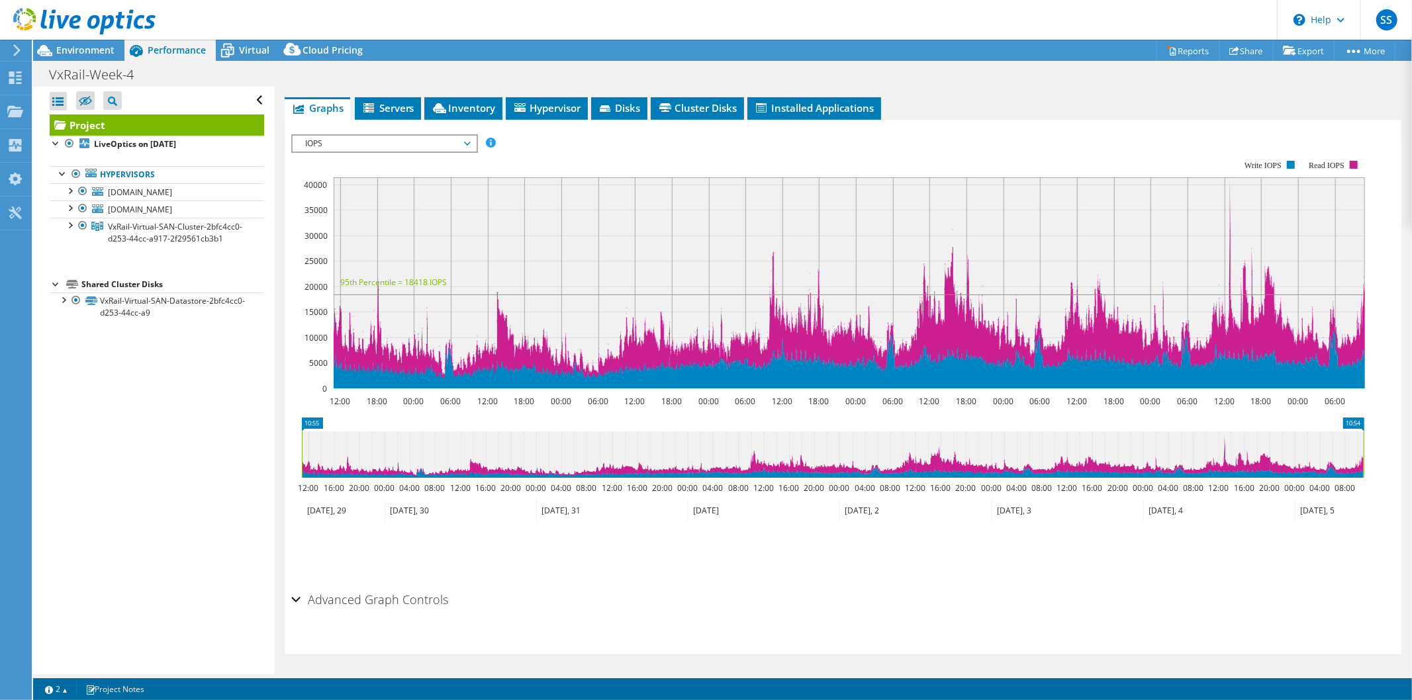
click at [296, 597] on div "Advanced Graph Controls" at bounding box center [843, 601] width 1104 height 28
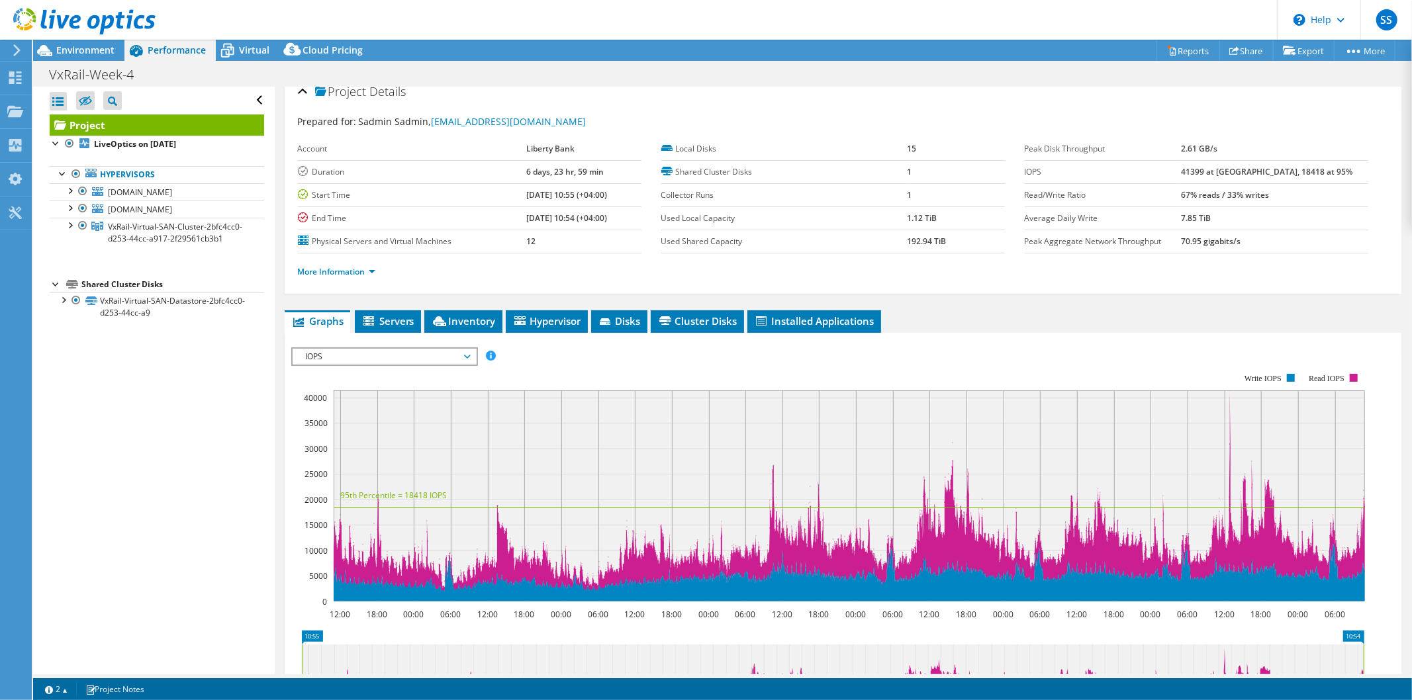
scroll to position [0, 0]
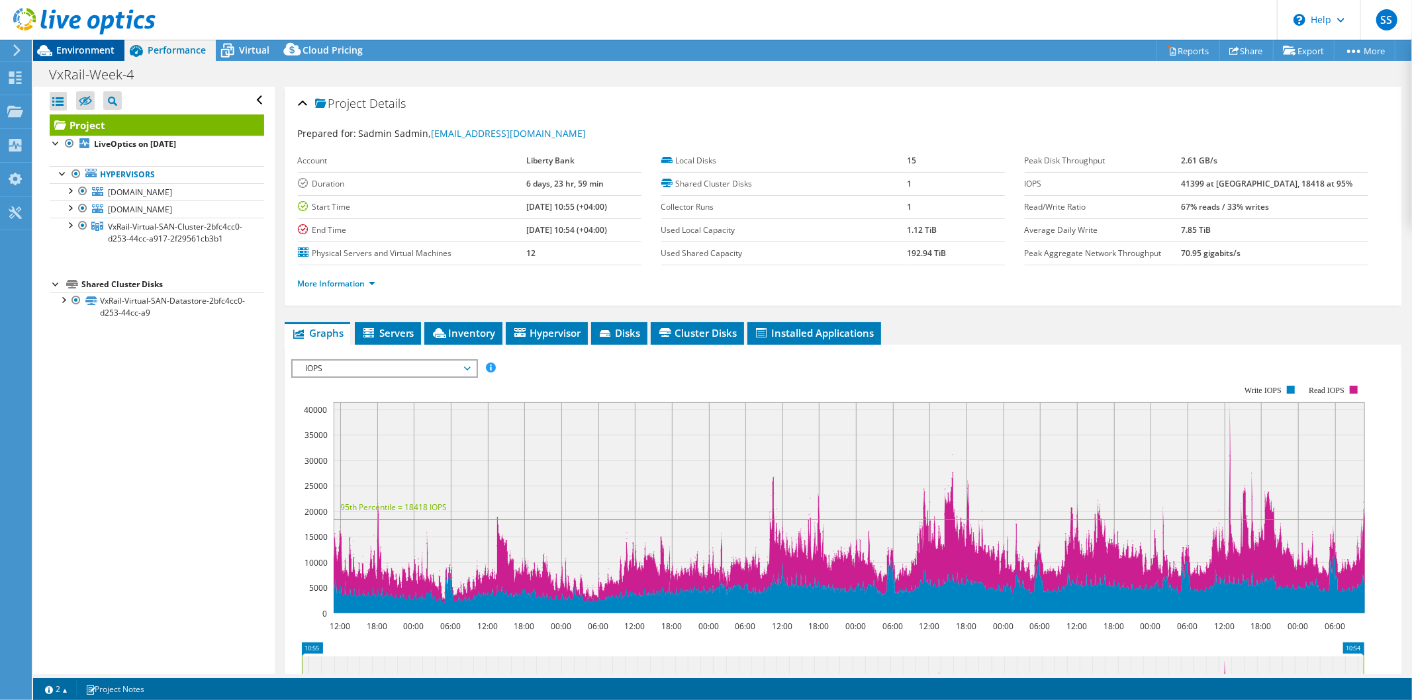
click at [83, 47] on span "Environment" at bounding box center [85, 50] width 58 height 13
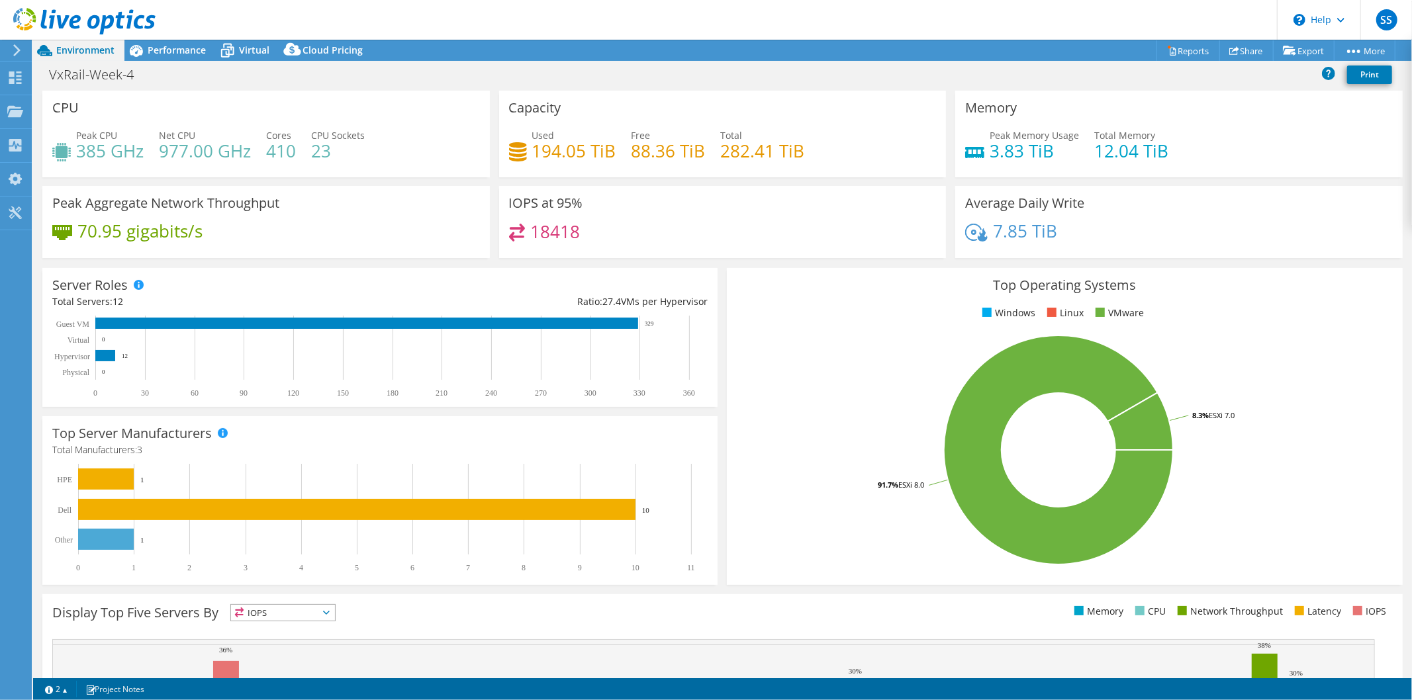
click at [19, 48] on icon at bounding box center [17, 50] width 10 height 12
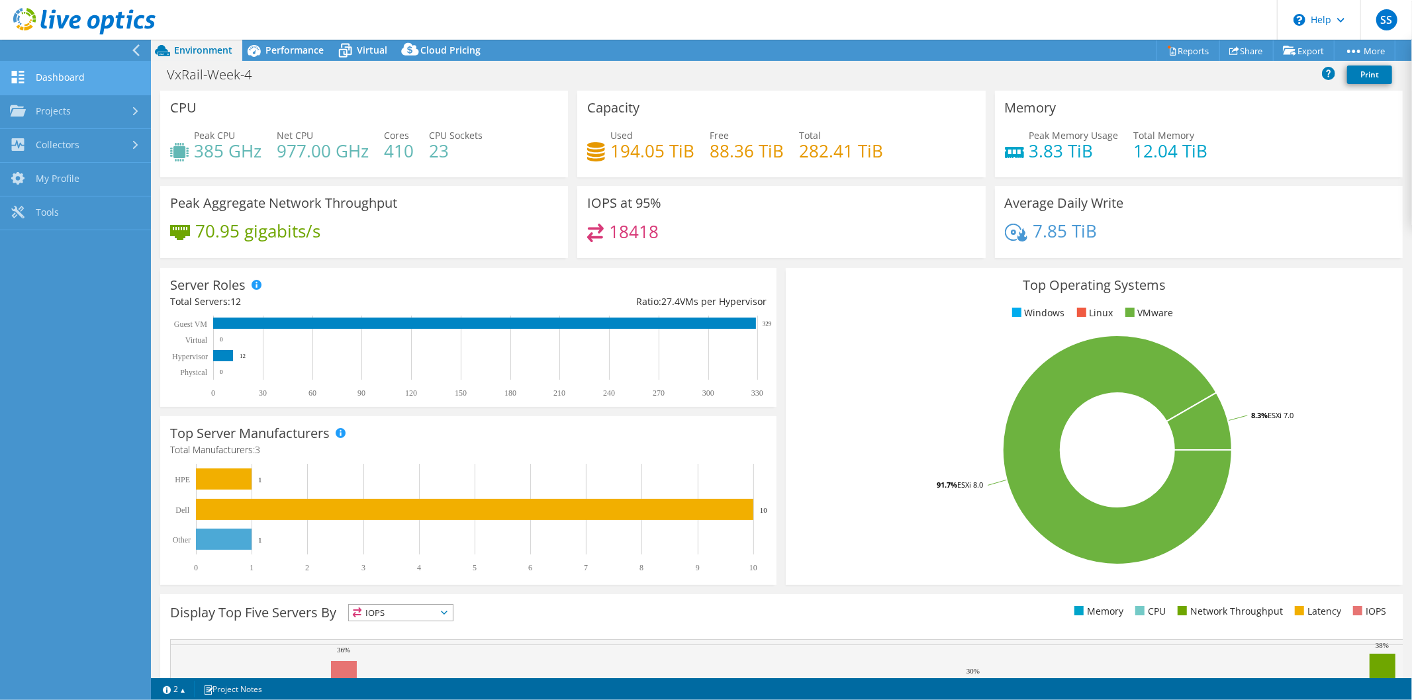
click at [40, 79] on link "Dashboard" at bounding box center [75, 79] width 151 height 34
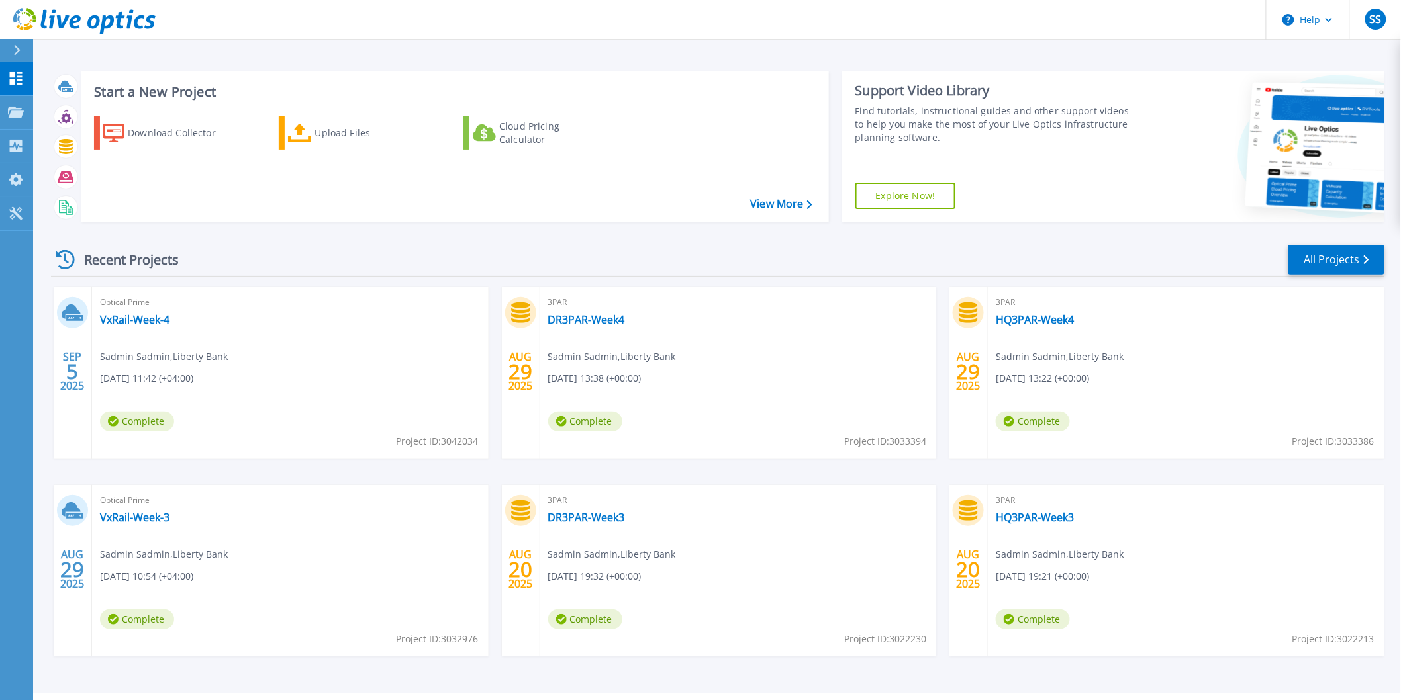
scroll to position [33, 0]
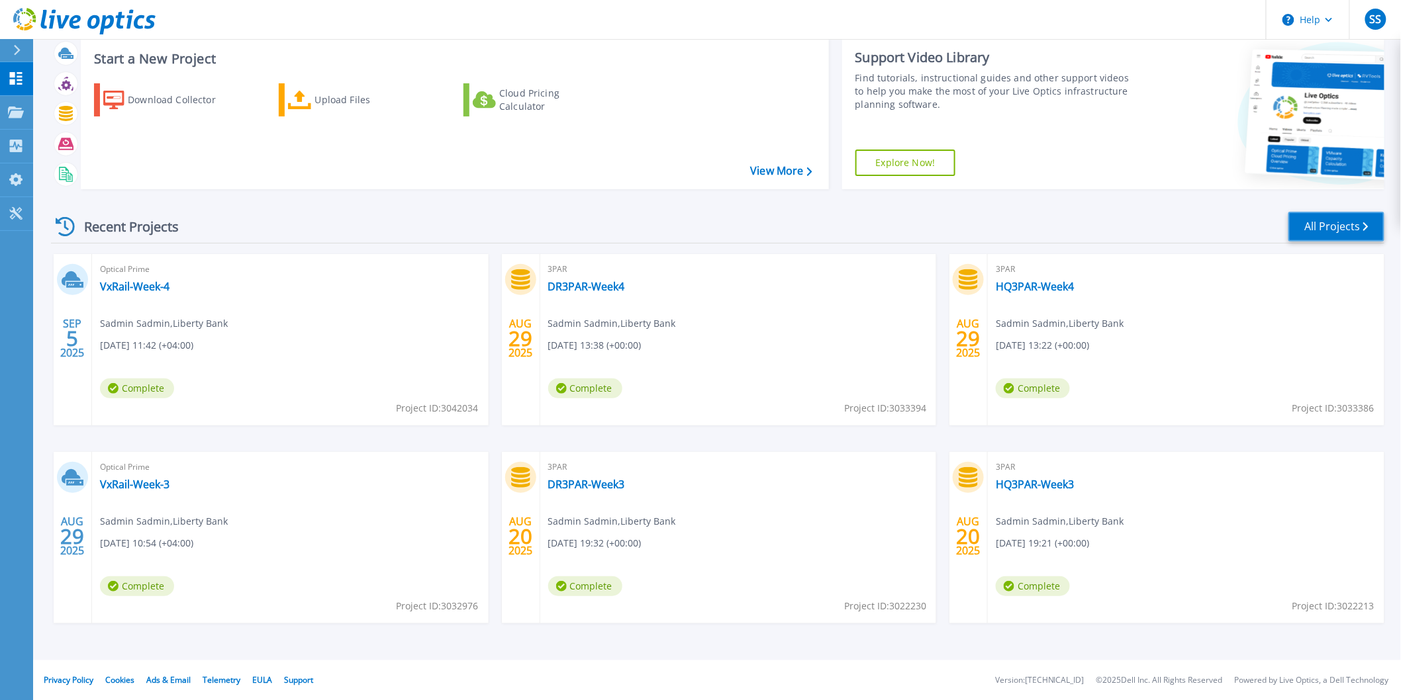
click at [1318, 232] on link "All Projects" at bounding box center [1336, 227] width 96 height 30
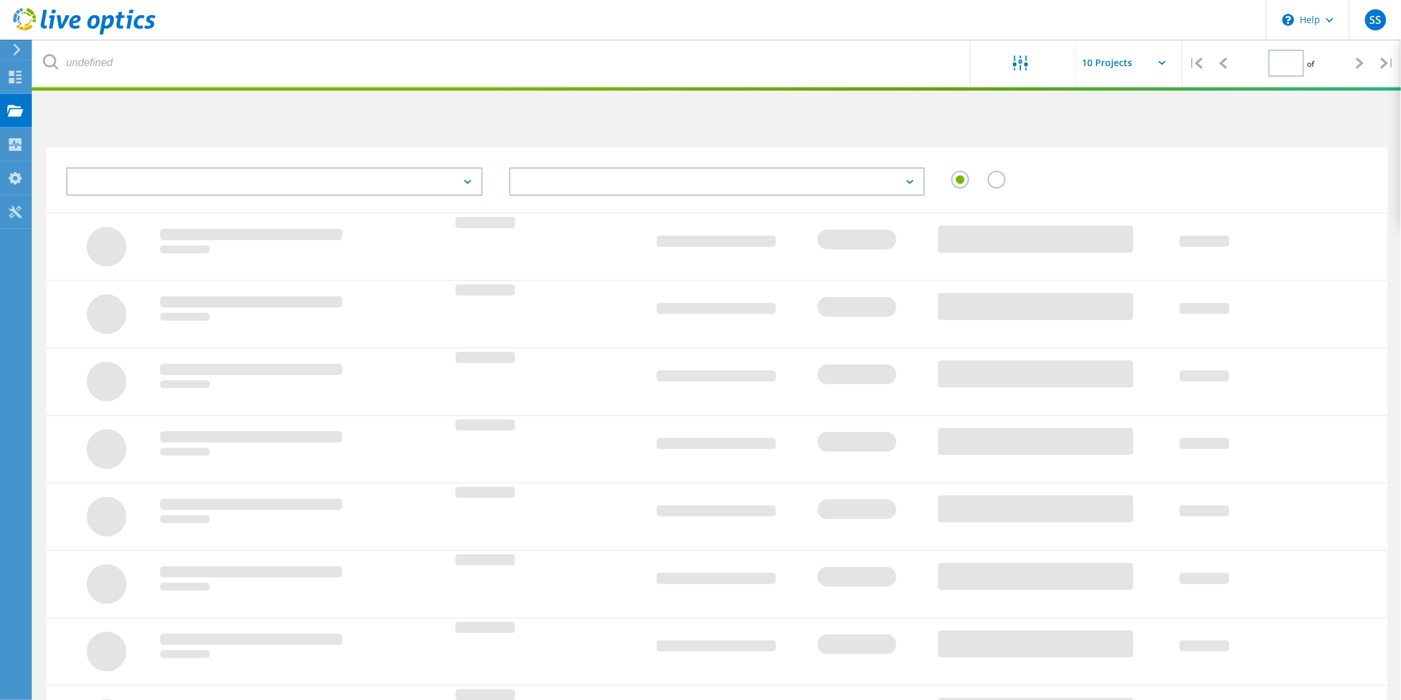
type input "1"
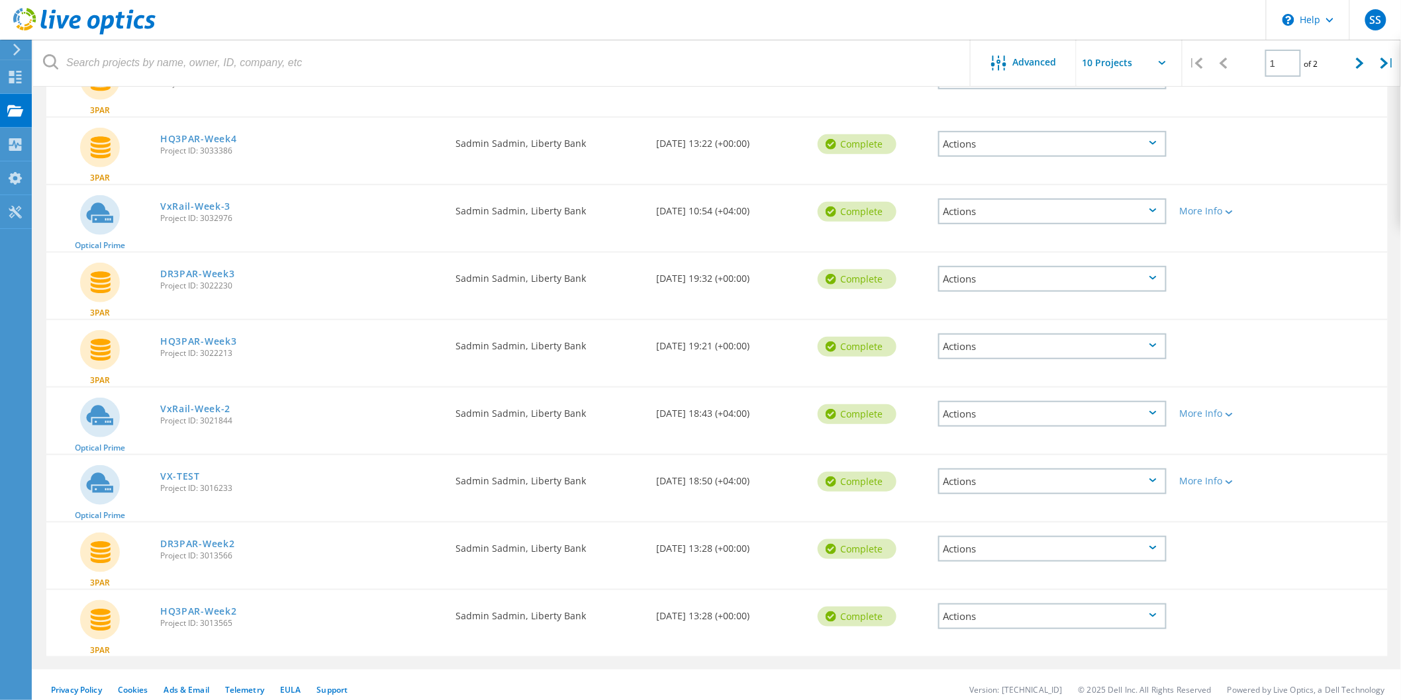
scroll to position [262, 0]
click at [206, 404] on link "VxRail-Week-2" at bounding box center [195, 408] width 70 height 9
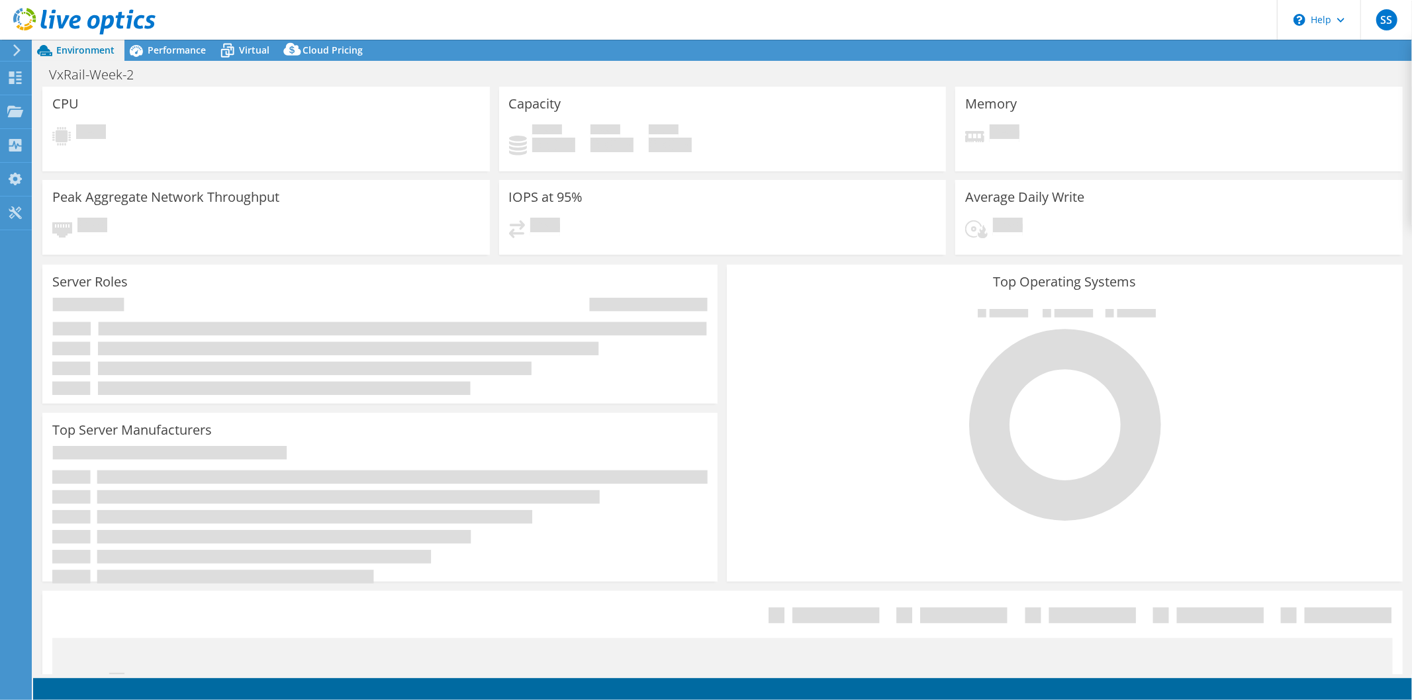
select select "USD"
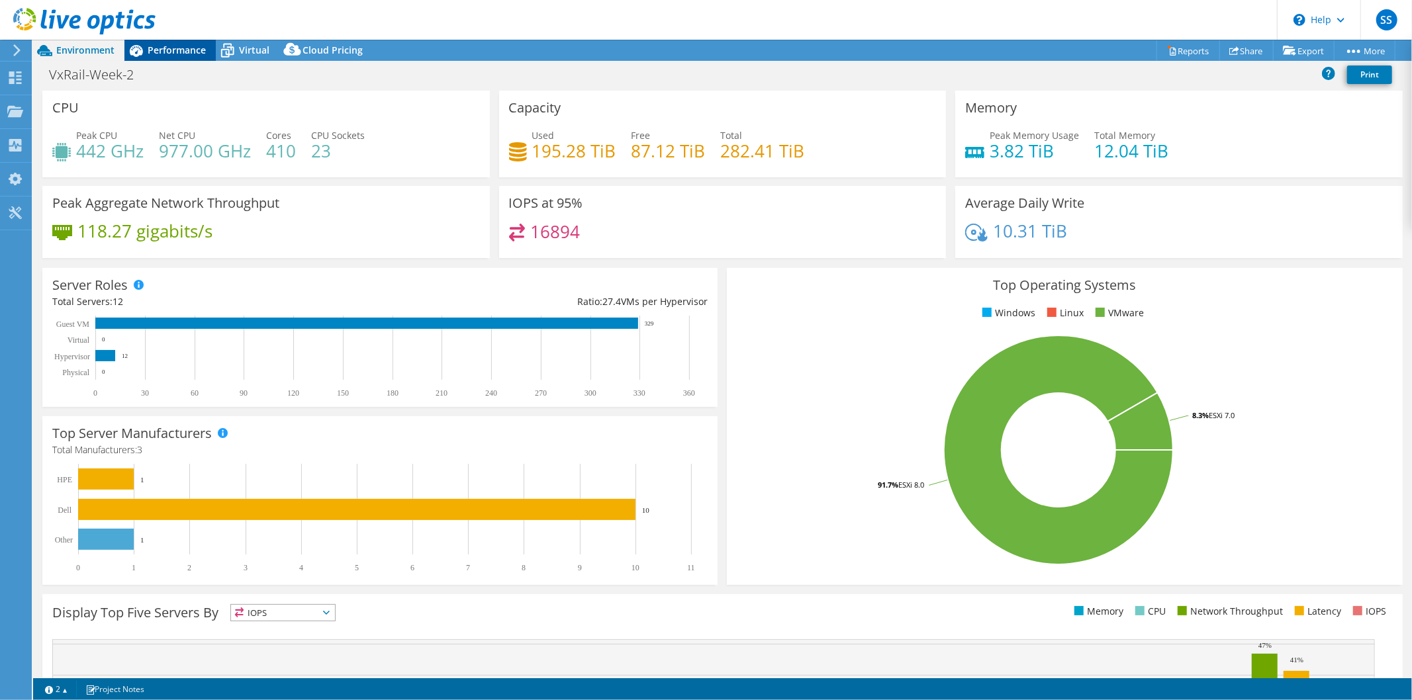
click at [177, 50] on span "Performance" at bounding box center [177, 50] width 58 height 13
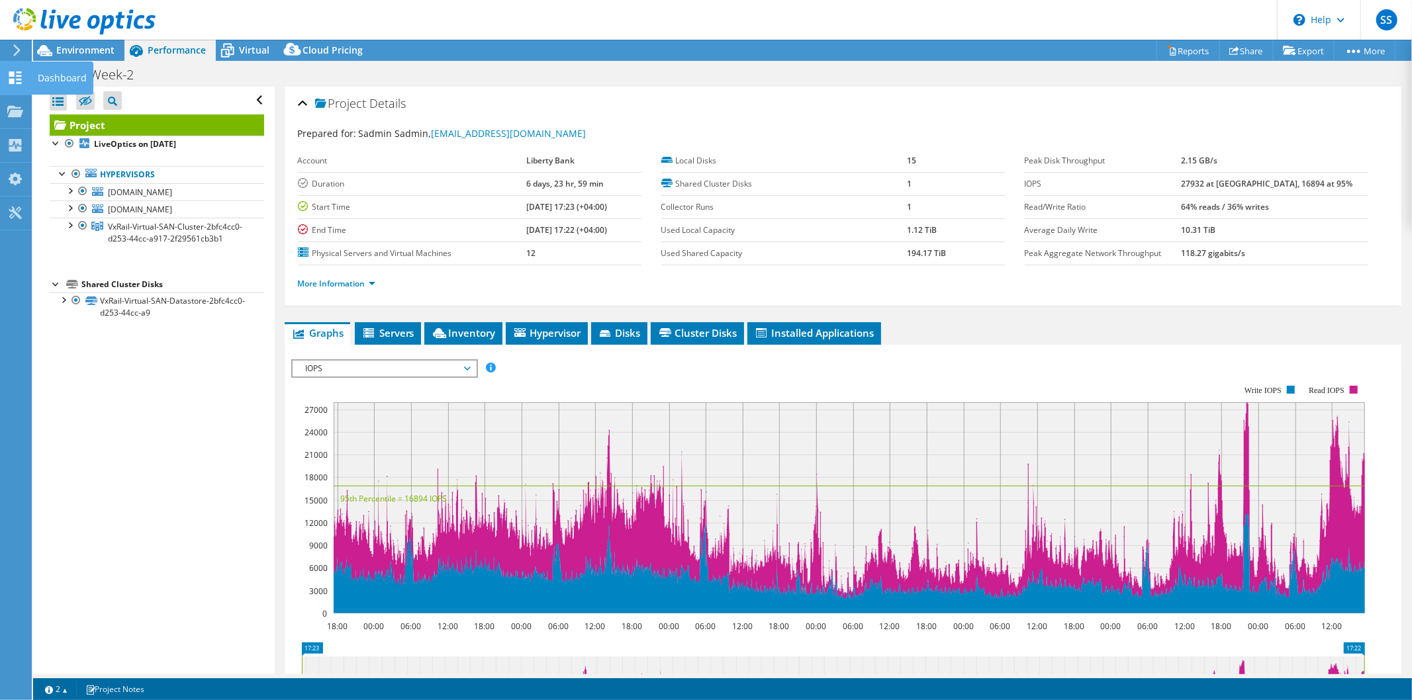
click at [21, 77] on use at bounding box center [15, 78] width 13 height 13
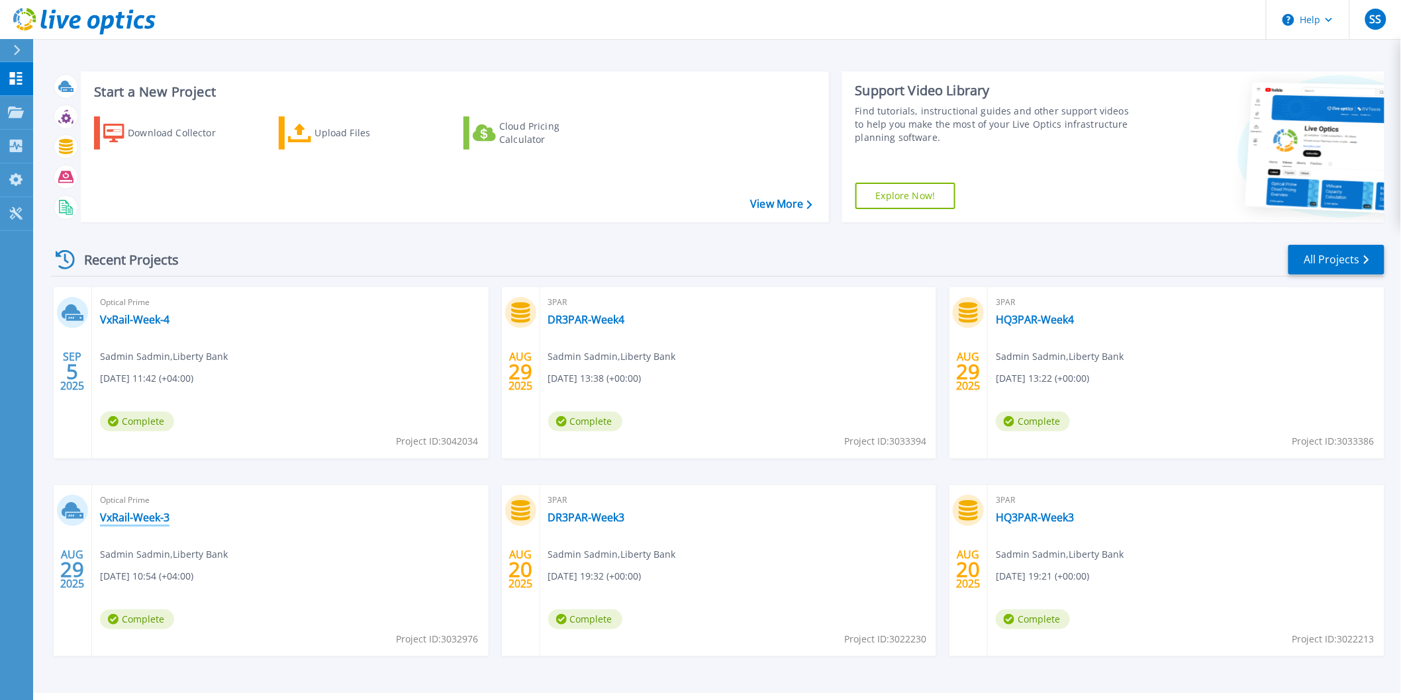
click at [142, 516] on link "VxRail-Week-3" at bounding box center [135, 517] width 70 height 13
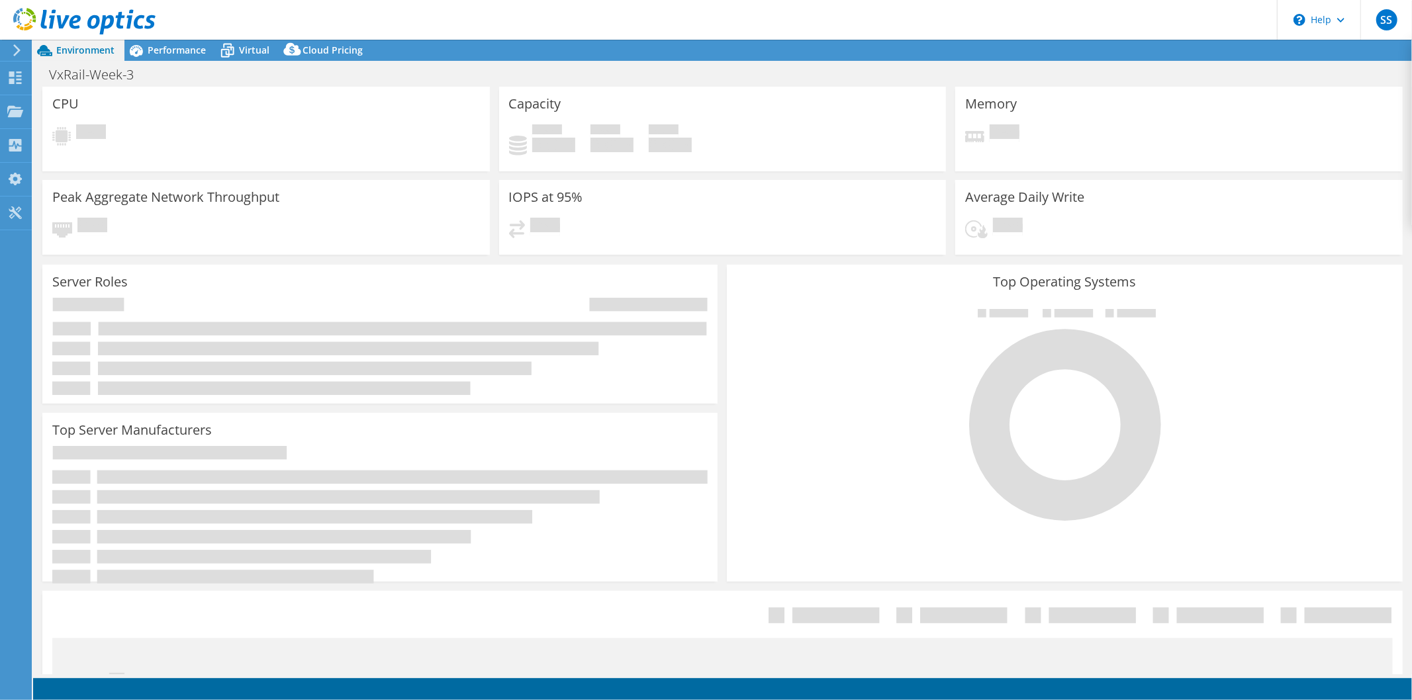
select select "USD"
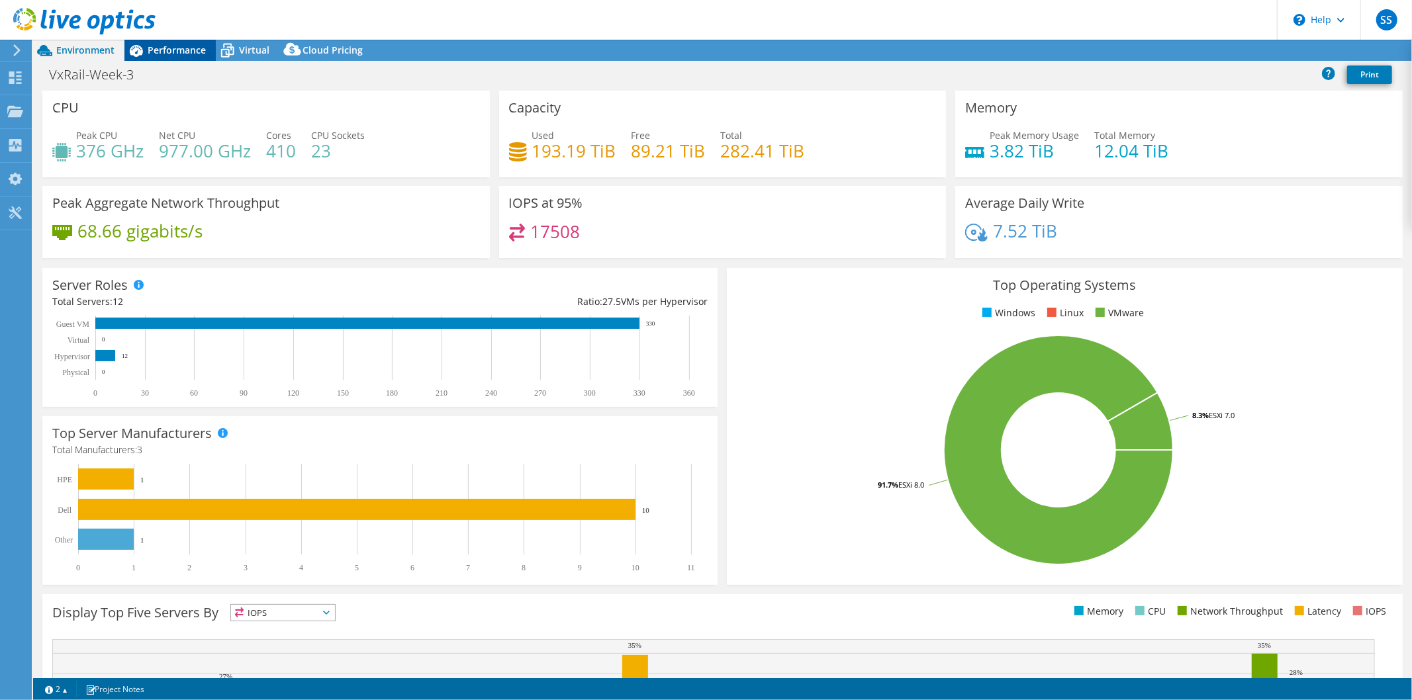
click at [189, 52] on span "Performance" at bounding box center [177, 50] width 58 height 13
